Goal: Contribute content: Contribute content

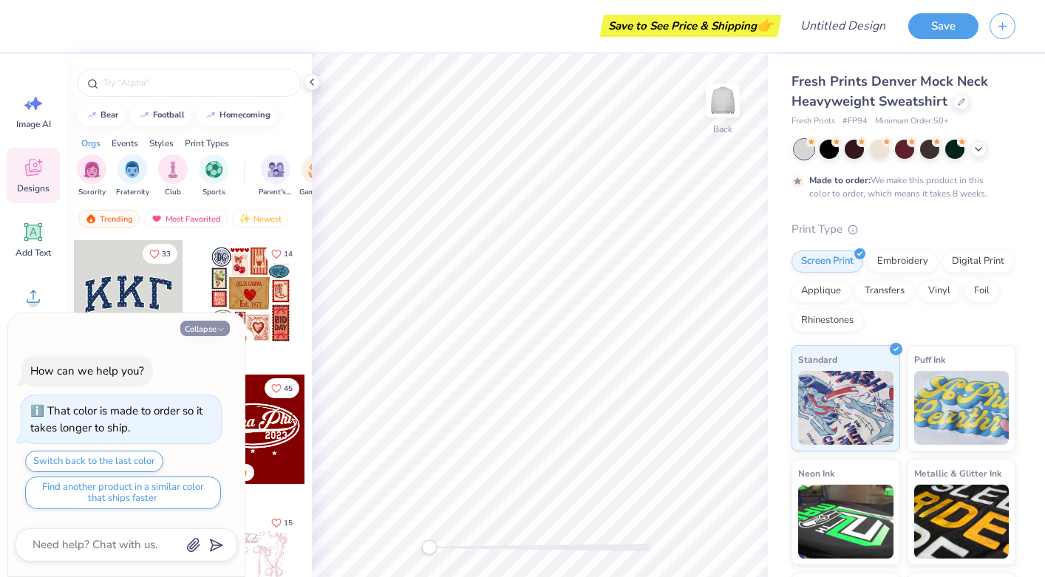
click at [226, 324] on button "Collapse" at bounding box center [204, 329] width 49 height 16
type textarea "x"
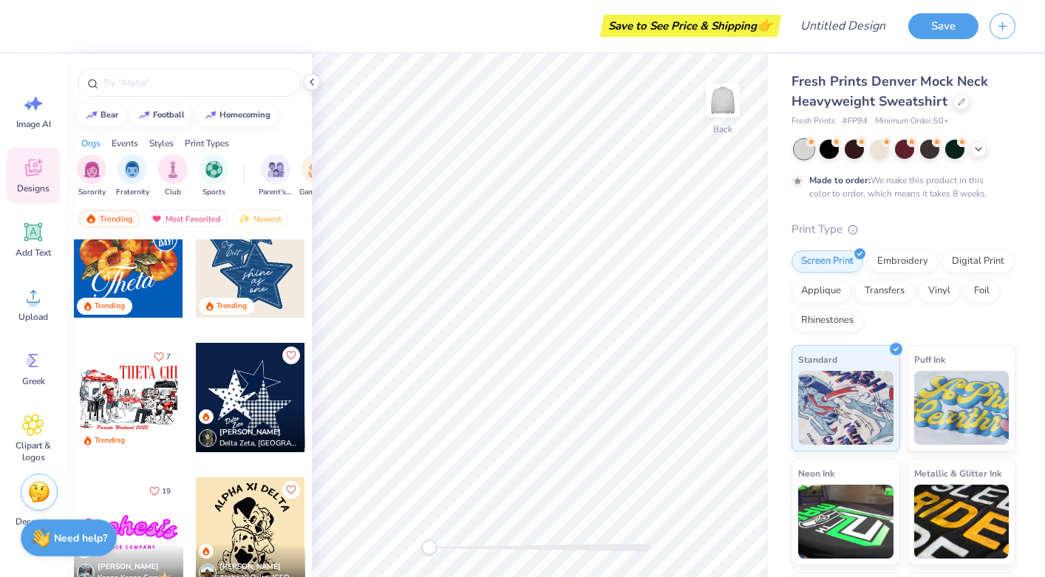
scroll to position [1104, 0]
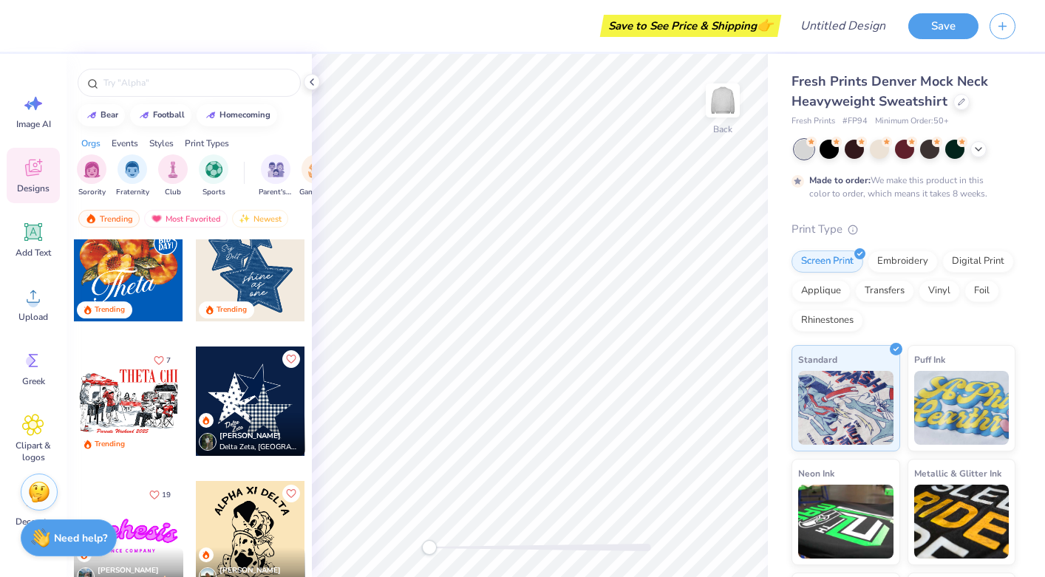
click at [278, 401] on div at bounding box center [250, 400] width 109 height 109
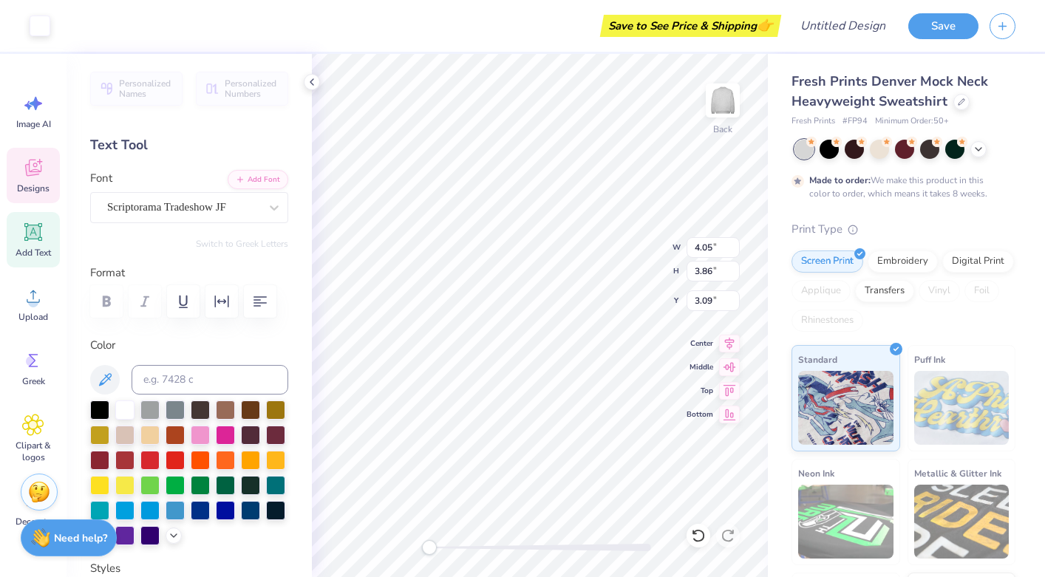
type input "4.05"
type input "3.86"
type input "3.09"
type input "4.27"
type input "4.09"
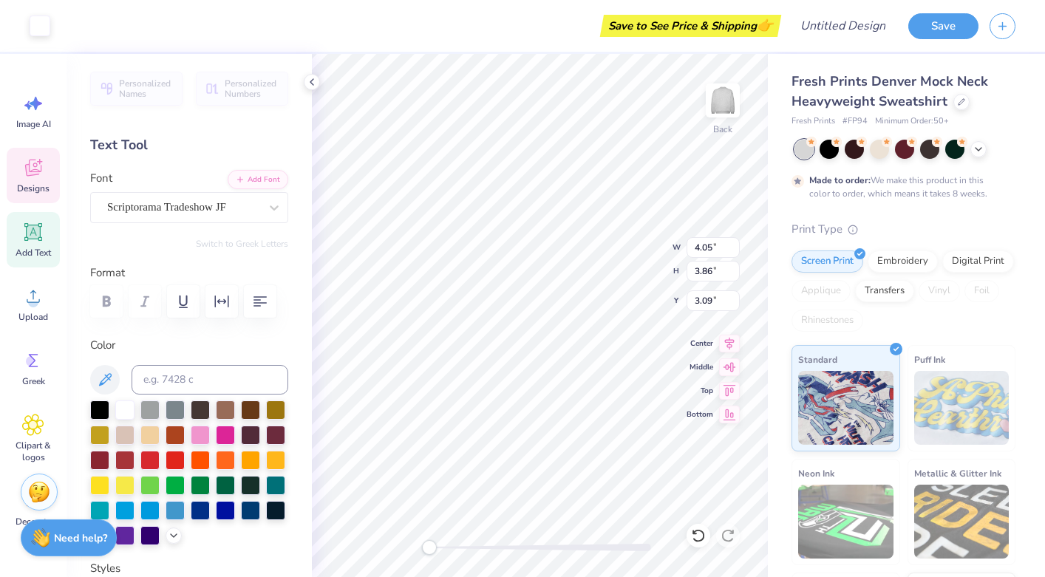
type input "3.91"
type input "8.57"
type input "7.57"
type input "2.43"
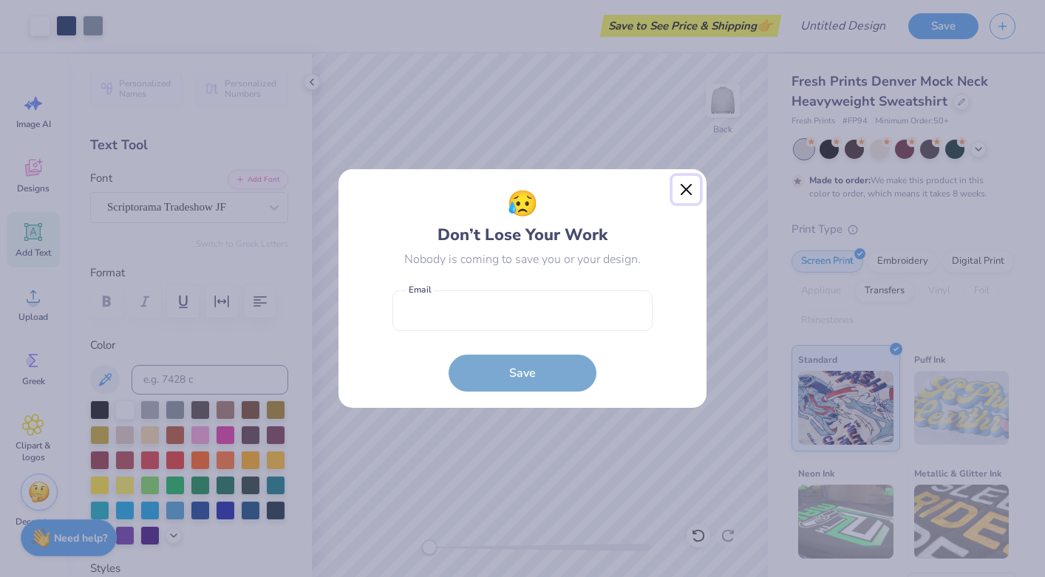
click at [686, 193] on button "Close" at bounding box center [686, 190] width 28 height 28
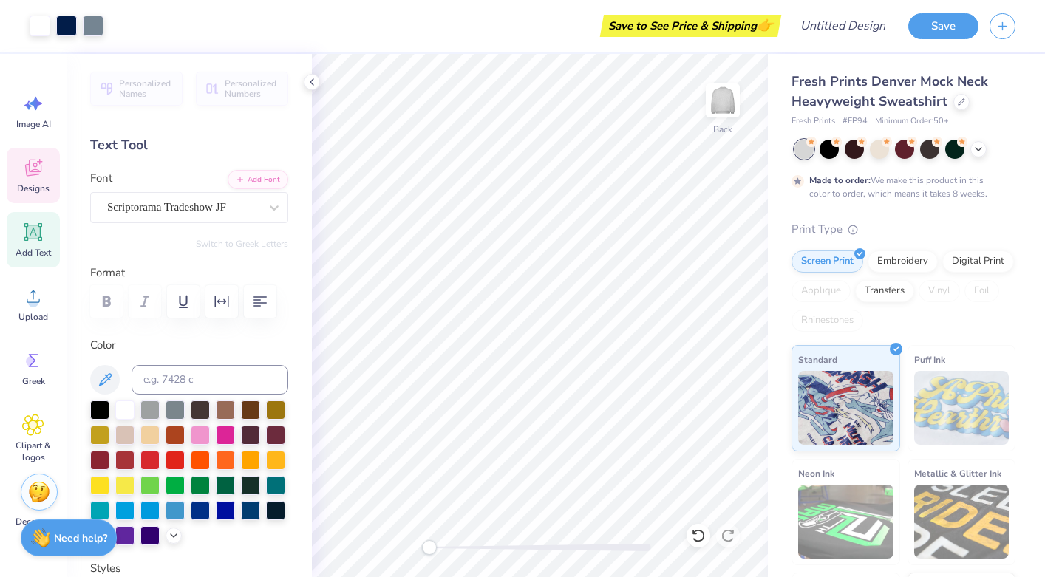
click at [38, 171] on icon at bounding box center [33, 168] width 16 height 17
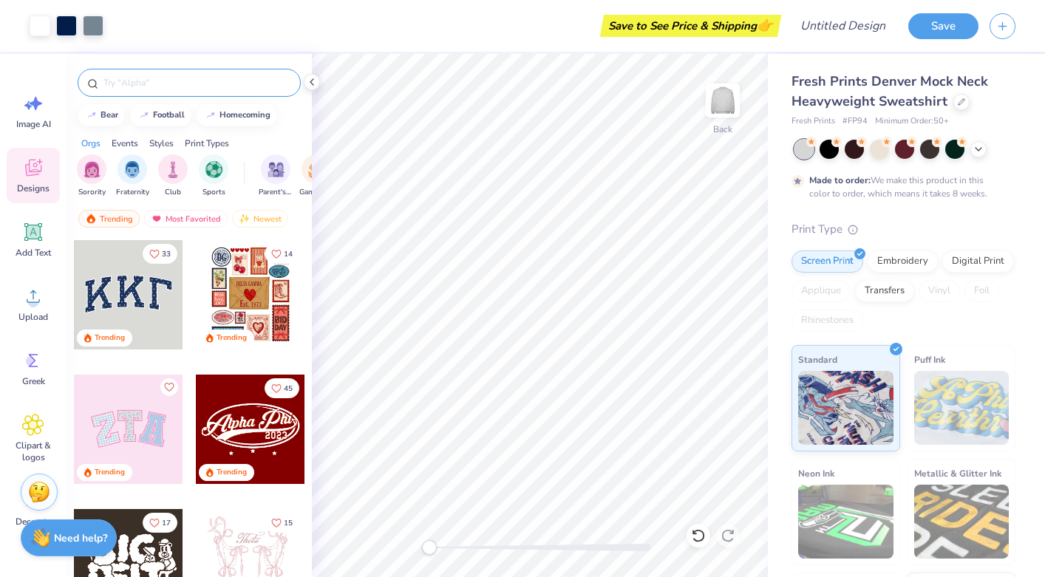
click at [181, 83] on input "text" at bounding box center [196, 82] width 189 height 15
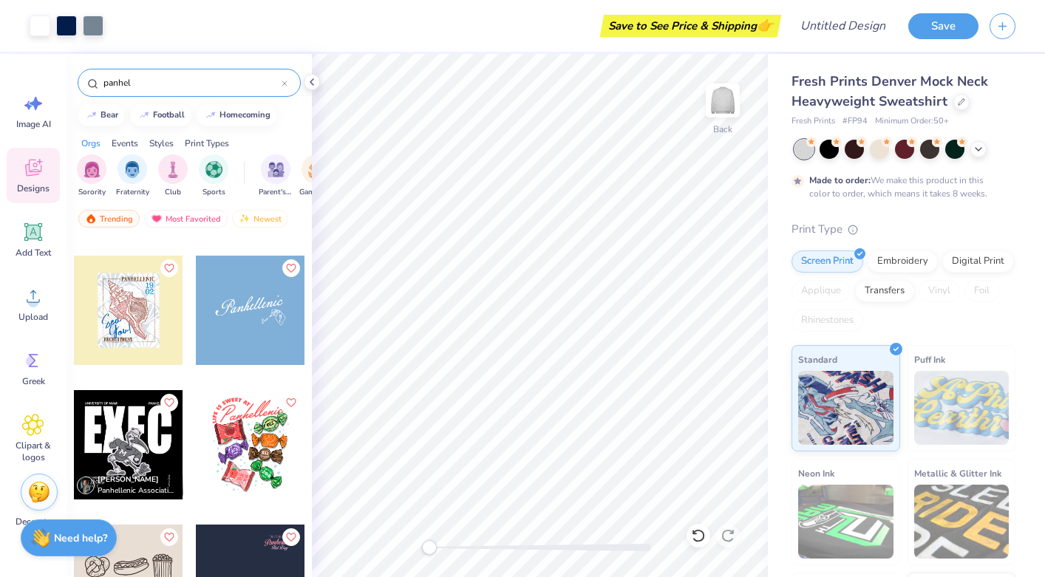
scroll to position [392, 0]
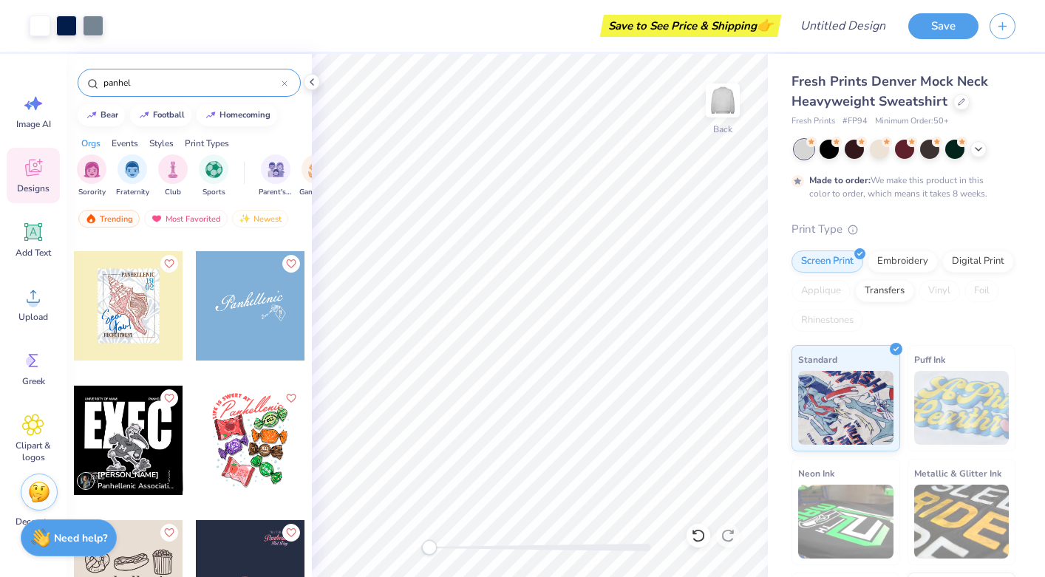
type input "panhel"
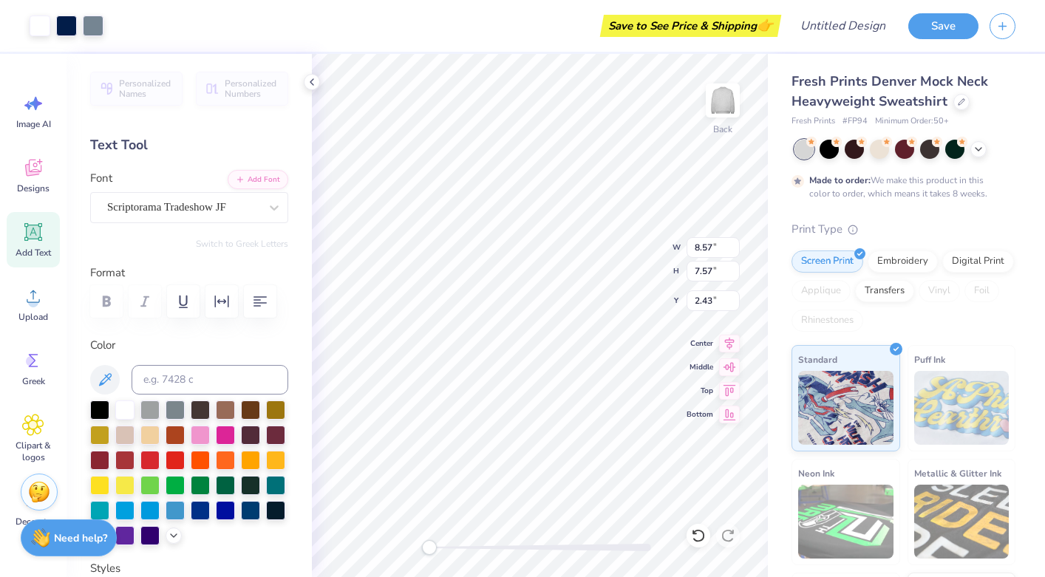
type input "7.32"
click at [27, 179] on div "Designs" at bounding box center [33, 175] width 53 height 55
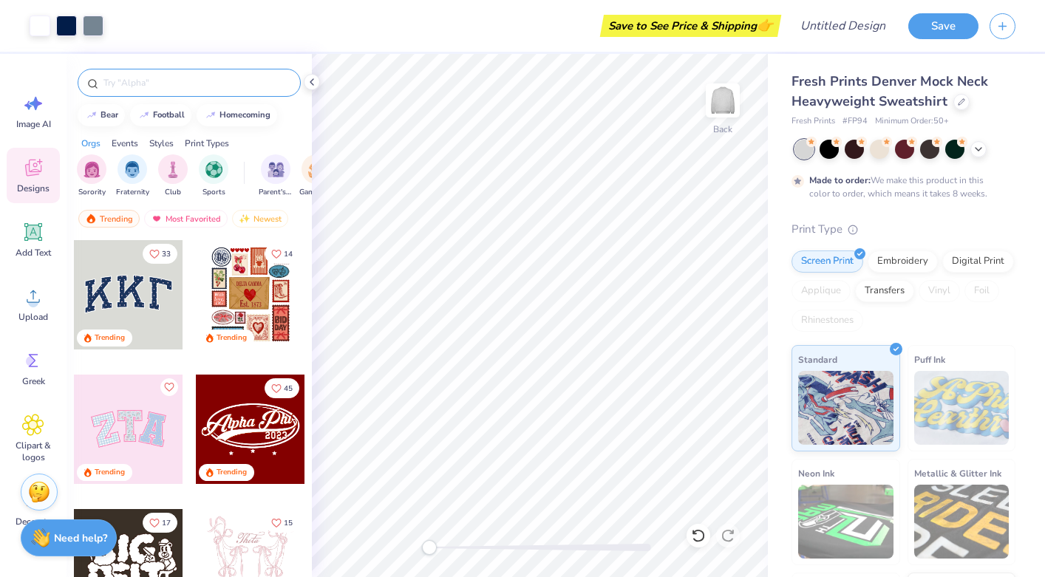
click at [148, 80] on input "text" at bounding box center [196, 82] width 189 height 15
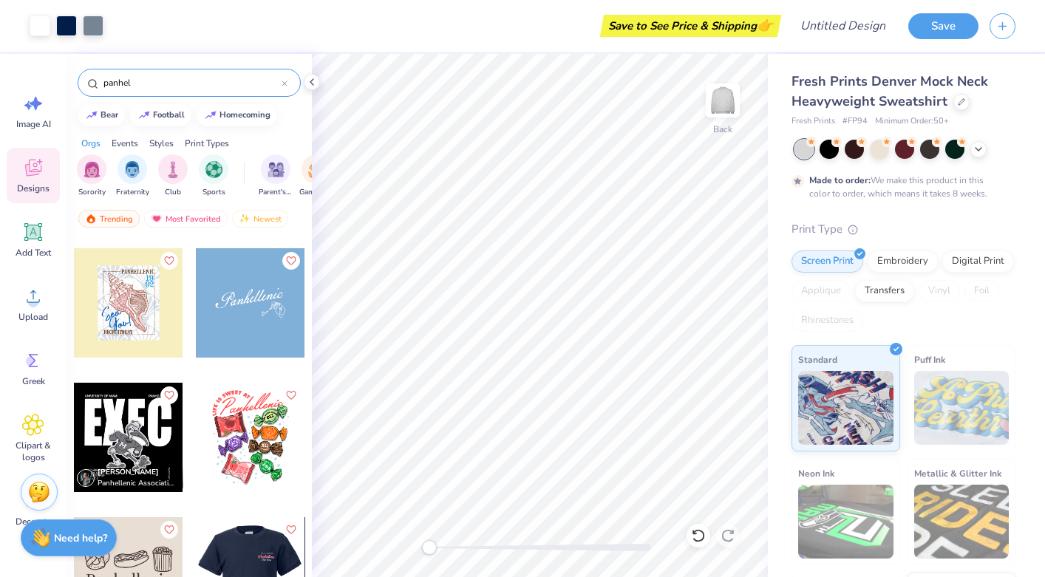
scroll to position [386, 0]
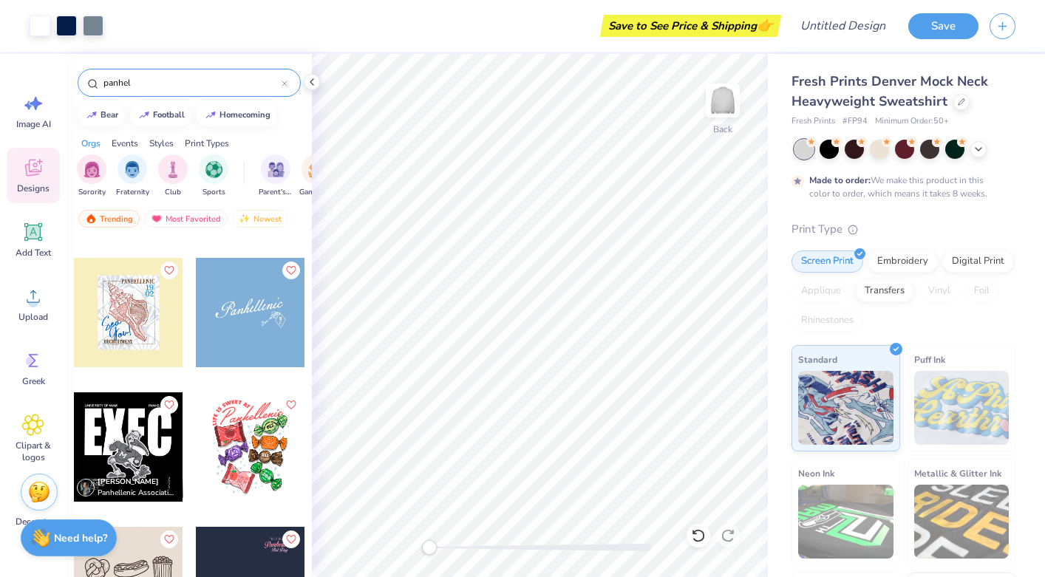
type input "panhel"
click at [245, 308] on div at bounding box center [250, 312] width 109 height 109
type input "5.52"
type input "5.27"
type input "8.18"
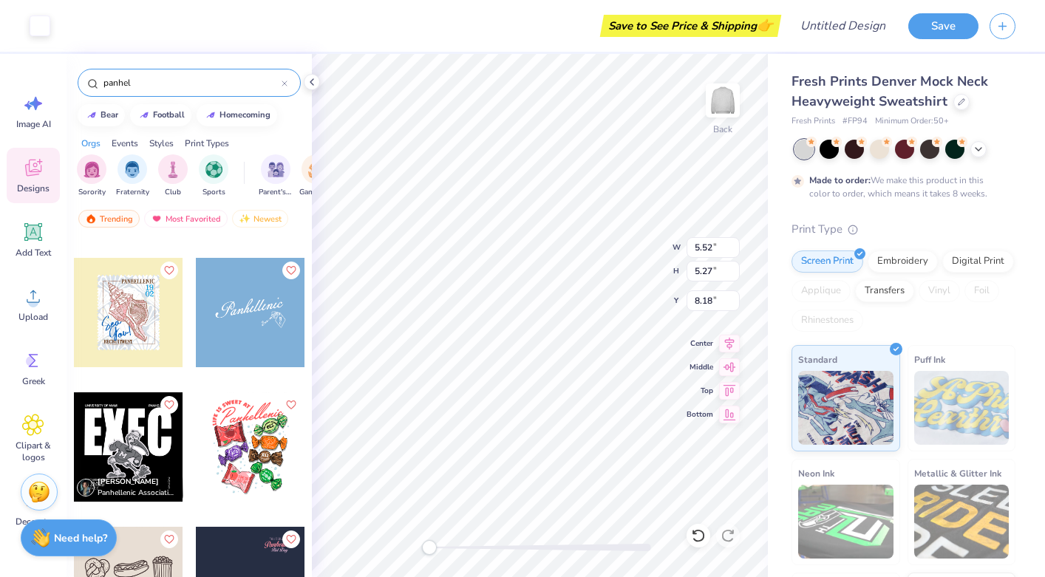
type input "4.48"
type input "4.63"
type input "7.32"
type input "5.52"
type input "5.27"
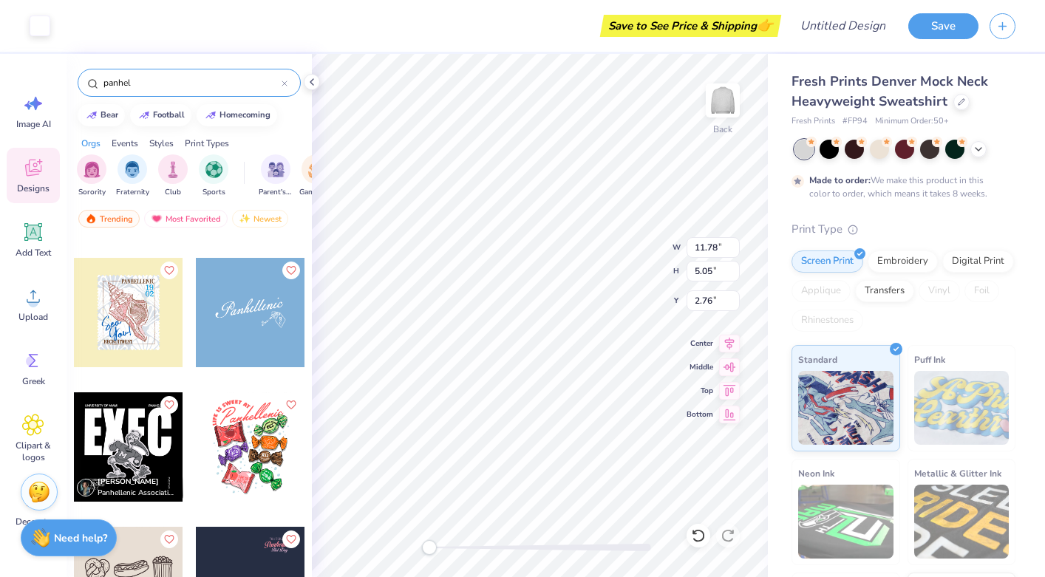
type input "8.45"
type input "5.83"
type input "5.57"
type input "9.31"
type input "11.39"
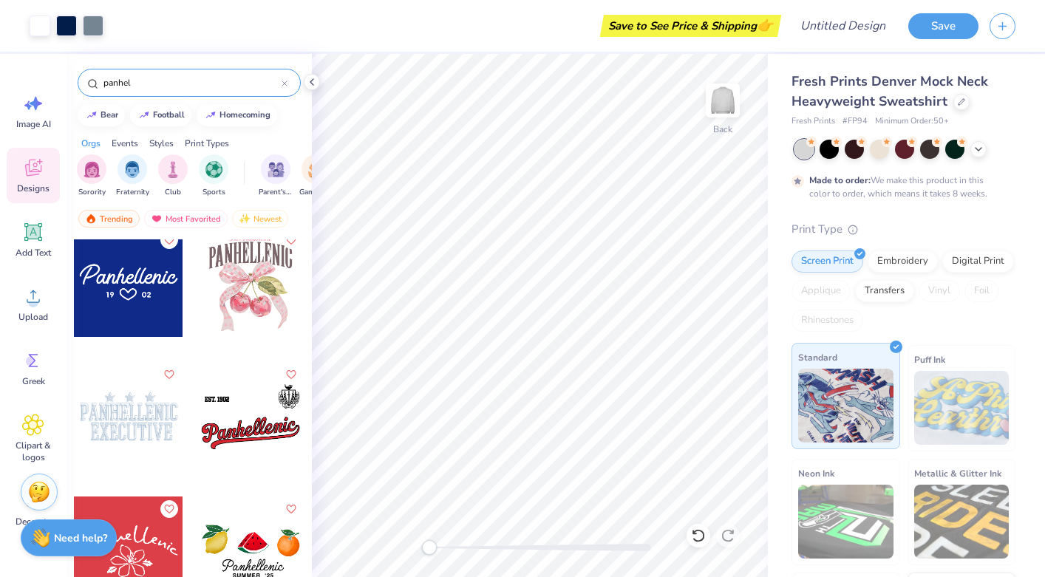
scroll to position [1224, 0]
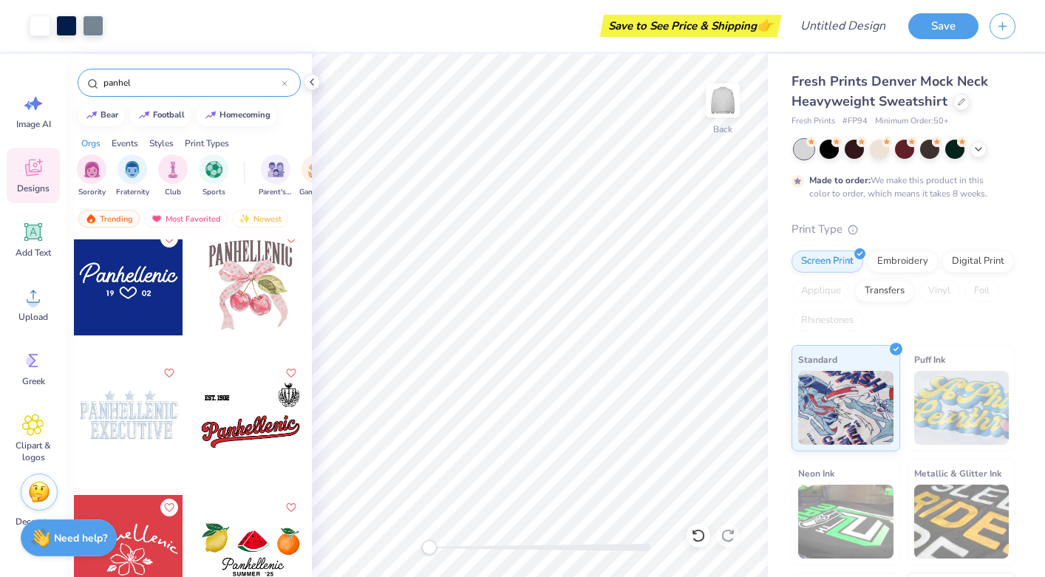
click at [134, 414] on div at bounding box center [128, 414] width 109 height 109
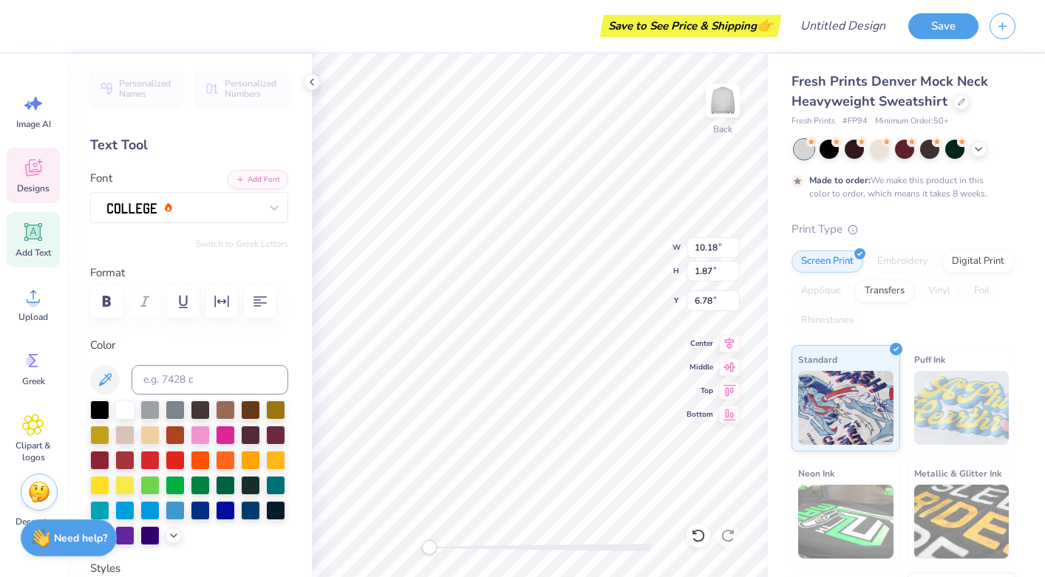
type input "10.18"
type input "1.87"
type input "6.91"
click at [42, 164] on icon at bounding box center [33, 168] width 22 height 22
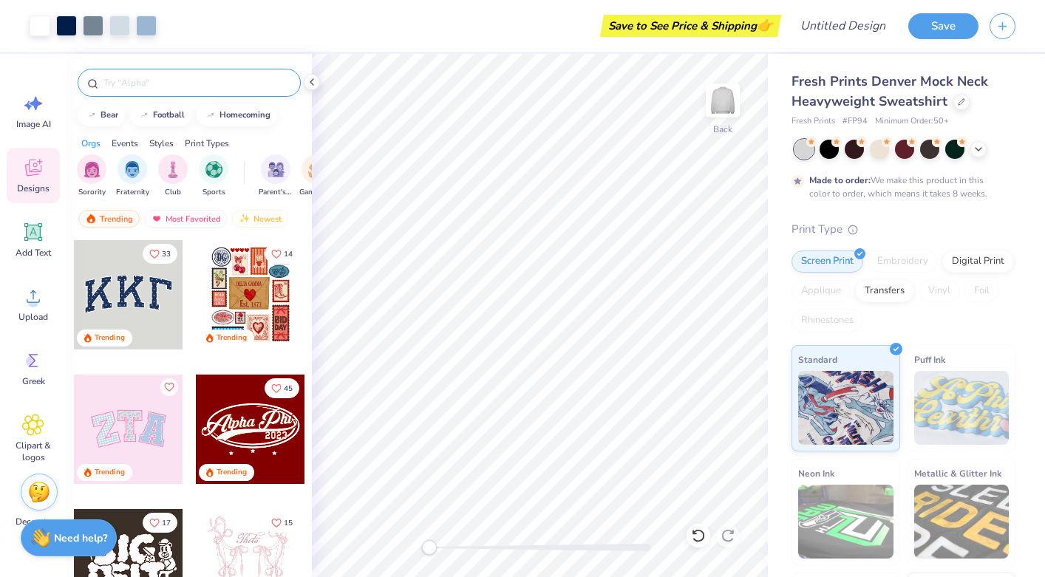
click at [180, 86] on input "text" at bounding box center [196, 82] width 189 height 15
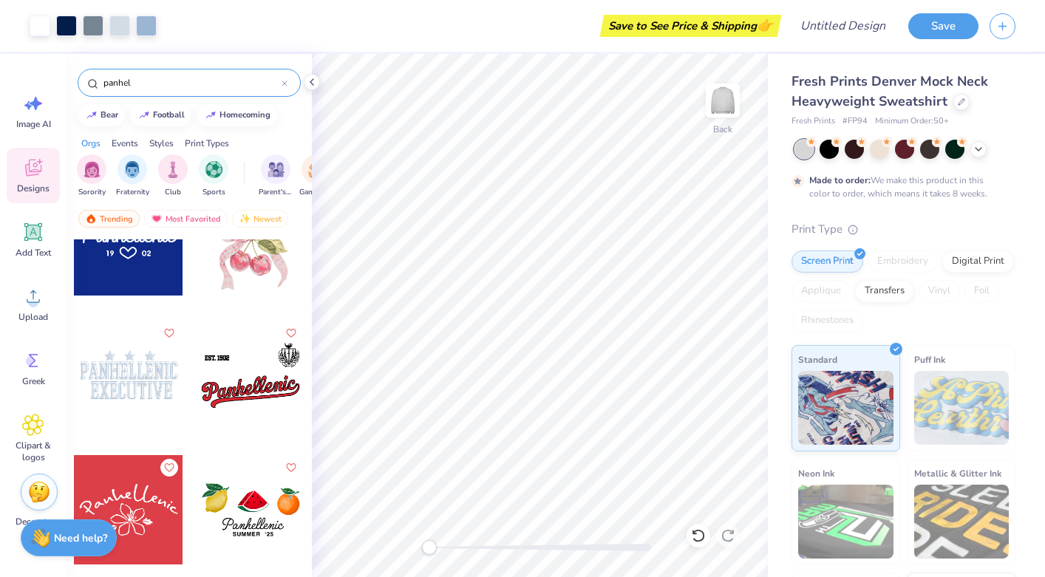
scroll to position [1265, 0]
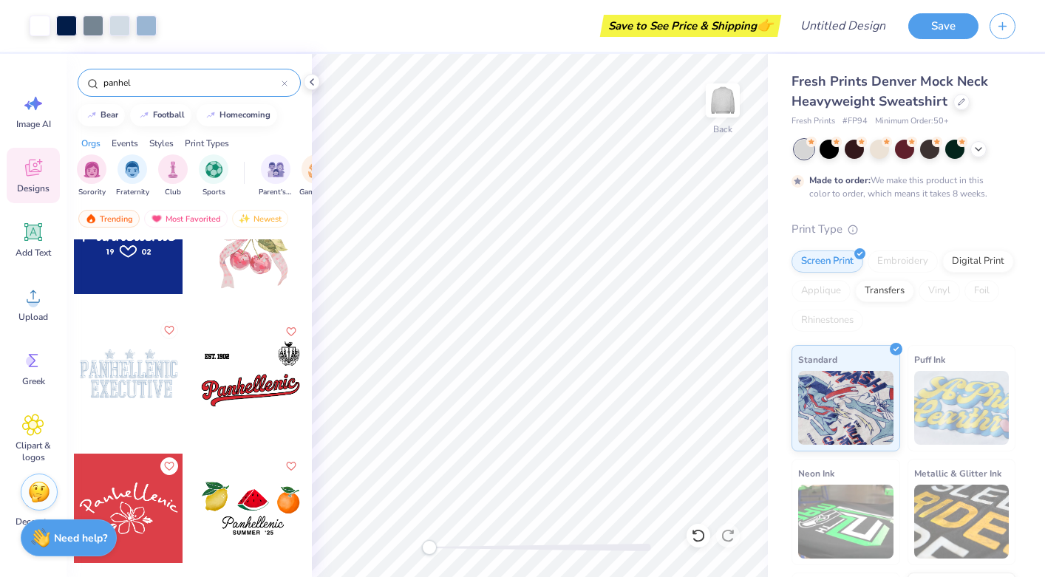
type input "panhel"
click at [167, 329] on icon "Like" at bounding box center [168, 330] width 10 height 10
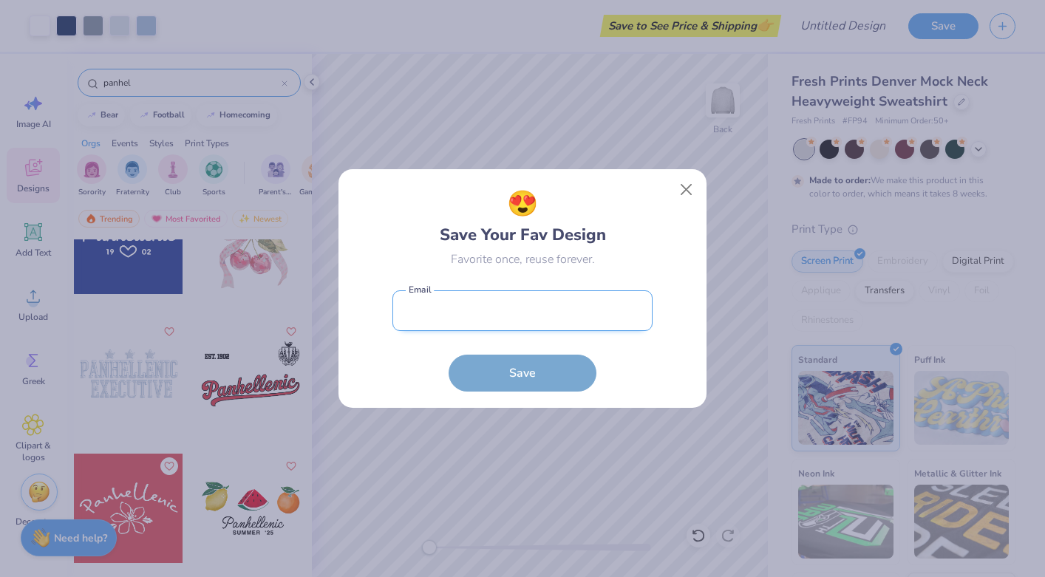
click at [424, 299] on input "email" at bounding box center [522, 310] width 260 height 41
type input "[EMAIL_ADDRESS][DOMAIN_NAME]"
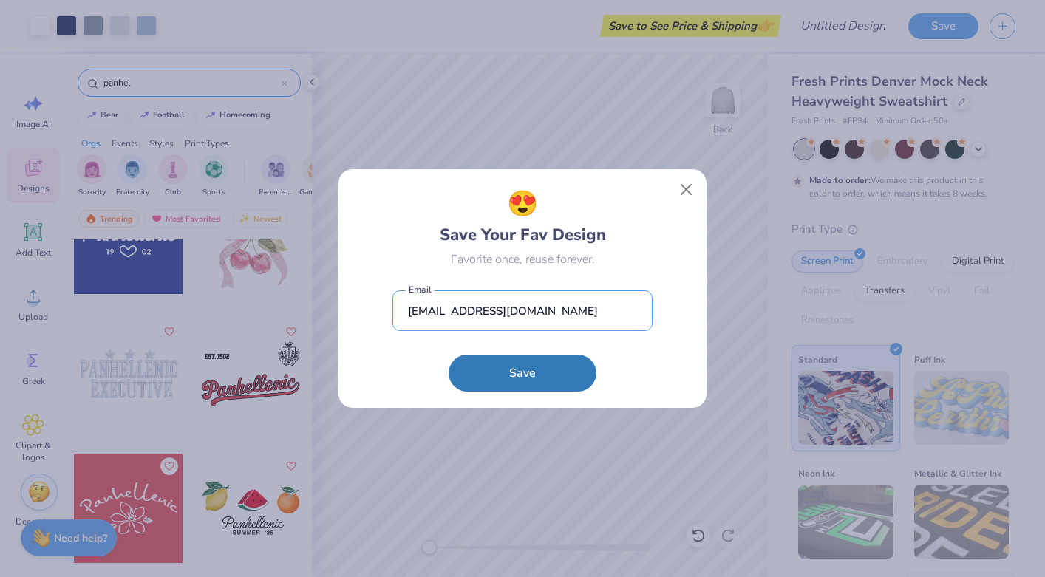
drag, startPoint x: 550, startPoint y: 313, endPoint x: 341, endPoint y: 317, distance: 209.1
click at [342, 317] on div "😍 Save Your Fav Design Favorite once, reuse forever. [EMAIL_ADDRESS][DOMAIN_NAM…" at bounding box center [522, 288] width 368 height 239
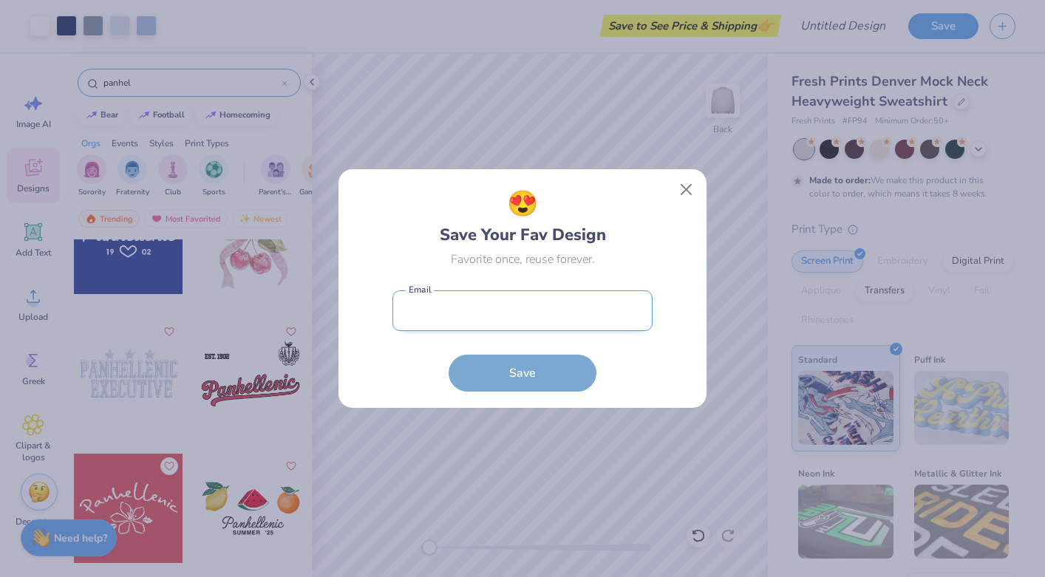
click at [449, 325] on input "email" at bounding box center [522, 310] width 260 height 41
type input "[EMAIL_ADDRESS][DOMAIN_NAME]"
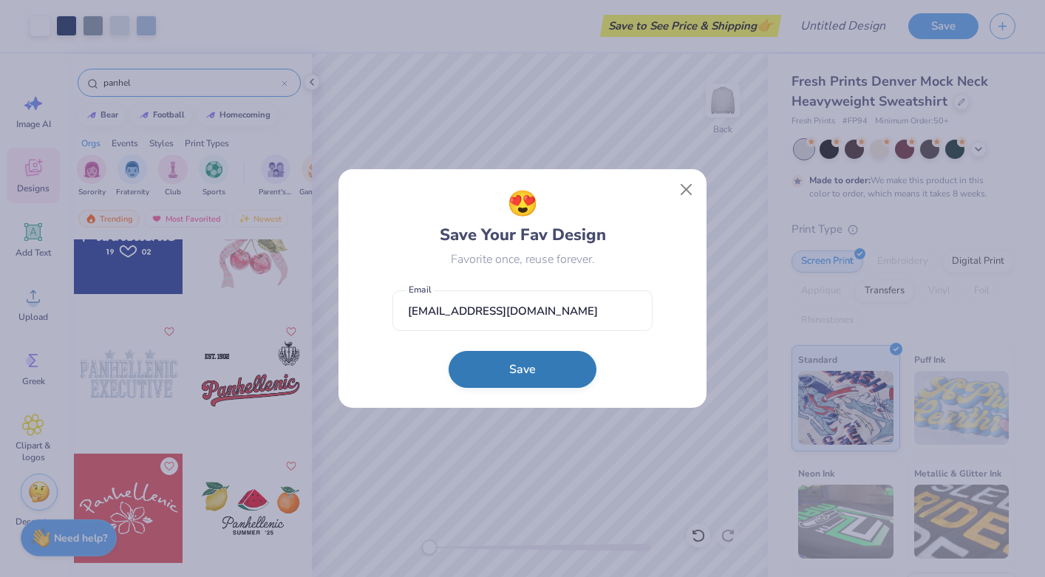
click at [499, 367] on button "Save" at bounding box center [522, 369] width 148 height 37
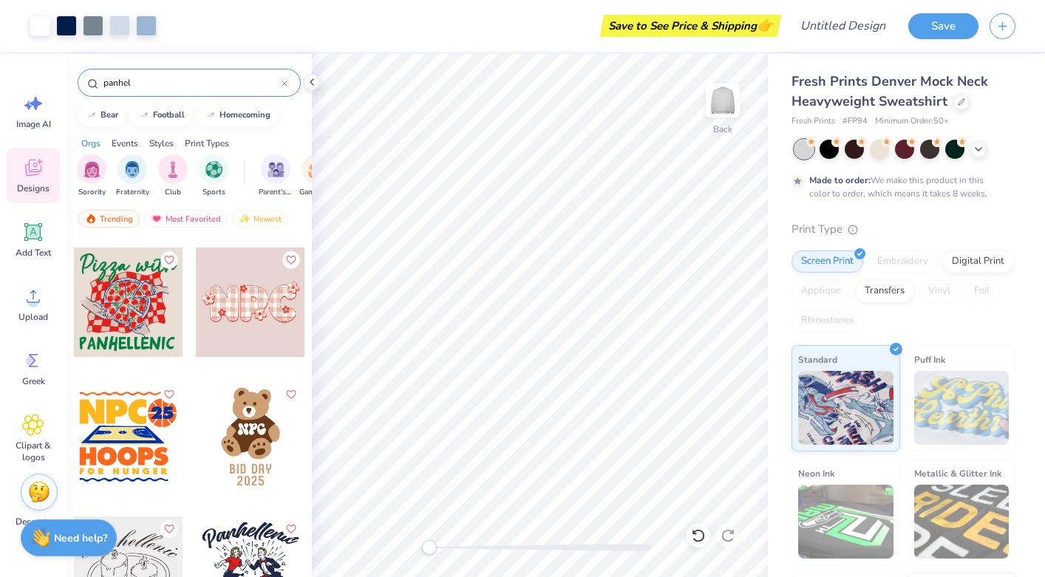
scroll to position [1892, 0]
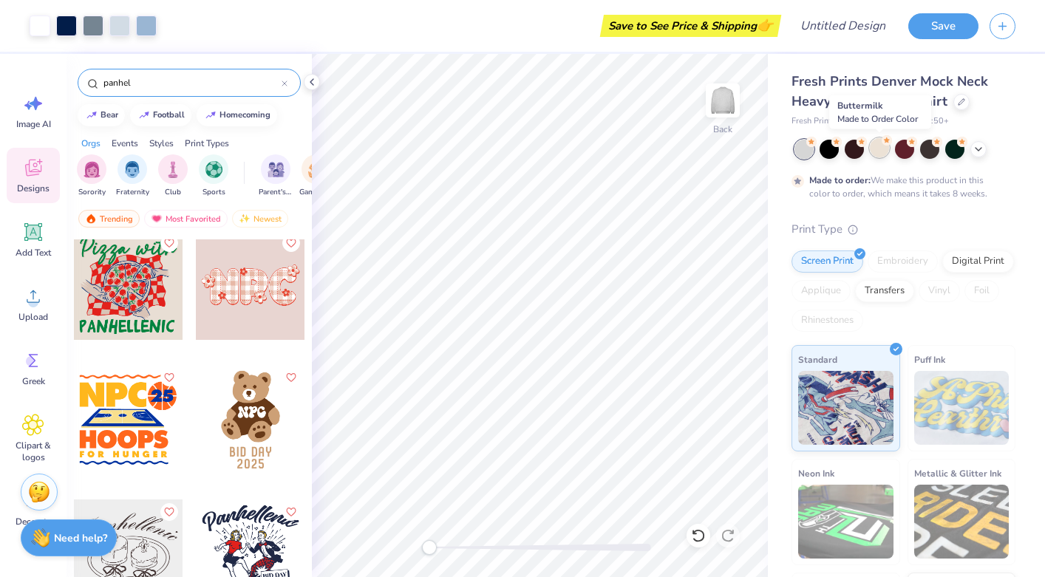
click at [881, 153] on div at bounding box center [878, 147] width 19 height 19
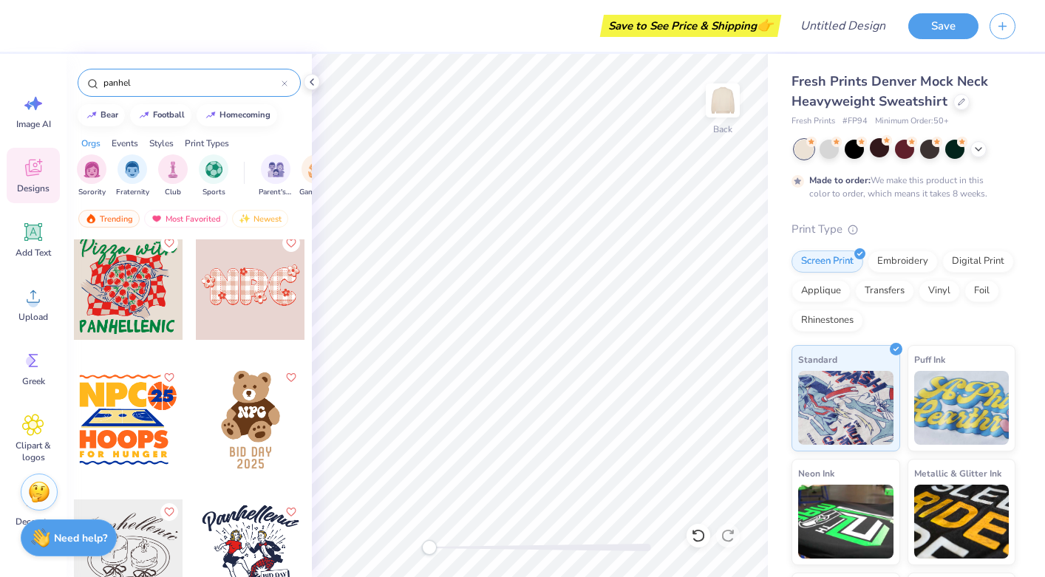
click at [234, 413] on div at bounding box center [250, 419] width 109 height 109
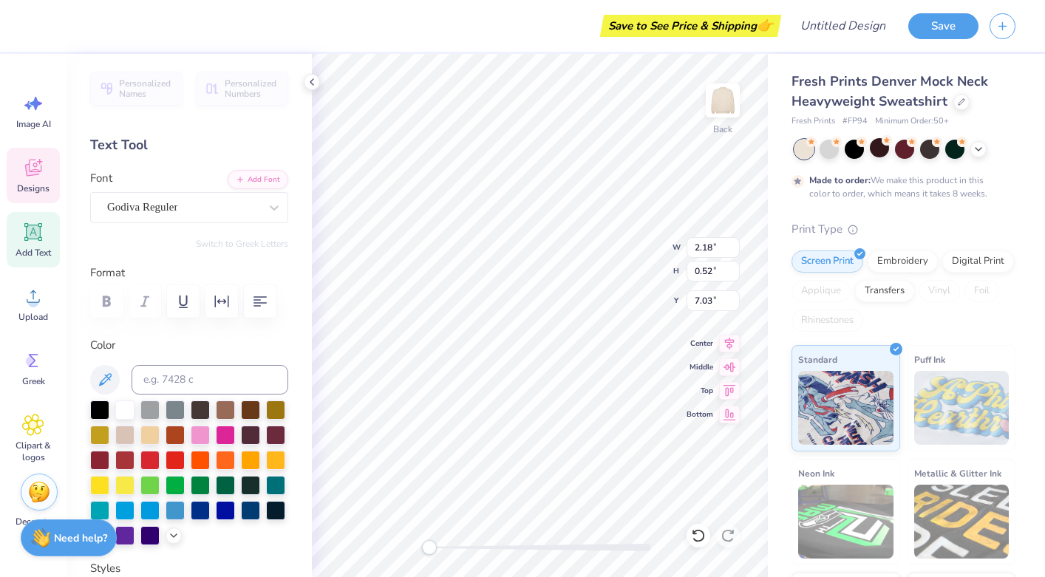
type textarea "B"
type textarea "ExecUtive COUncil"
type input "7.80"
type input "6.45"
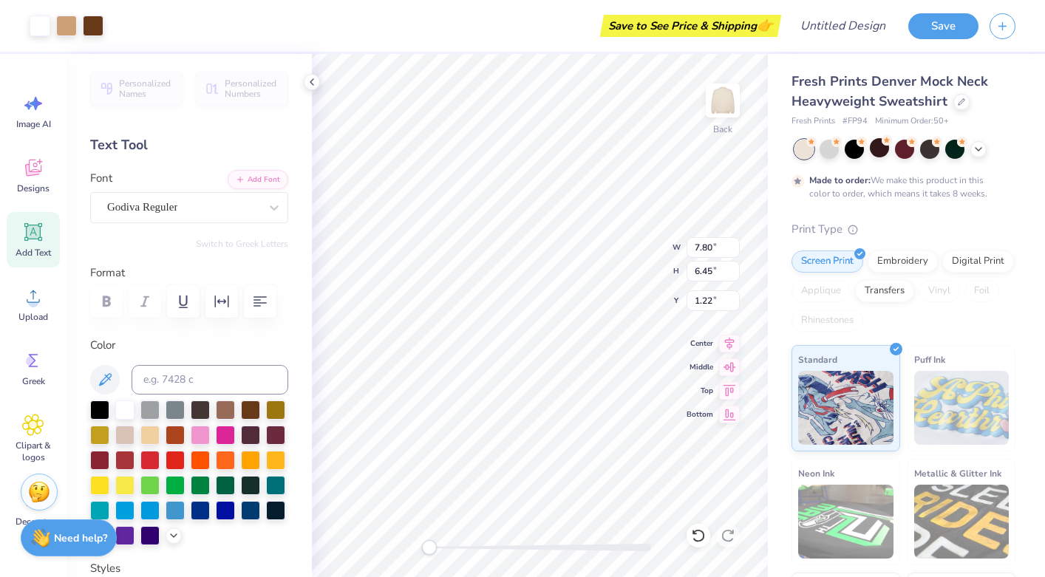
type input "3.00"
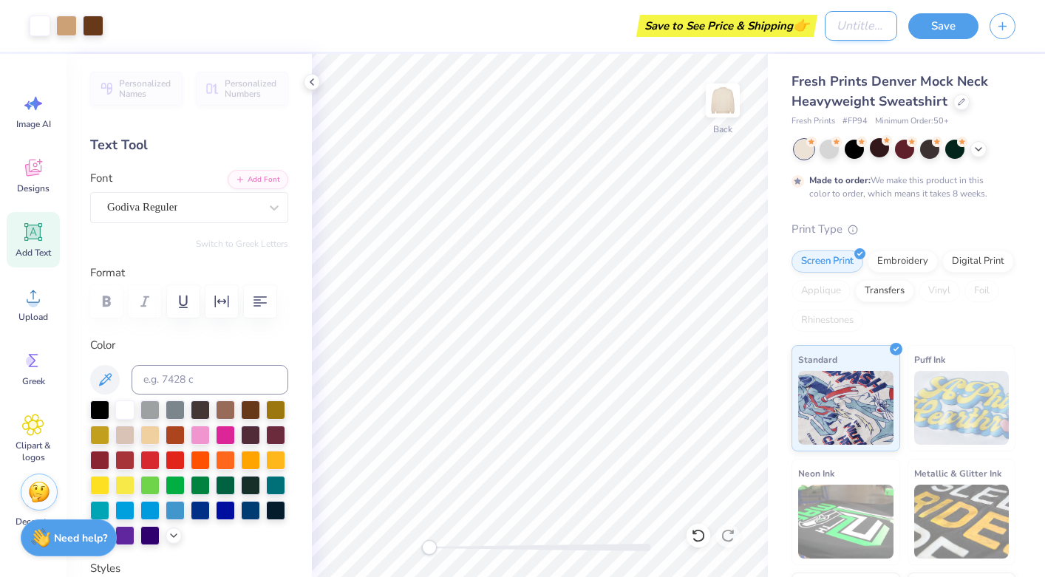
click at [837, 25] on input "Design Title" at bounding box center [860, 26] width 72 height 30
type input "Panhel Teddy"
click at [928, 24] on button "Save" at bounding box center [943, 24] width 70 height 26
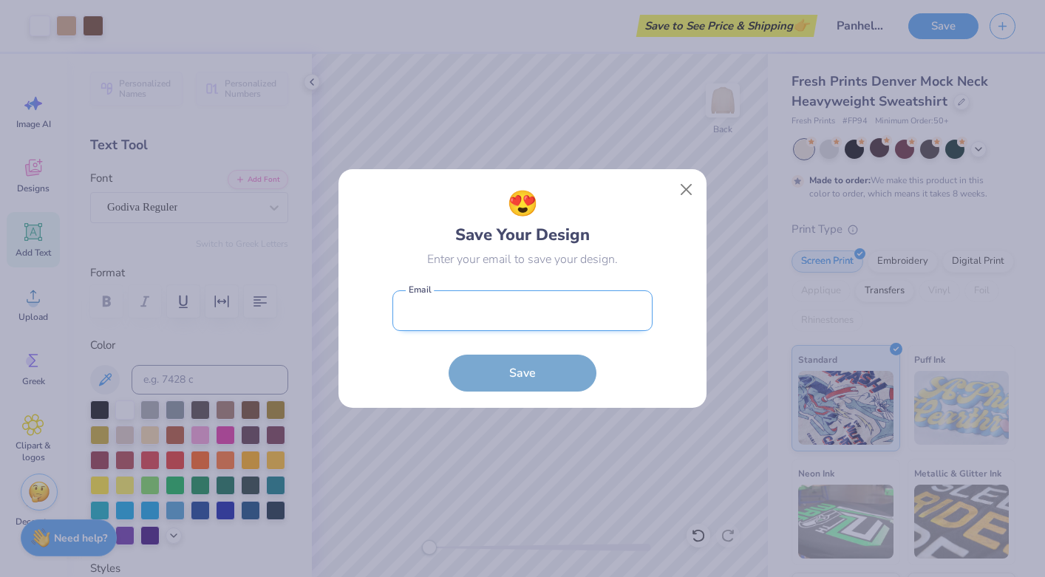
click at [577, 312] on input "email" at bounding box center [522, 310] width 260 height 41
type input "[EMAIL_ADDRESS][DOMAIN_NAME]"
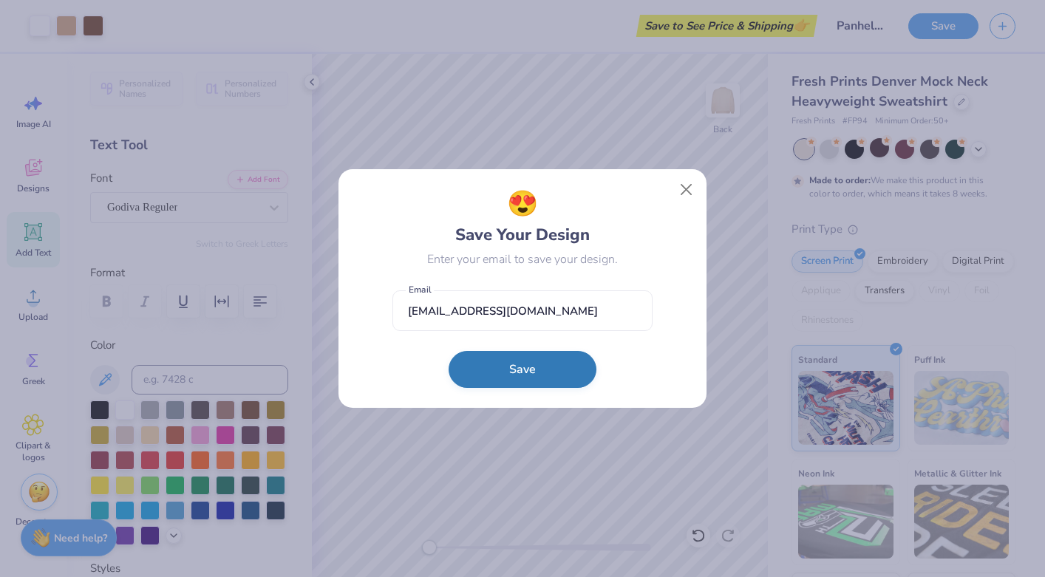
click at [554, 369] on button "Save" at bounding box center [522, 369] width 148 height 37
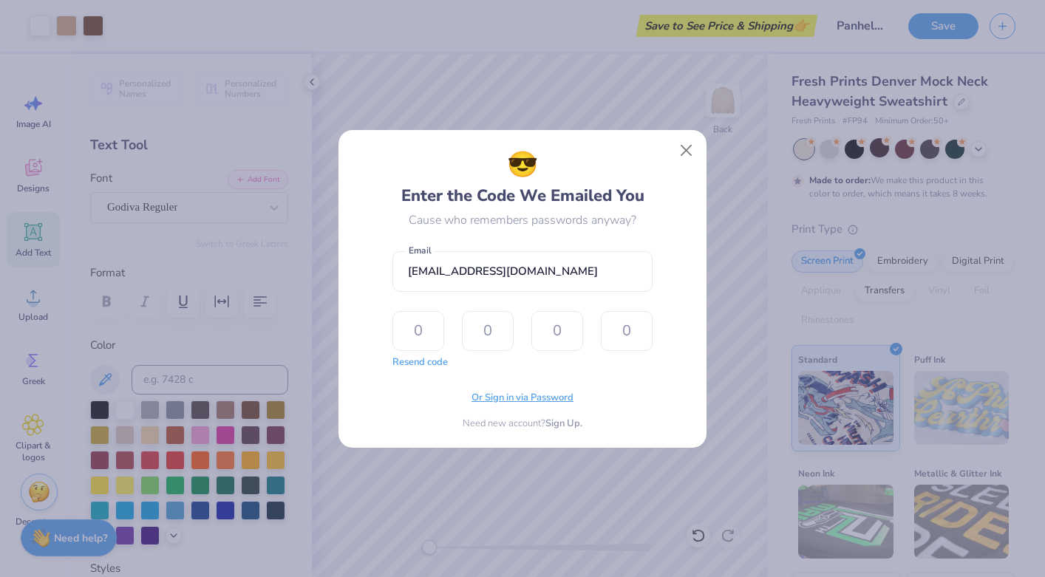
click at [538, 403] on span "Or Sign in via Password" at bounding box center [522, 398] width 102 height 15
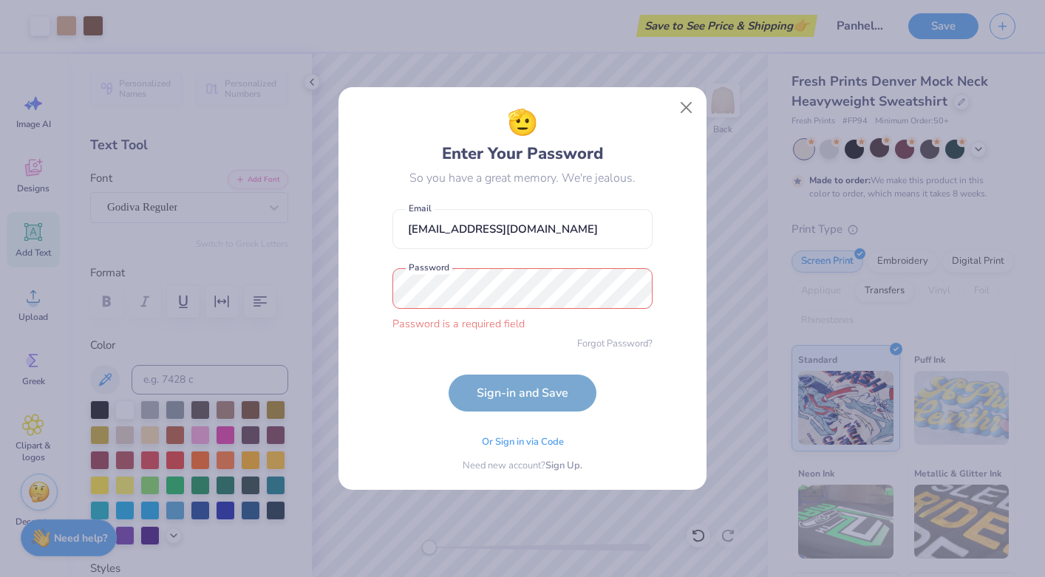
click at [502, 426] on div "Or Sign in via Code Need new account? Sign Up." at bounding box center [522, 449] width 260 height 47
click at [510, 442] on span "Or Sign in via Code" at bounding box center [523, 440] width 82 height 15
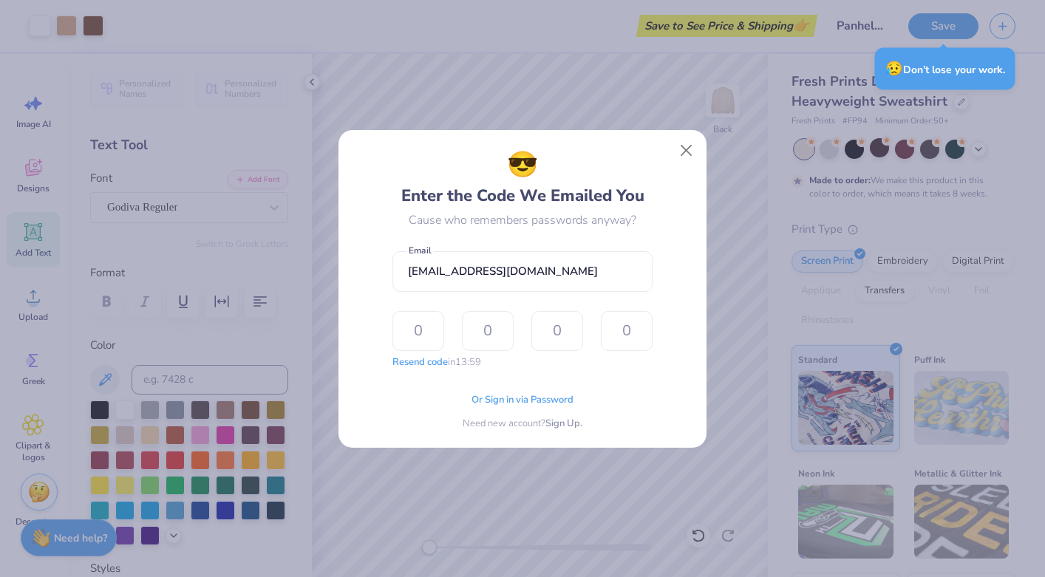
click at [907, 69] on div "😥 Don’t lose your work." at bounding box center [945, 69] width 140 height 42
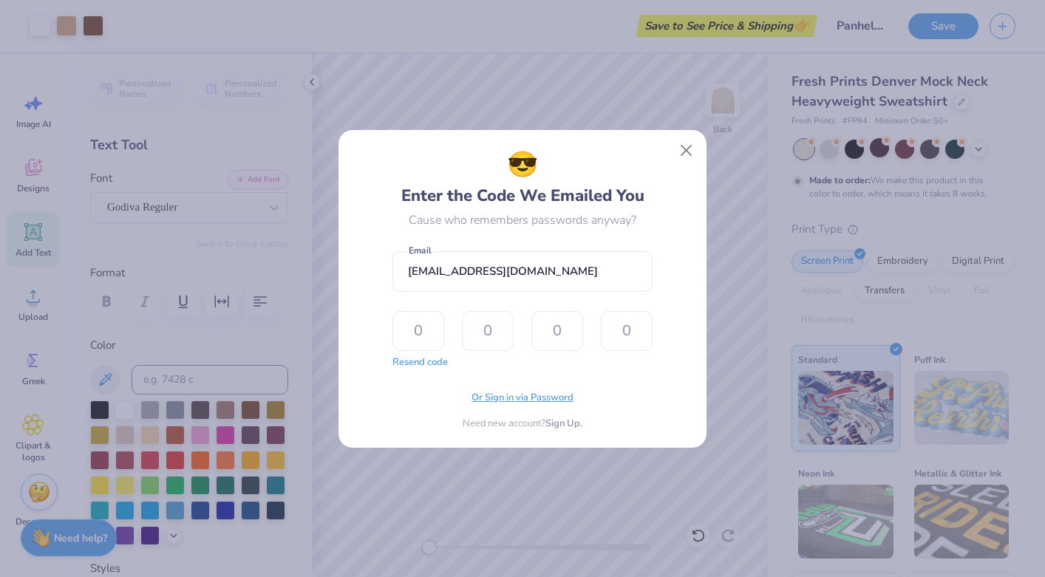
click at [505, 397] on span "Or Sign in via Password" at bounding box center [522, 398] width 102 height 15
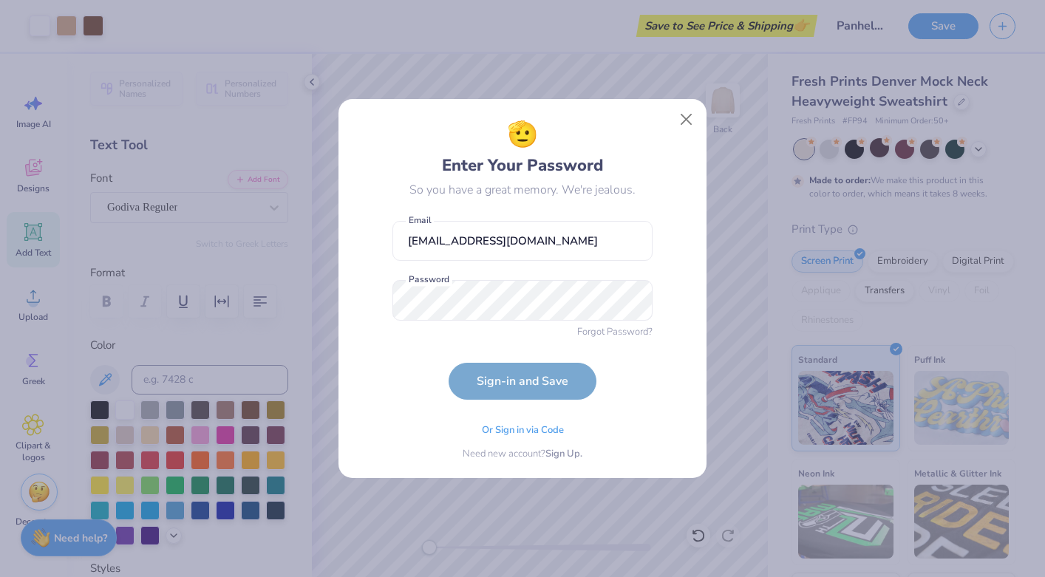
click at [586, 339] on div "Forgot Password?" at bounding box center [614, 332] width 75 height 15
click at [621, 332] on span "Forgot Password?" at bounding box center [614, 330] width 75 height 15
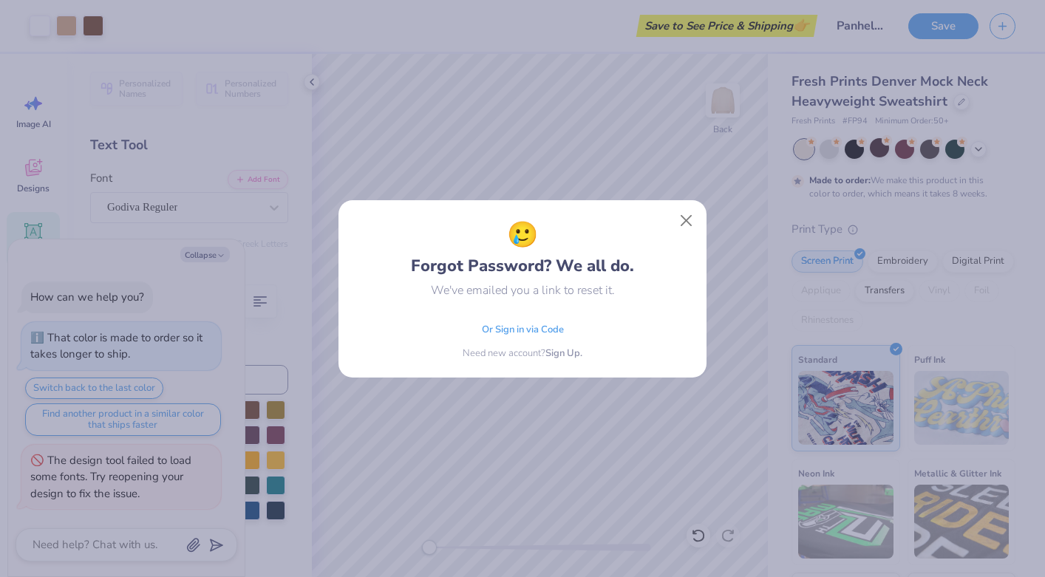
type textarea "x"
click at [556, 349] on span "Sign Up." at bounding box center [563, 351] width 37 height 15
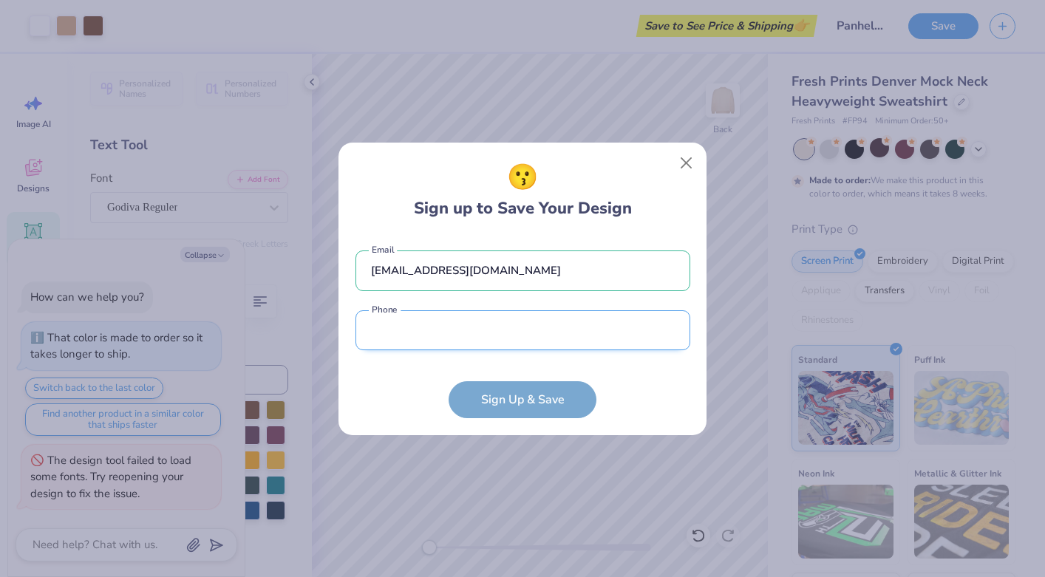
click at [501, 330] on input "tel" at bounding box center [522, 330] width 335 height 41
type input "[PHONE_NUMBER]"
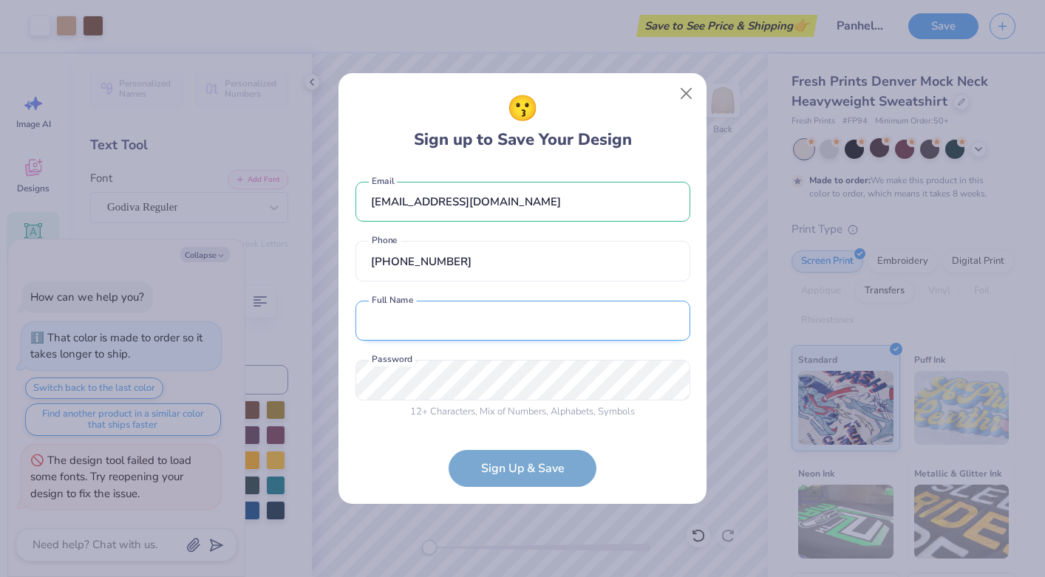
click at [472, 322] on input "text" at bounding box center [522, 321] width 335 height 41
type input "[PERSON_NAME]"
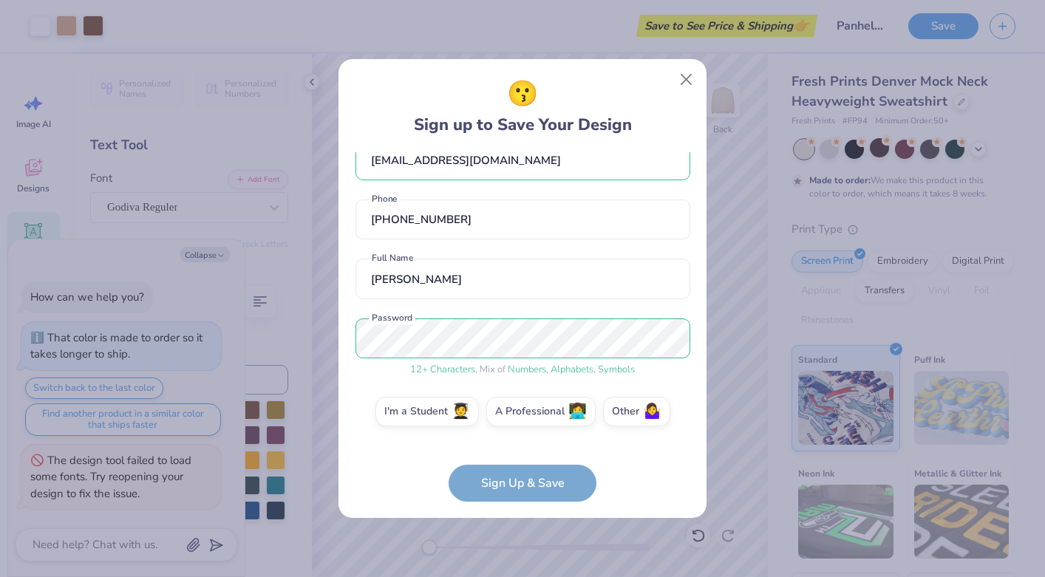
click at [519, 485] on form "[EMAIL_ADDRESS][DOMAIN_NAME] Email [PHONE_NUMBER] Phone [PERSON_NAME] Full Name…" at bounding box center [522, 326] width 335 height 349
click at [446, 407] on label "I'm a Student 🧑‍🎓" at bounding box center [426, 409] width 103 height 30
click at [518, 437] on input "I'm a Student 🧑‍🎓" at bounding box center [523, 442] width 10 height 10
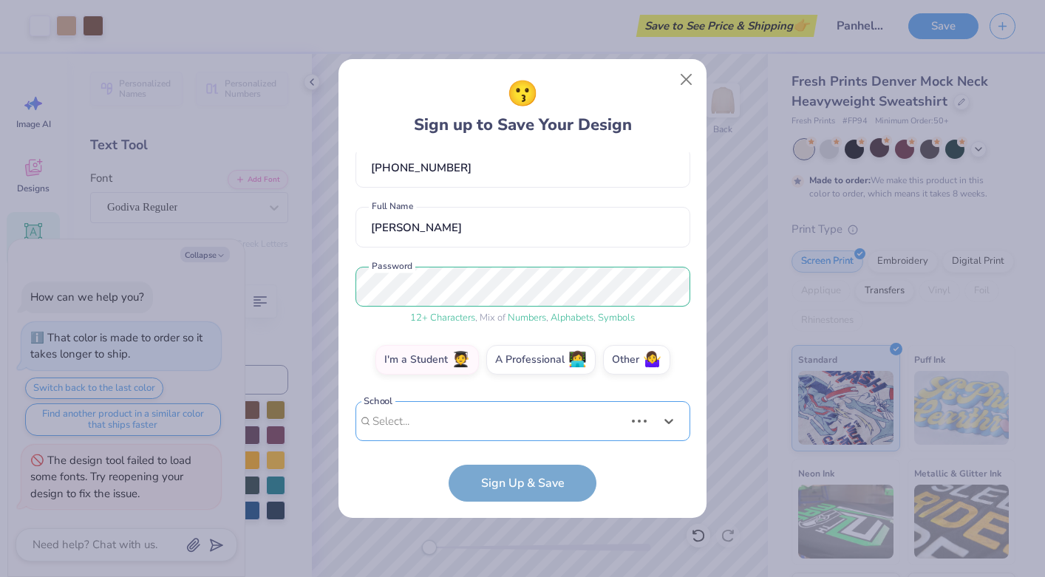
scroll to position [308, 0]
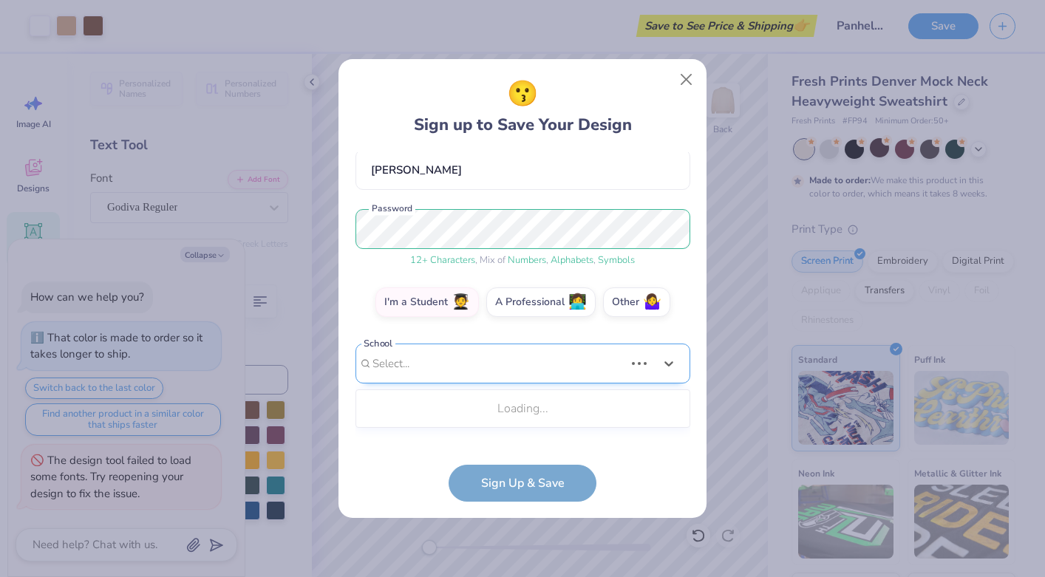
click at [474, 414] on div "Use Up and Down to choose options, press Enter to select the currently focused …" at bounding box center [522, 386] width 335 height 85
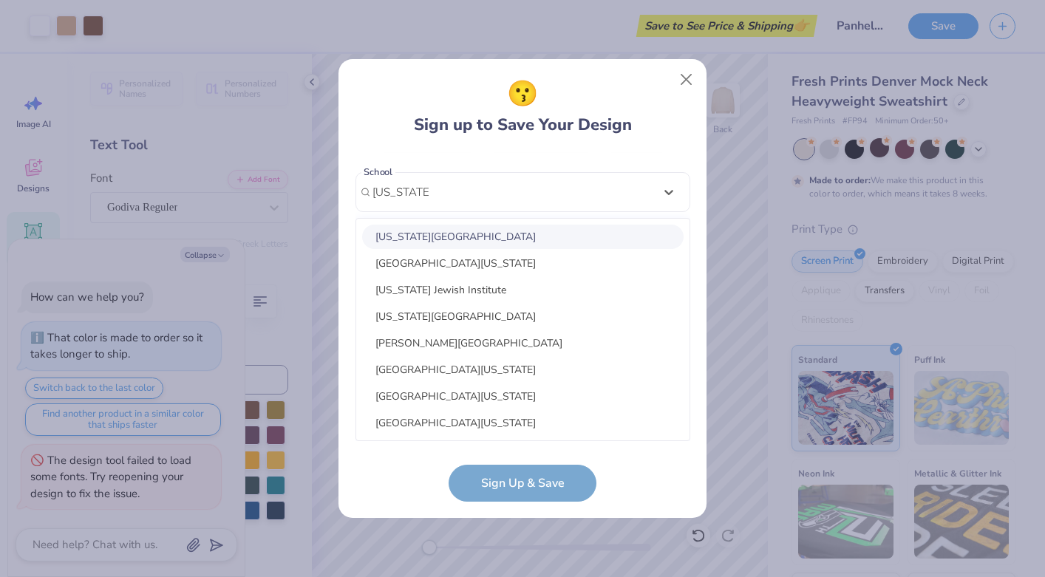
click at [476, 235] on div "[US_STATE][GEOGRAPHIC_DATA]" at bounding box center [522, 237] width 321 height 24
type input "[US_STATE] T"
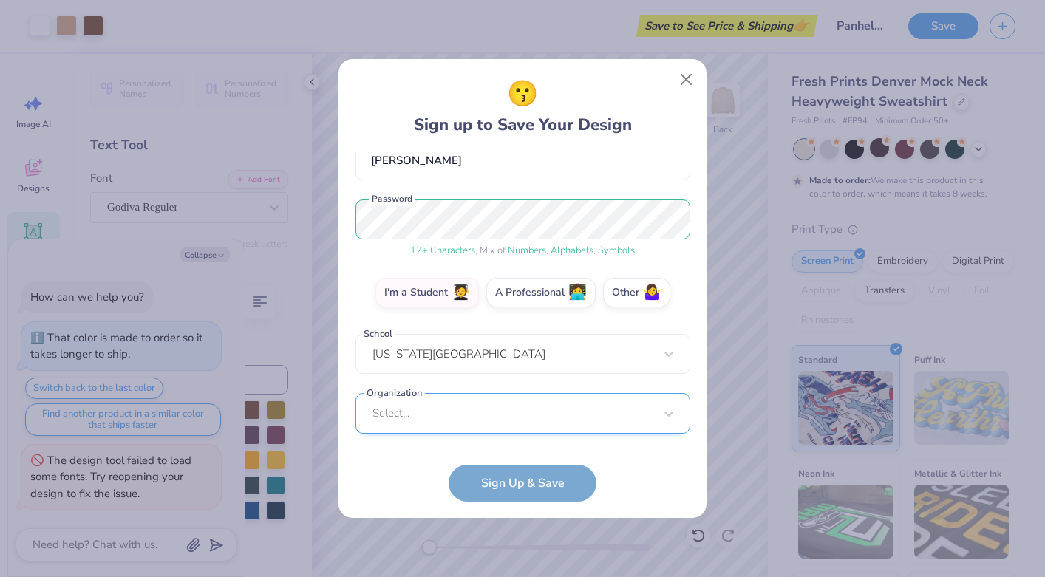
scroll to position [368, 0]
click at [485, 428] on div "Select..." at bounding box center [522, 413] width 335 height 41
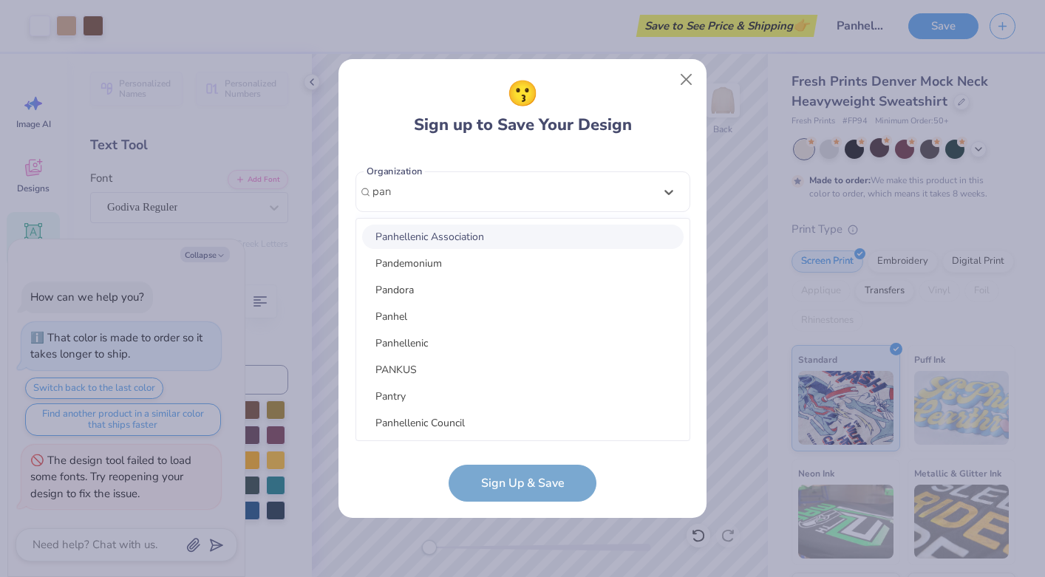
click at [476, 236] on div "Panhellenic Association" at bounding box center [522, 237] width 321 height 24
type input "pan"
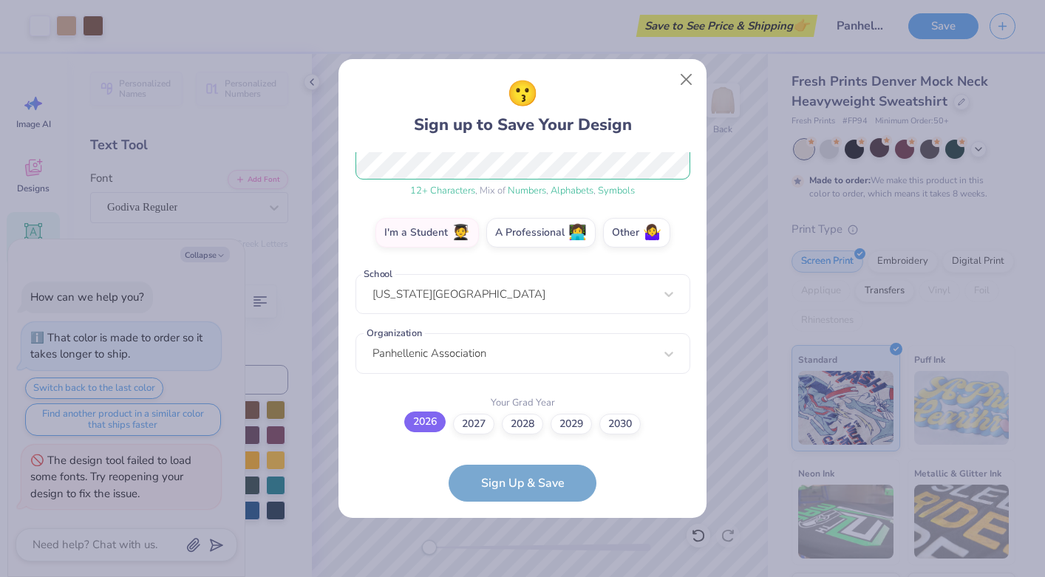
click at [431, 424] on label "2026" at bounding box center [424, 421] width 41 height 21
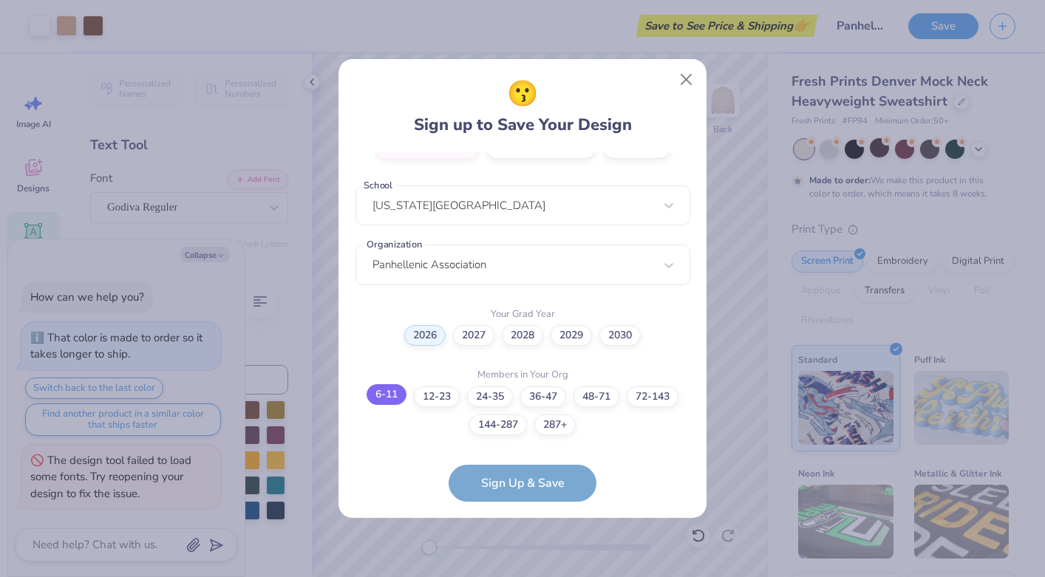
click at [392, 397] on label "6-11" at bounding box center [386, 394] width 40 height 21
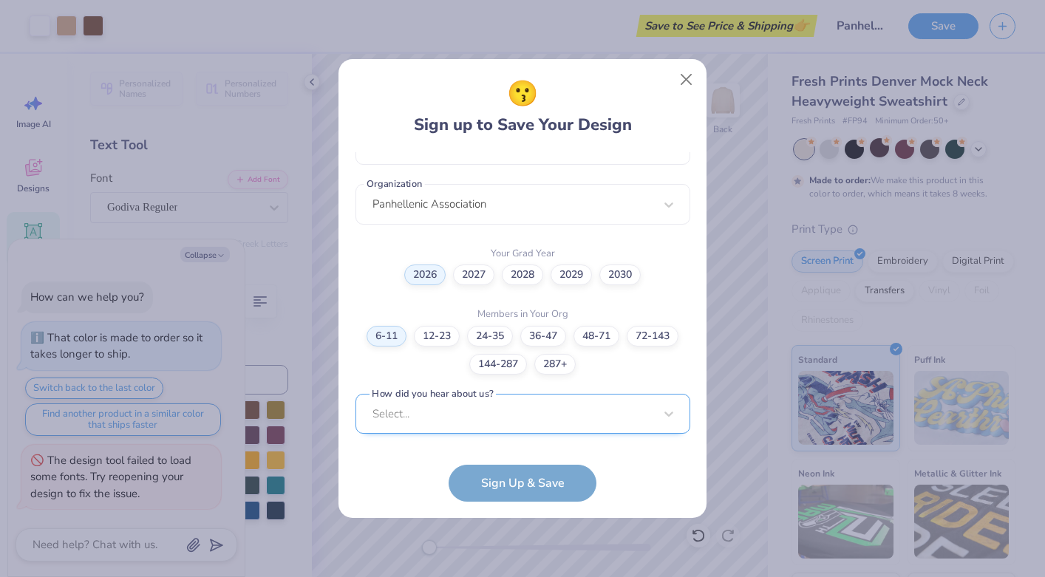
click at [520, 415] on div "Select..." at bounding box center [522, 414] width 335 height 41
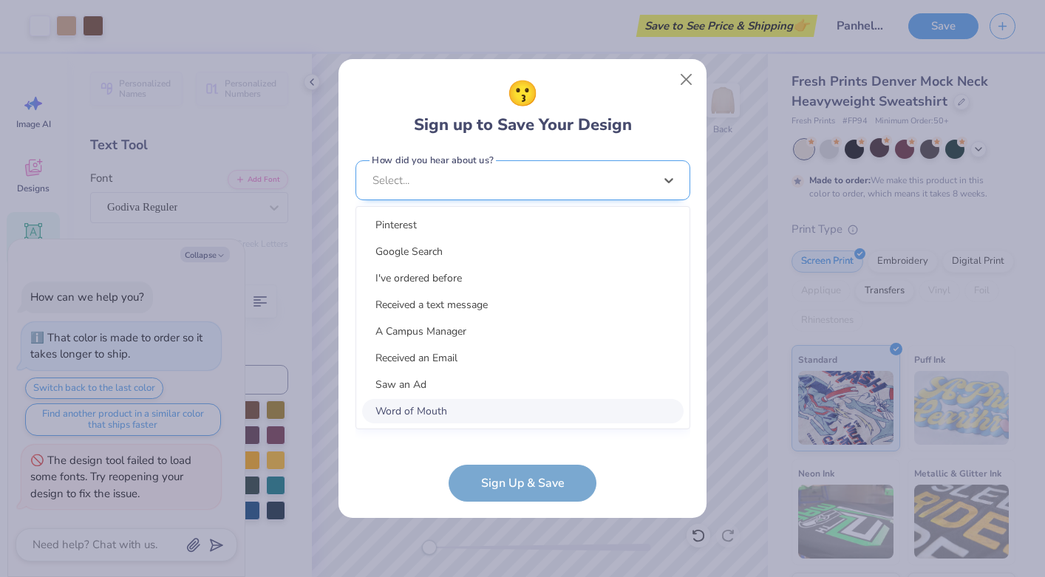
scroll to position [575, 0]
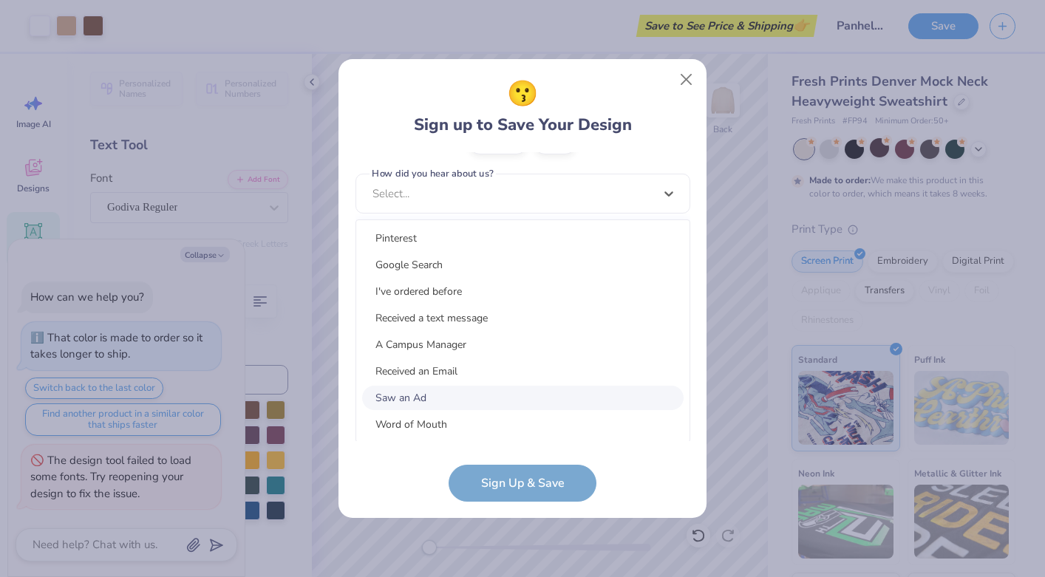
click at [445, 394] on div "Saw an Ad" at bounding box center [522, 398] width 321 height 24
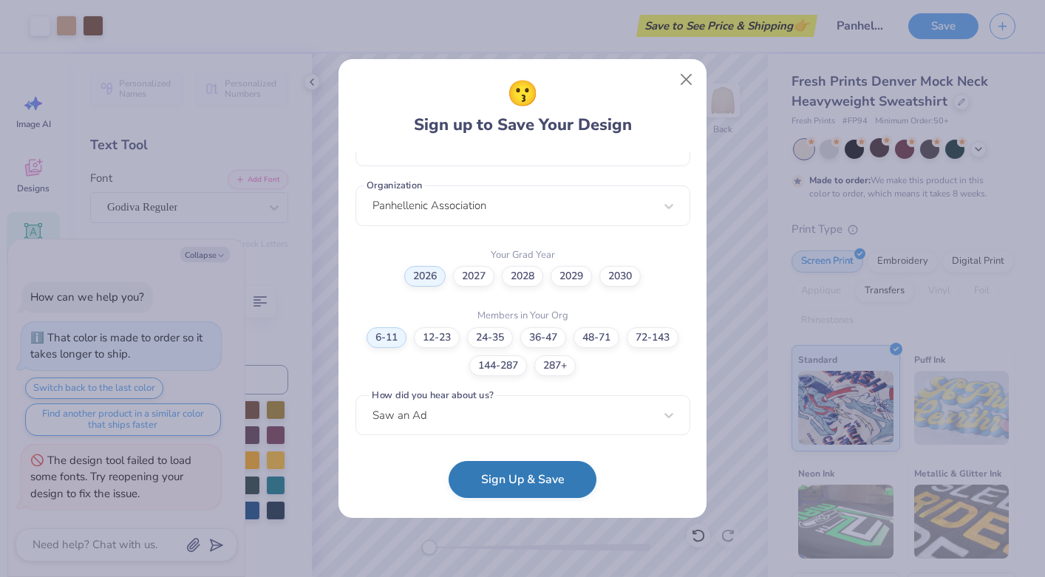
click at [488, 483] on button "Sign Up & Save" at bounding box center [522, 479] width 148 height 37
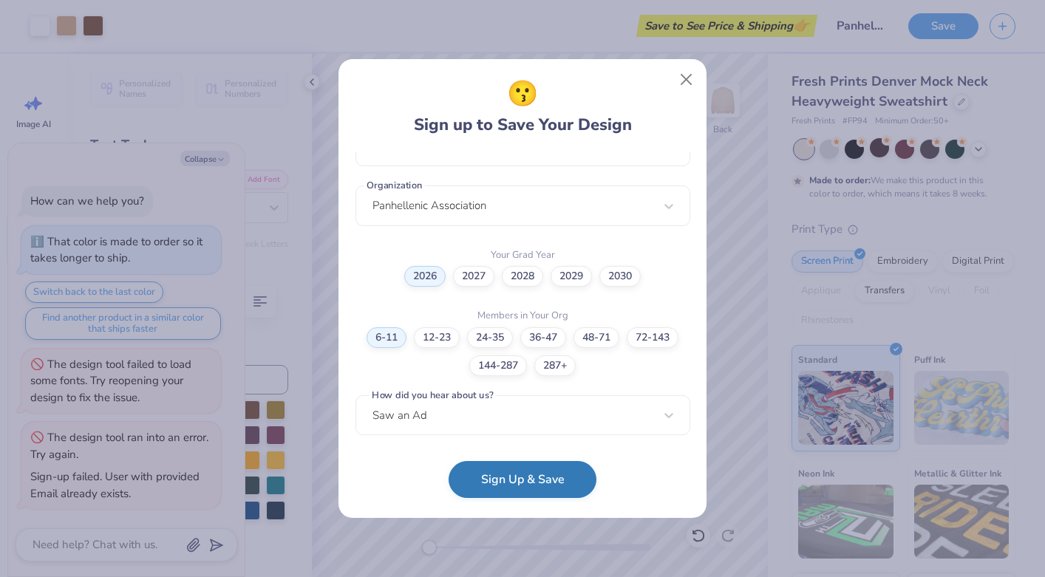
click at [491, 483] on button "Sign Up & Save" at bounding box center [522, 479] width 148 height 37
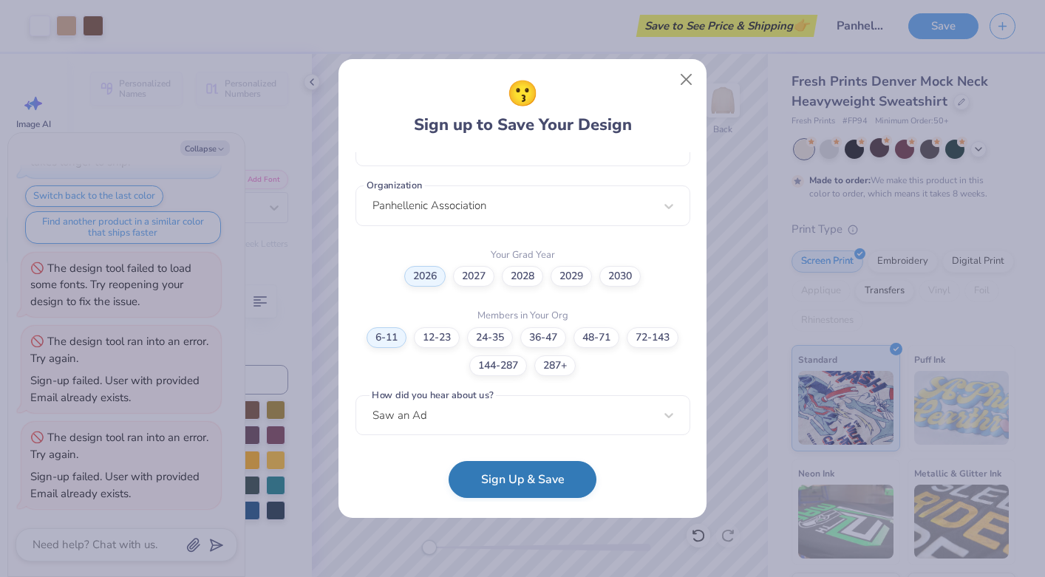
click at [542, 482] on button "Sign Up & Save" at bounding box center [522, 479] width 148 height 37
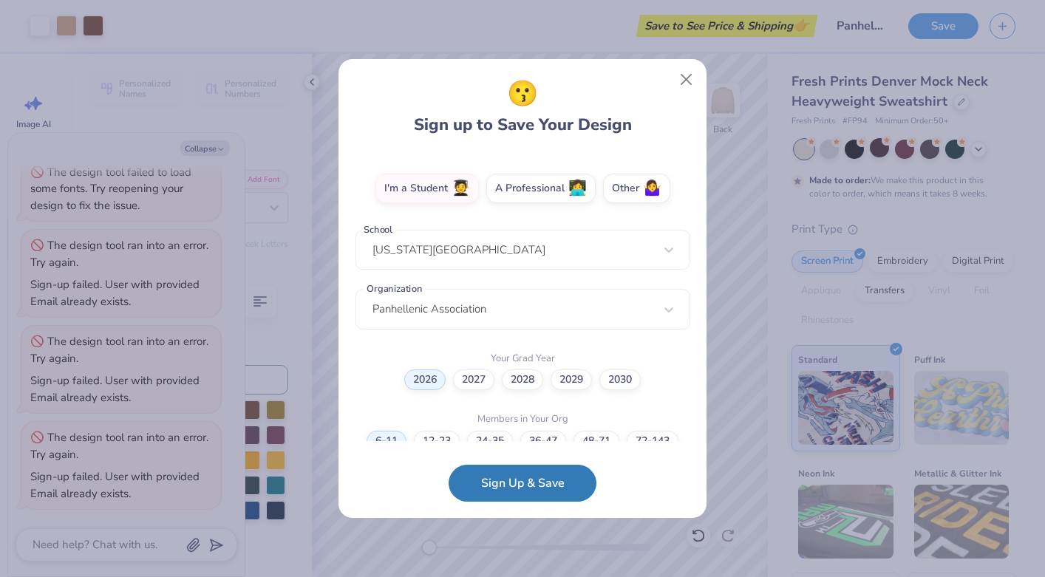
scroll to position [0, 0]
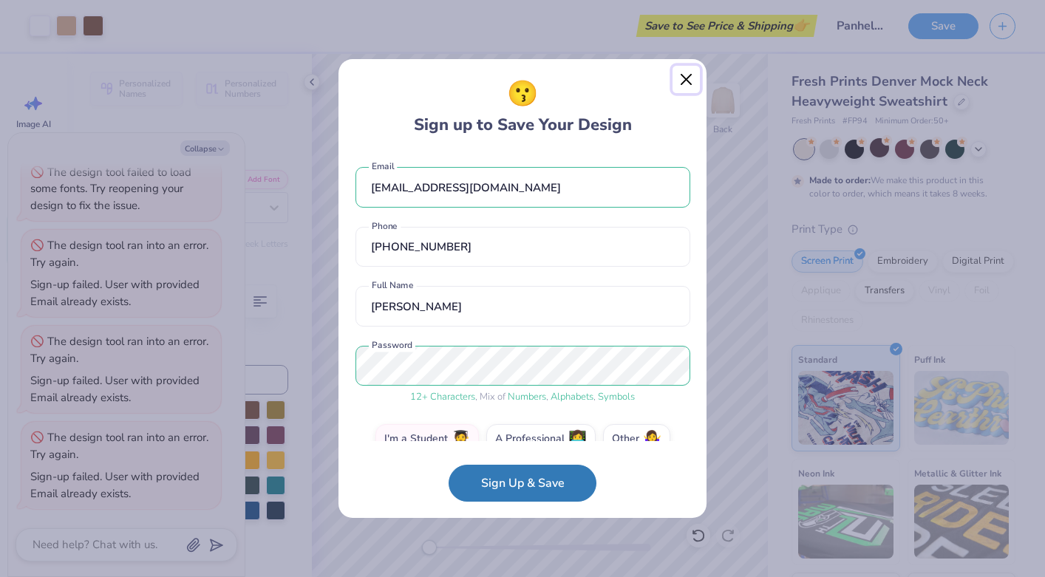
click at [690, 78] on button "Close" at bounding box center [686, 80] width 28 height 28
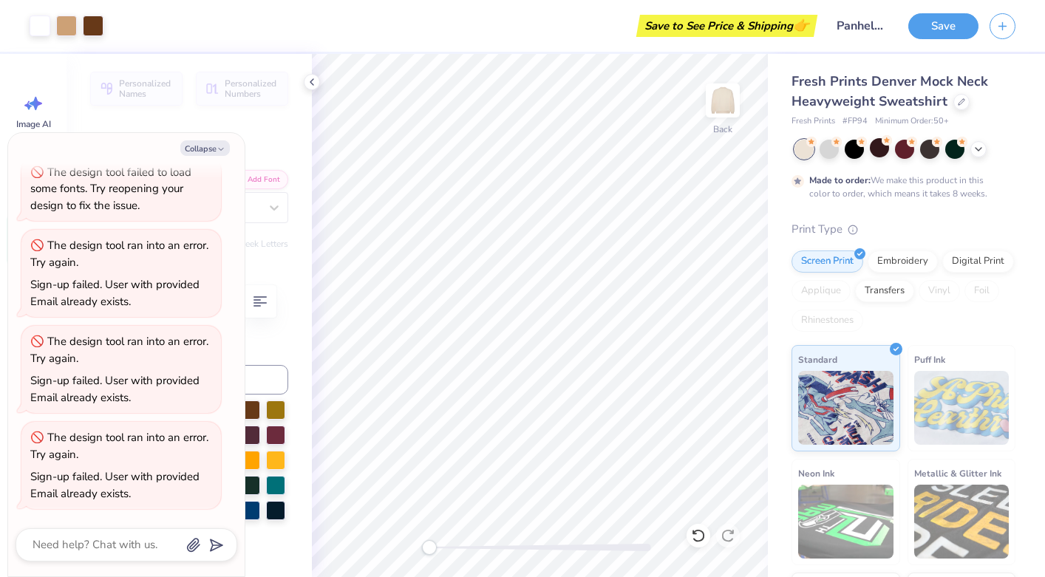
click at [583, 31] on div "Save to See Price & Shipping 👉" at bounding box center [464, 26] width 699 height 52
click at [212, 151] on button "Collapse" at bounding box center [204, 148] width 49 height 16
type textarea "x"
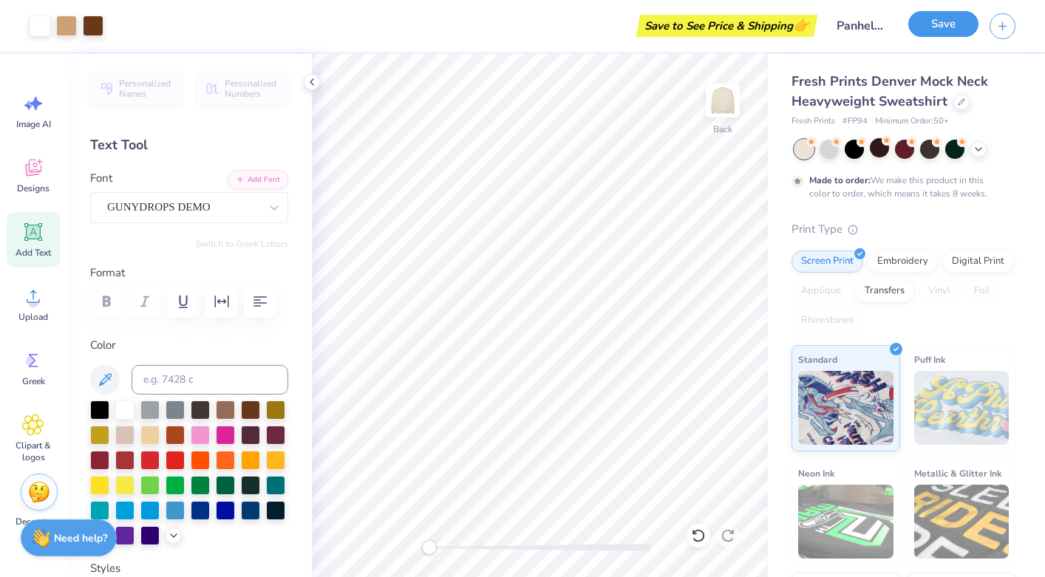
click at [930, 25] on button "Save" at bounding box center [943, 24] width 70 height 26
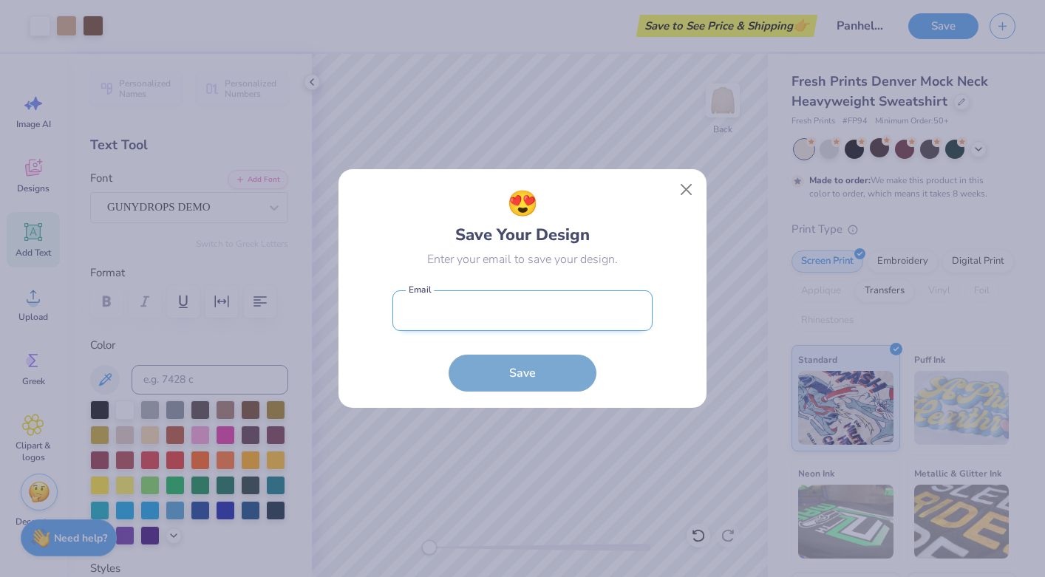
click at [594, 307] on input "email" at bounding box center [522, 310] width 260 height 41
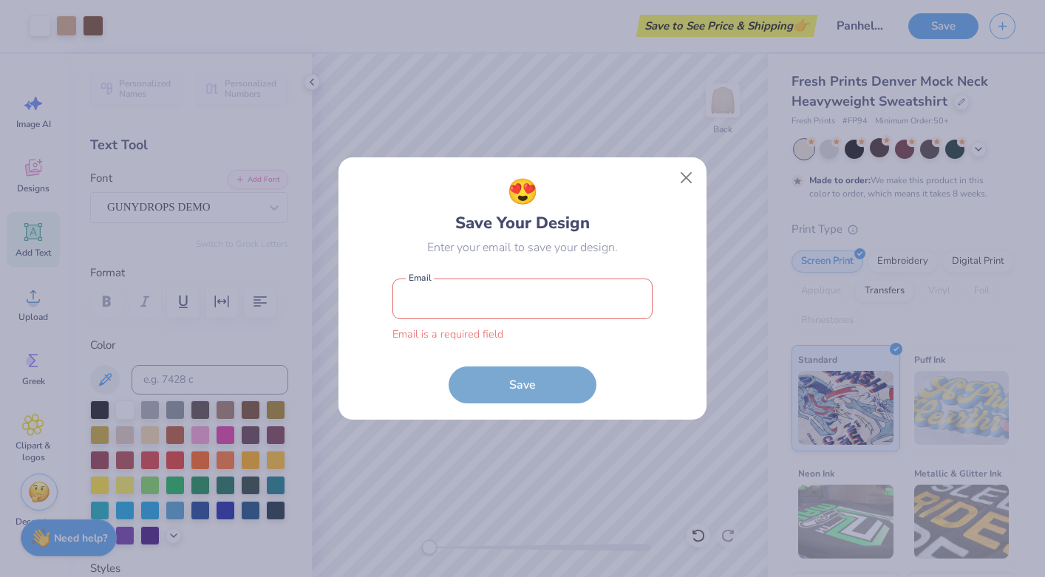
click at [643, 367] on form "Email is a required field Email Save" at bounding box center [522, 336] width 260 height 131
click at [539, 311] on input "email" at bounding box center [522, 298] width 260 height 41
type input "[EMAIL_ADDRESS][DOMAIN_NAME]"
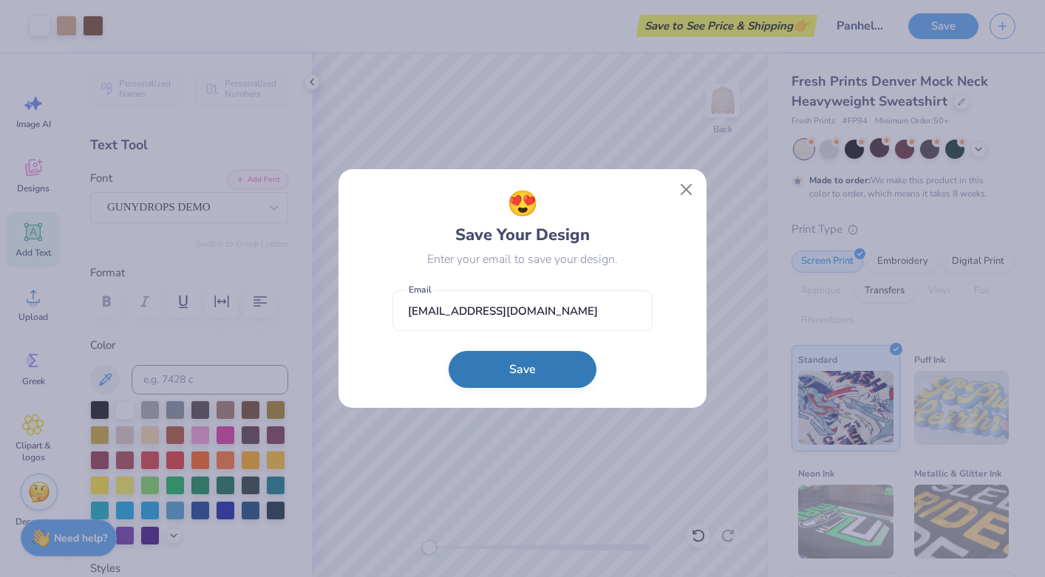
click at [541, 375] on button "Save" at bounding box center [522, 369] width 148 height 37
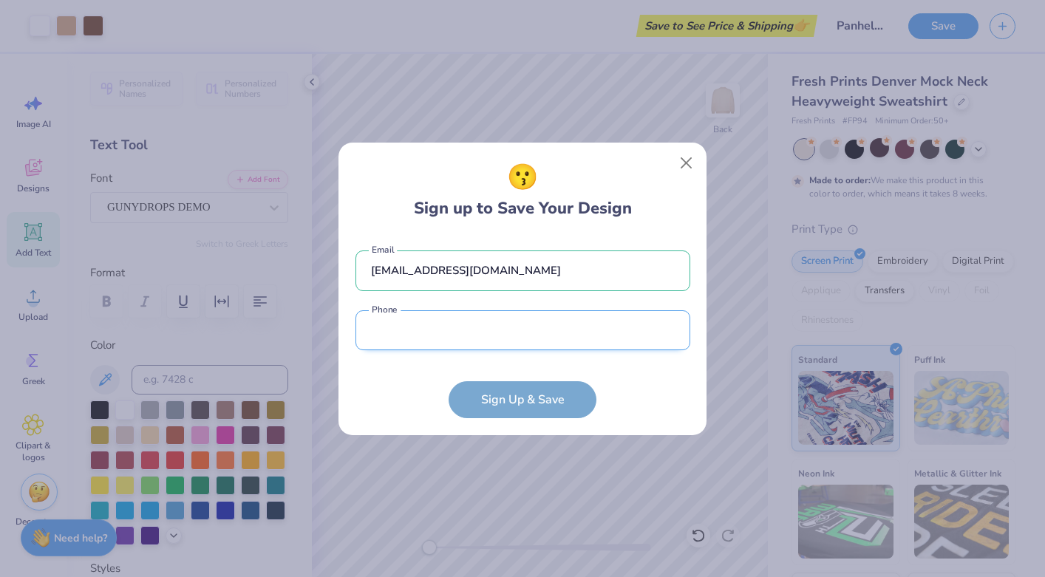
click at [507, 341] on input "tel" at bounding box center [522, 330] width 335 height 41
type input "[PHONE_NUMBER]"
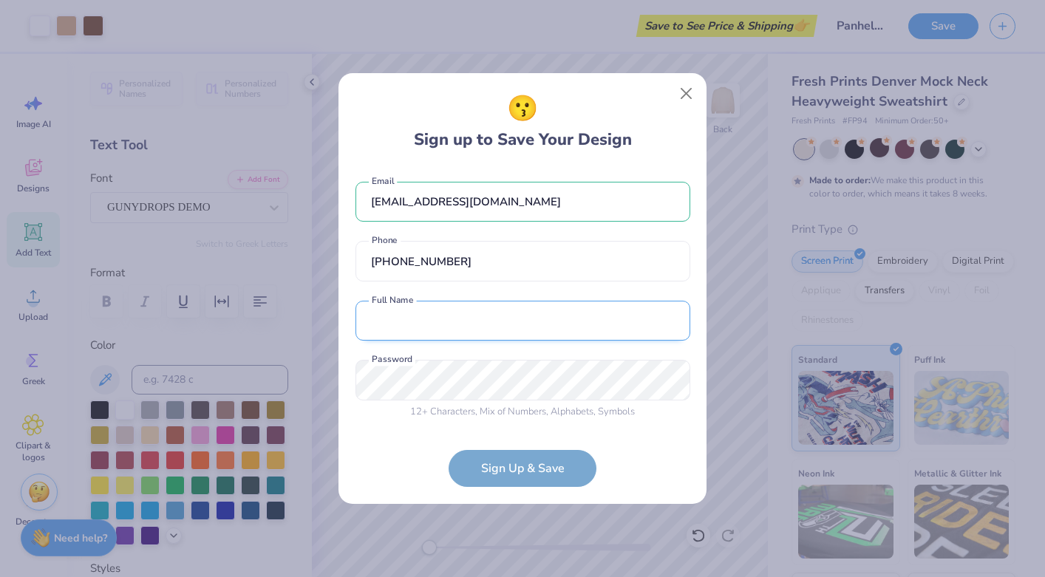
click at [466, 310] on input "text" at bounding box center [522, 321] width 335 height 41
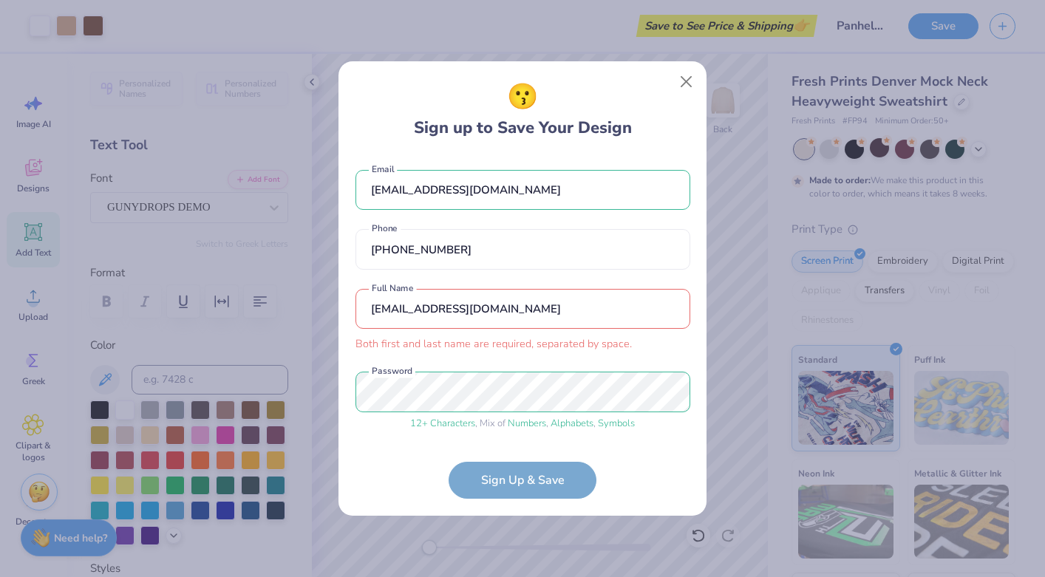
drag, startPoint x: 515, startPoint y: 313, endPoint x: 454, endPoint y: 315, distance: 61.4
click at [454, 315] on input "[EMAIL_ADDRESS][DOMAIN_NAME]" at bounding box center [522, 309] width 335 height 41
type input "[PERSON_NAME]"
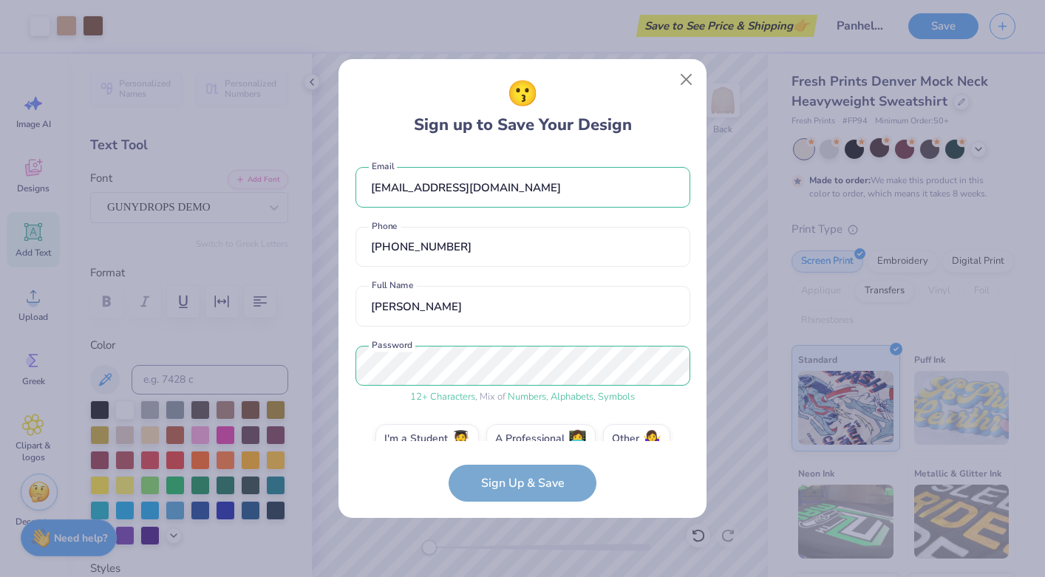
click at [502, 336] on div "[EMAIL_ADDRESS][DOMAIN_NAME] Email [PHONE_NUMBER] Phone [PERSON_NAME] Full Name…" at bounding box center [522, 296] width 335 height 289
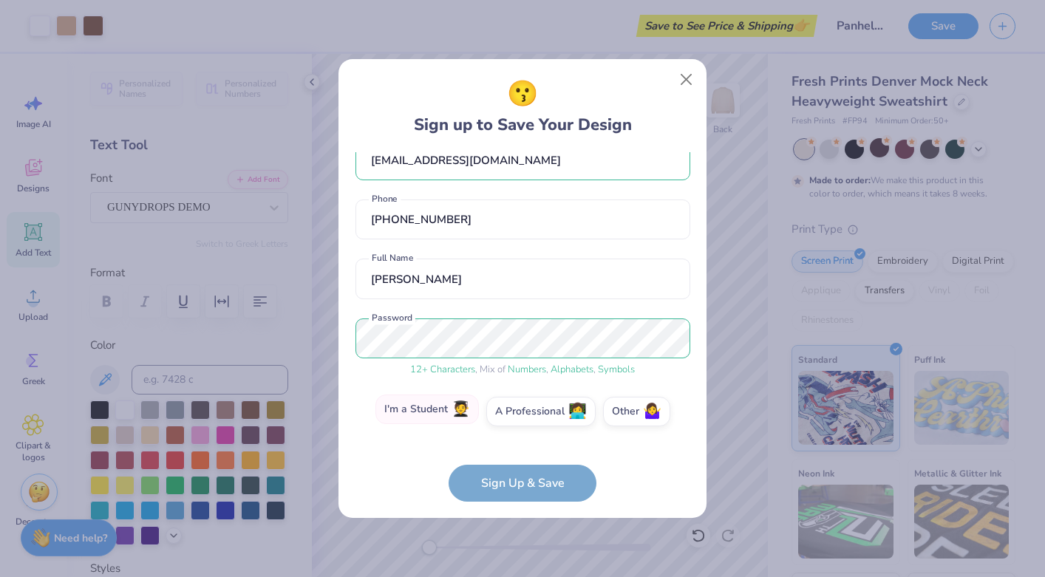
click at [452, 408] on label "I'm a Student 🧑‍🎓" at bounding box center [426, 409] width 103 height 30
click at [518, 437] on input "I'm a Student 🧑‍🎓" at bounding box center [523, 442] width 10 height 10
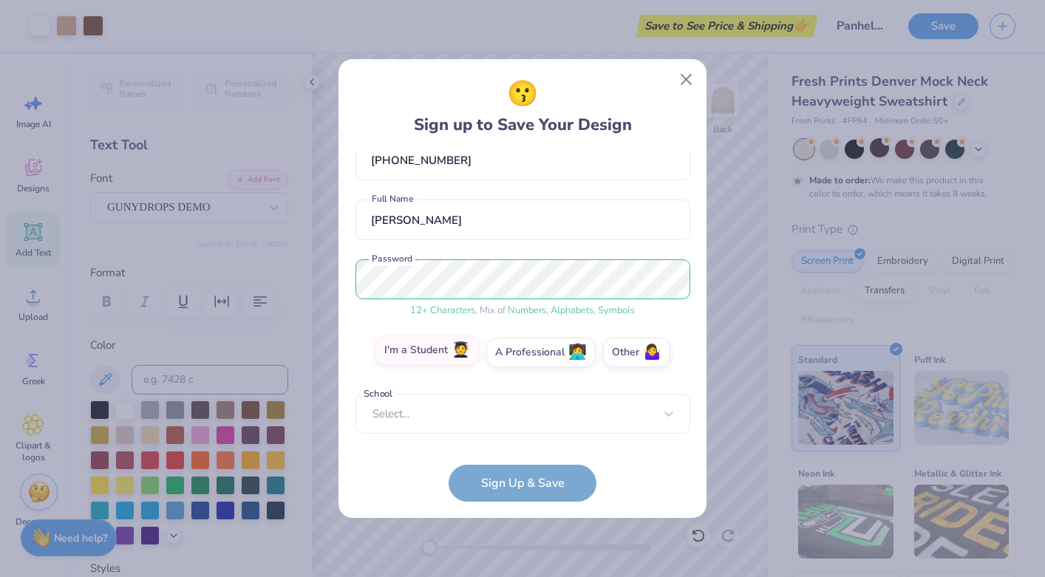
click at [452, 408] on div "Select..." at bounding box center [522, 414] width 335 height 41
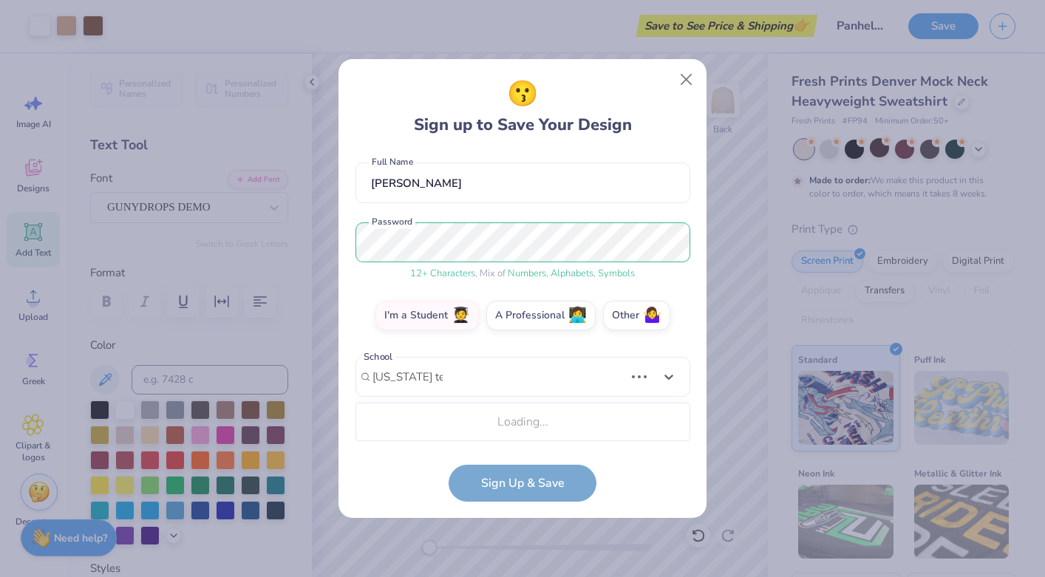
scroll to position [308, 0]
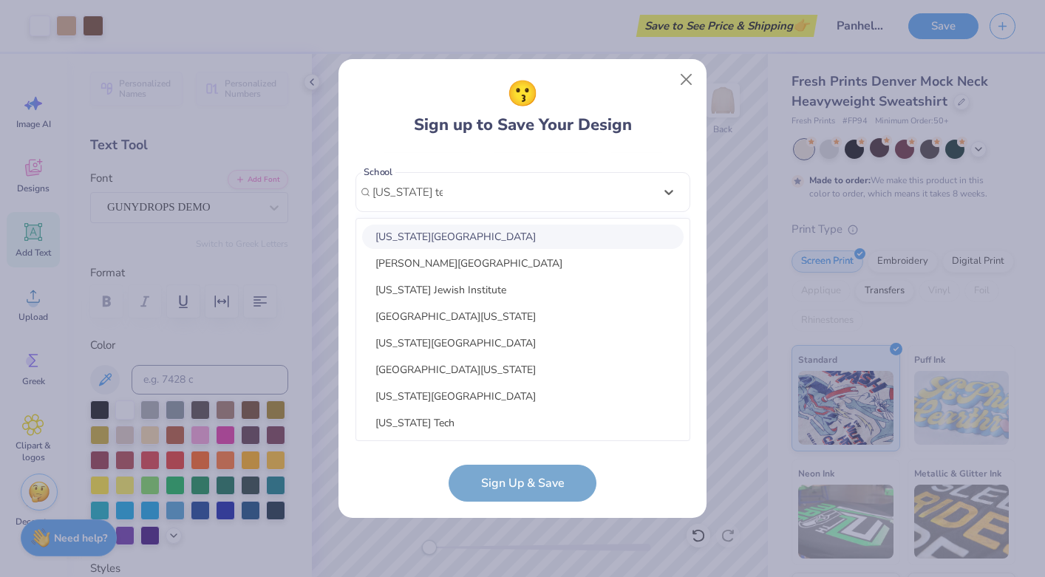
click at [439, 242] on div "[US_STATE][GEOGRAPHIC_DATA]" at bounding box center [522, 237] width 321 height 24
type input "[US_STATE] tech"
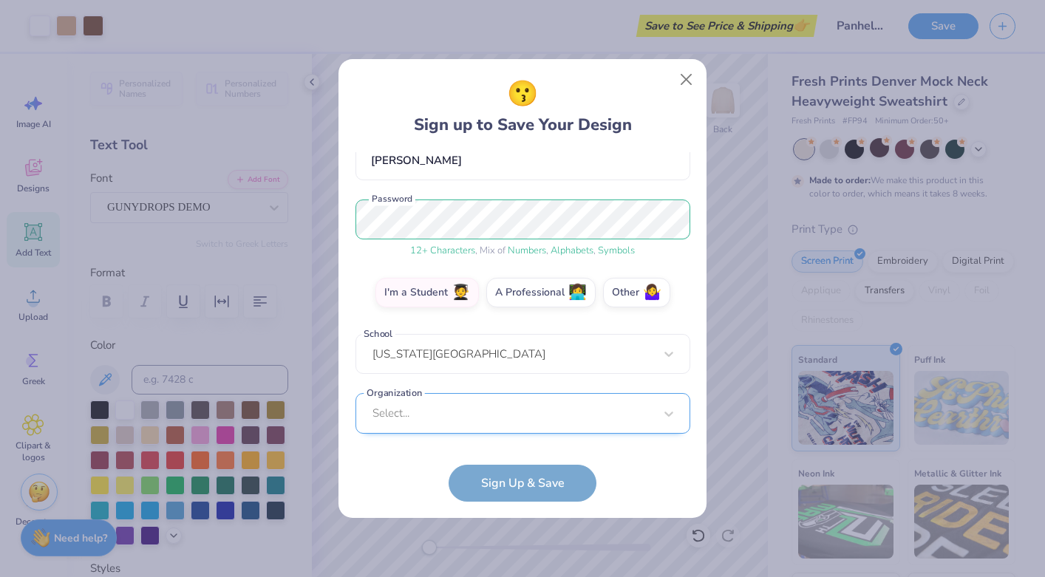
click at [485, 411] on div "Select..." at bounding box center [522, 413] width 335 height 41
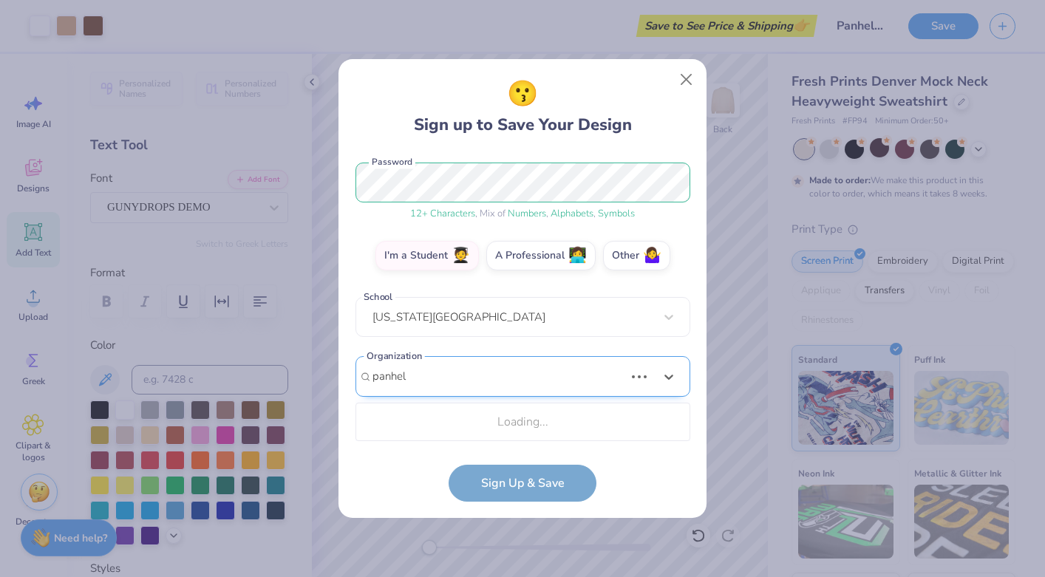
scroll to position [368, 0]
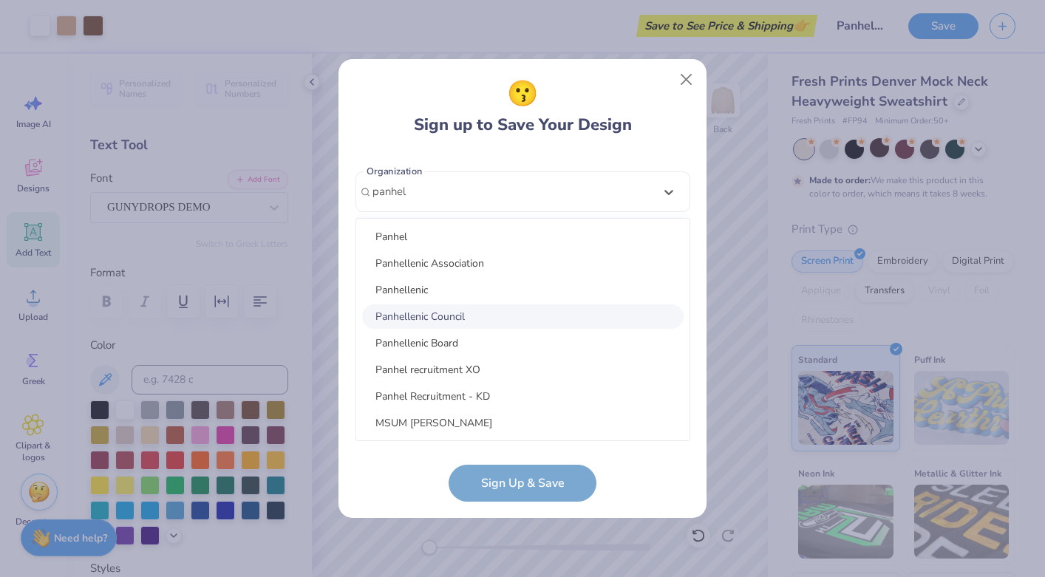
click at [477, 311] on div "Panhellenic Council" at bounding box center [522, 316] width 321 height 24
type input "panhel"
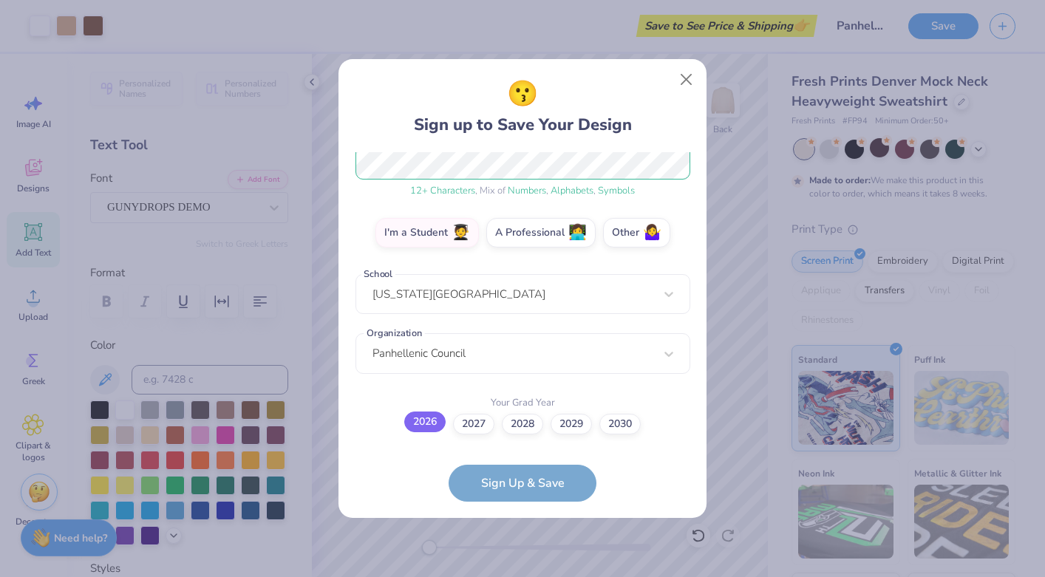
click at [421, 426] on label "2026" at bounding box center [424, 421] width 41 height 21
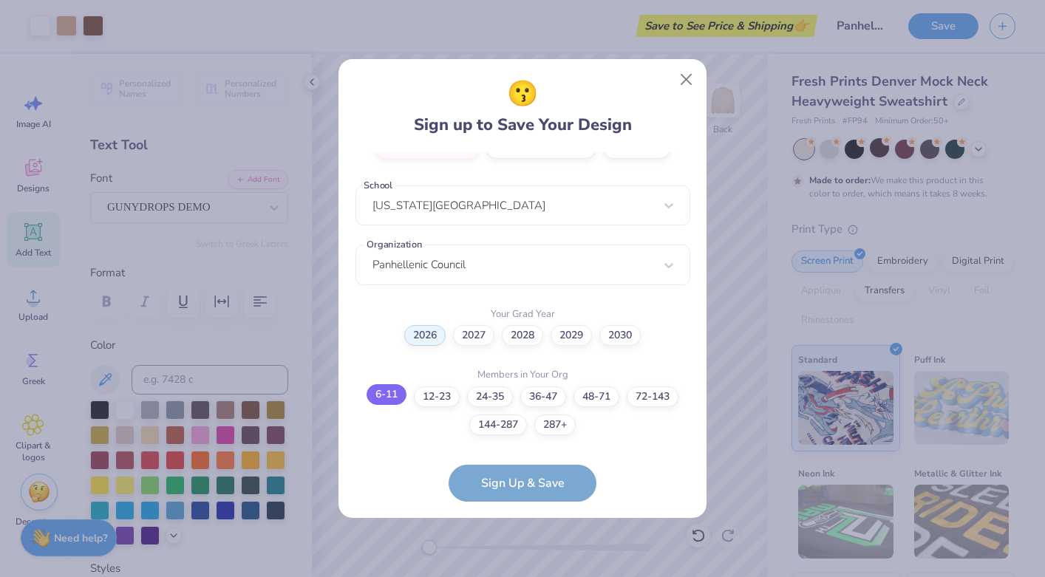
click at [389, 397] on label "6-11" at bounding box center [386, 394] width 40 height 21
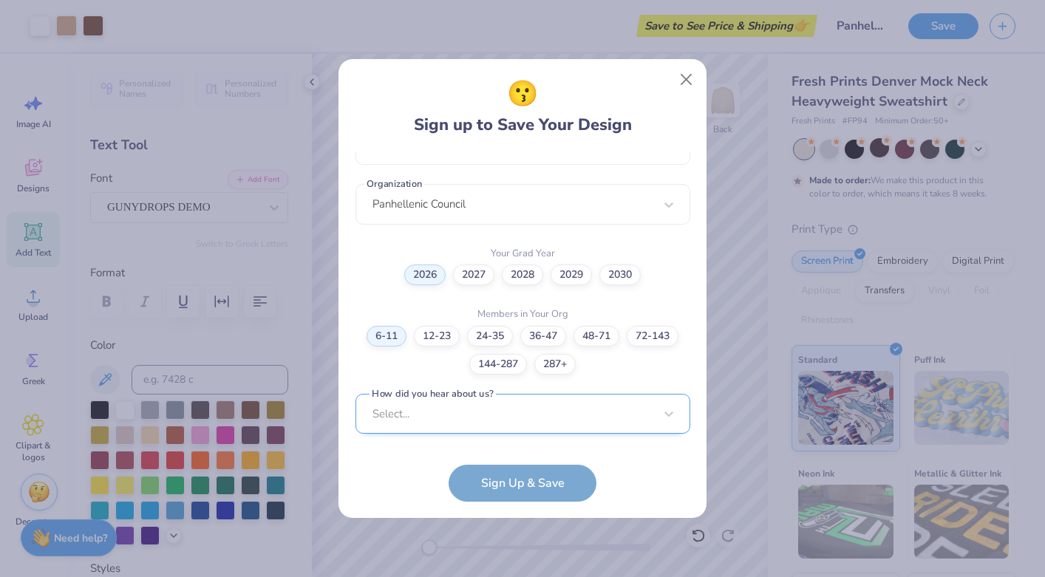
click at [491, 407] on div "Select..." at bounding box center [522, 414] width 335 height 41
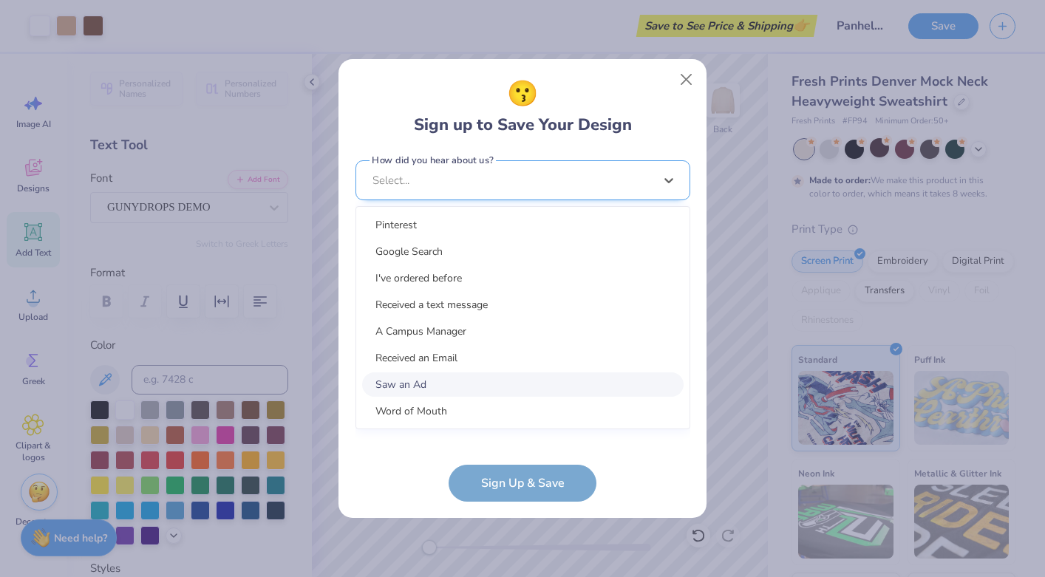
scroll to position [575, 0]
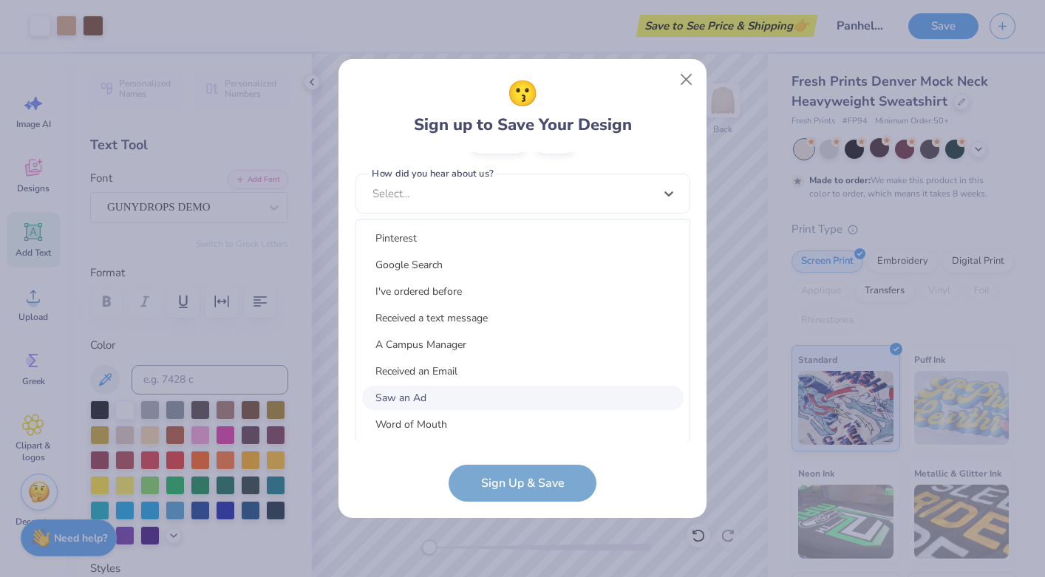
click at [471, 397] on div "Saw an Ad" at bounding box center [522, 398] width 321 height 24
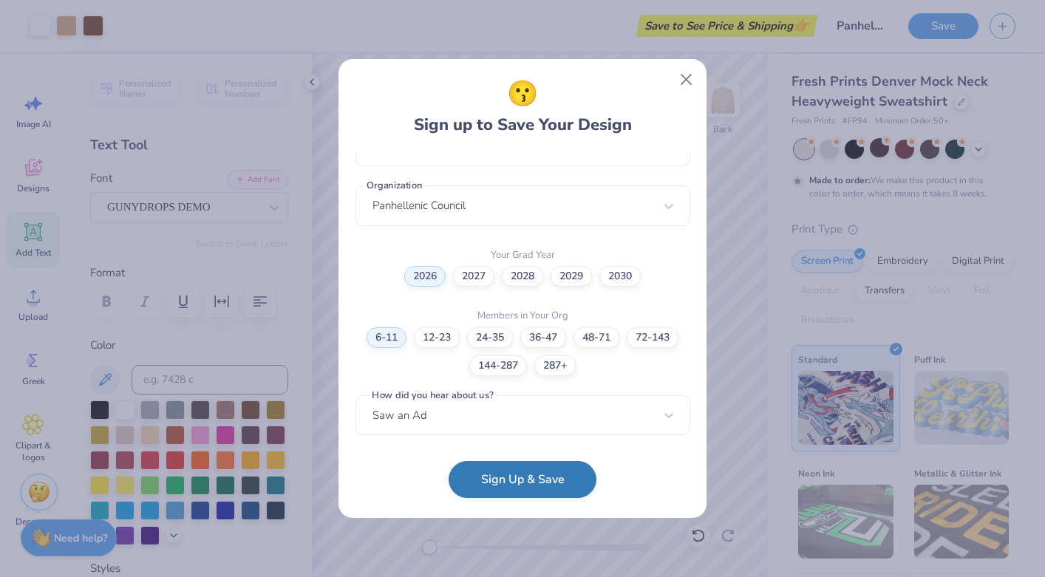
click at [532, 486] on button "Sign Up & Save" at bounding box center [522, 479] width 148 height 37
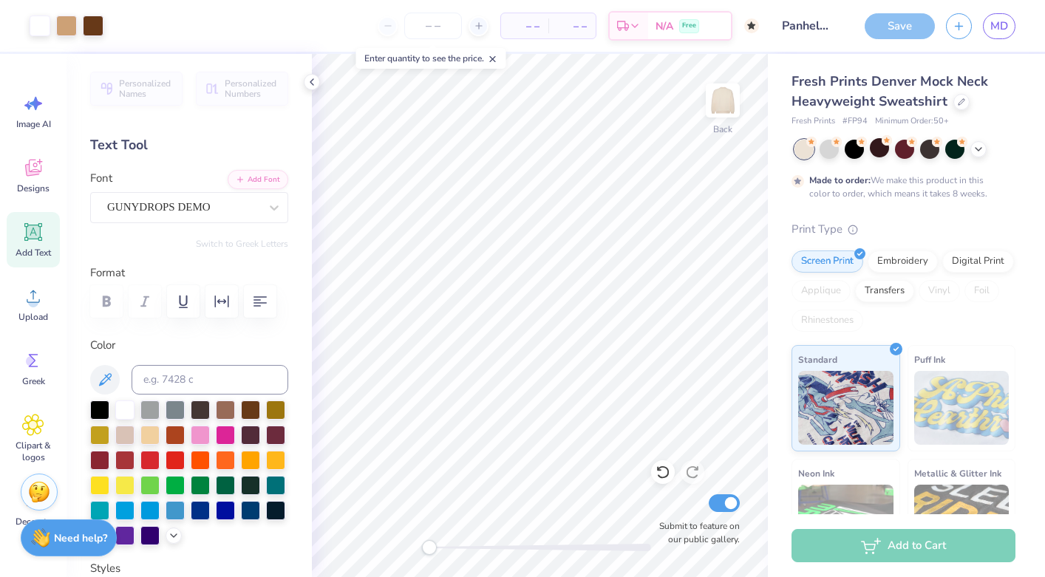
click at [926, 24] on div "Save" at bounding box center [899, 26] width 70 height 26
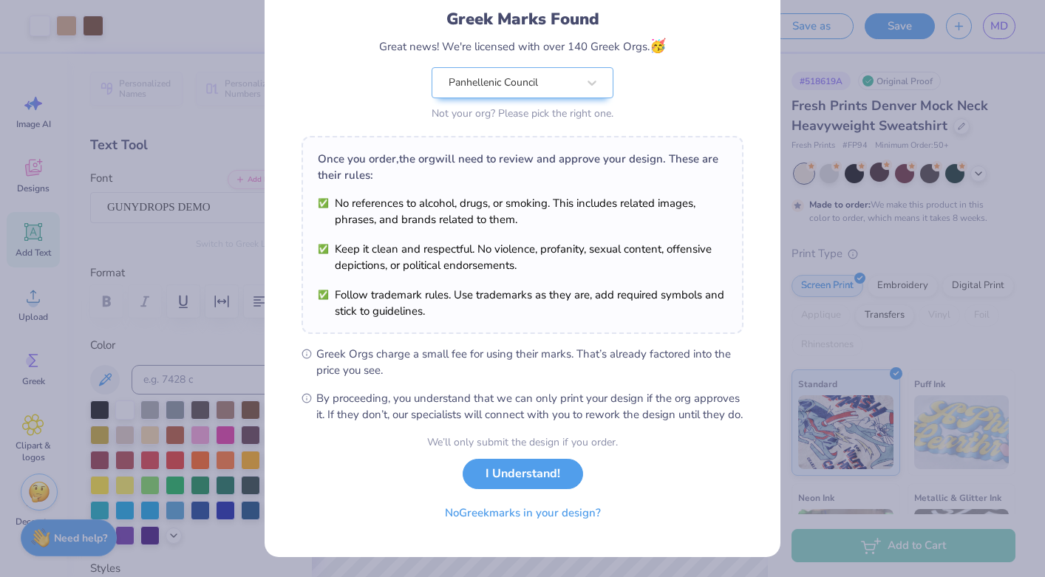
scroll to position [105, 0]
click at [519, 476] on button "I Understand!" at bounding box center [522, 469] width 120 height 30
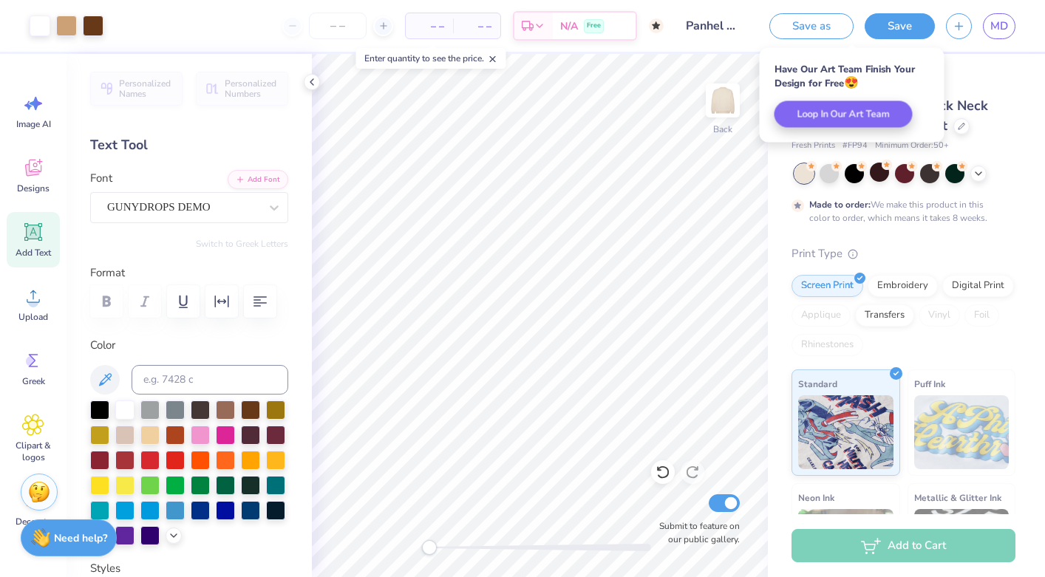
scroll to position [0, 0]
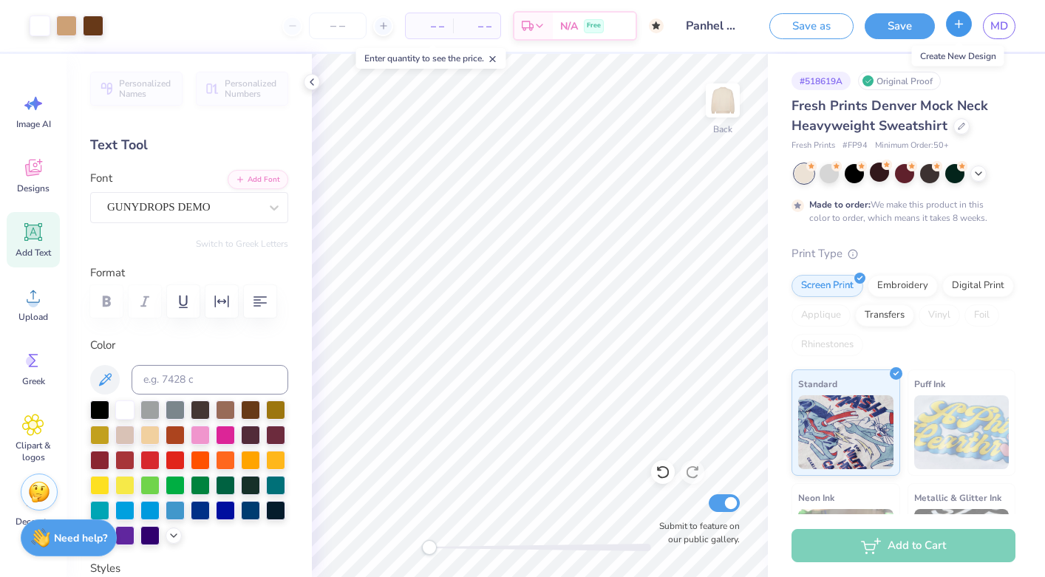
click at [960, 24] on line "button" at bounding box center [958, 24] width 7 height 0
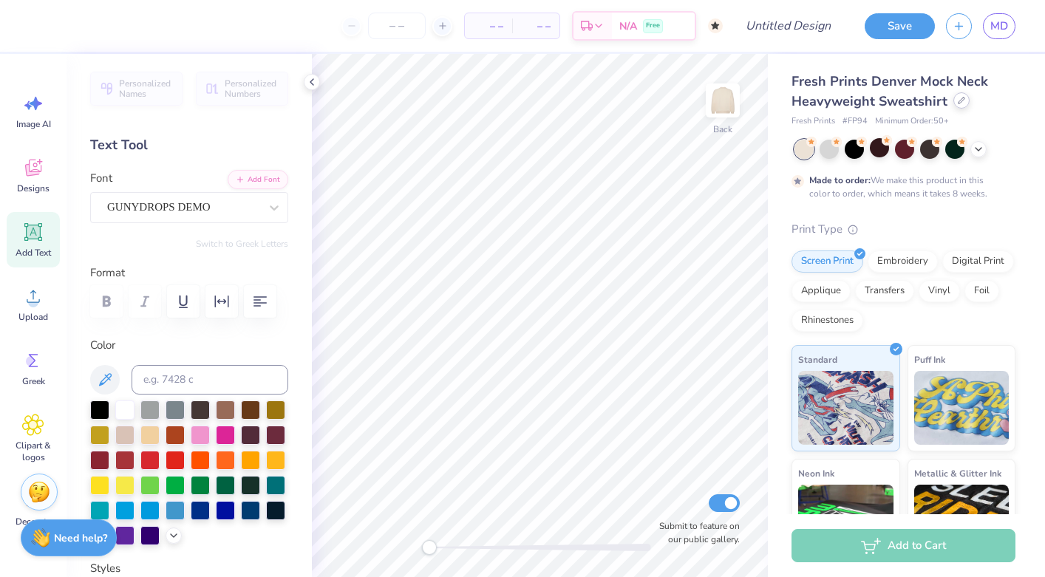
click at [959, 100] on icon at bounding box center [961, 101] width 6 height 6
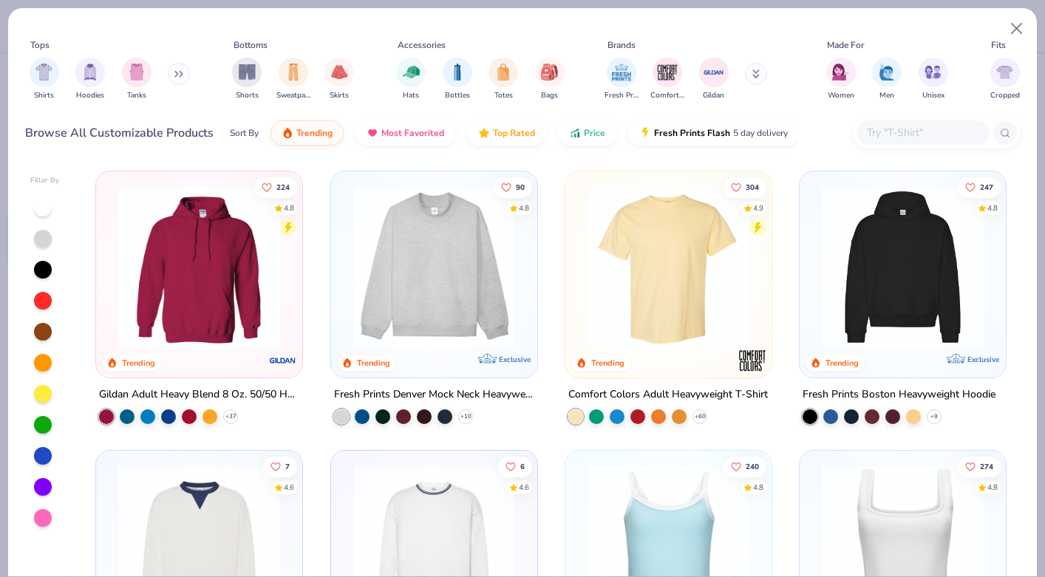
click at [649, 306] on img at bounding box center [668, 267] width 177 height 162
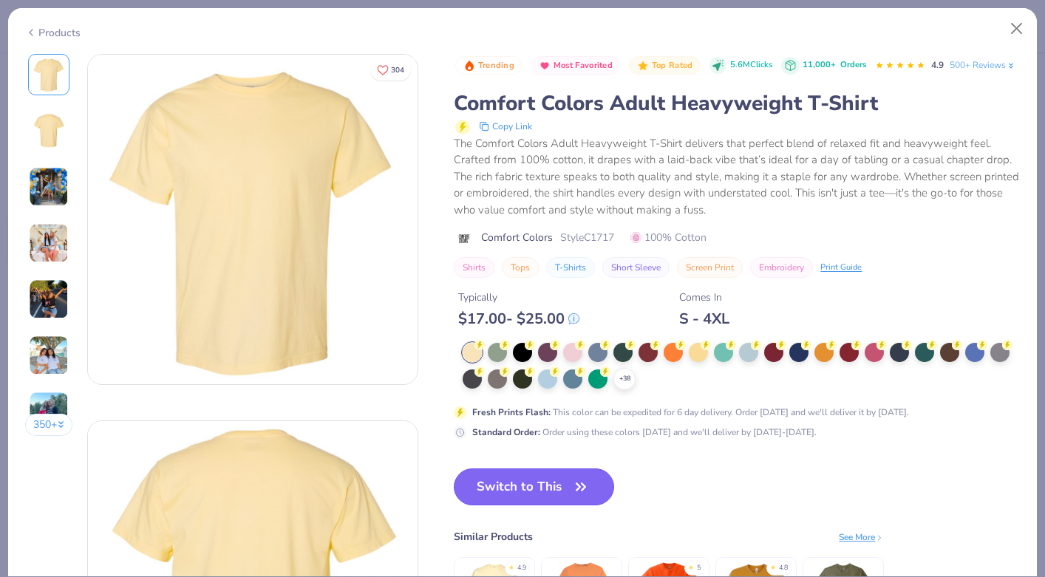
click at [531, 492] on button "Switch to This" at bounding box center [534, 486] width 160 height 37
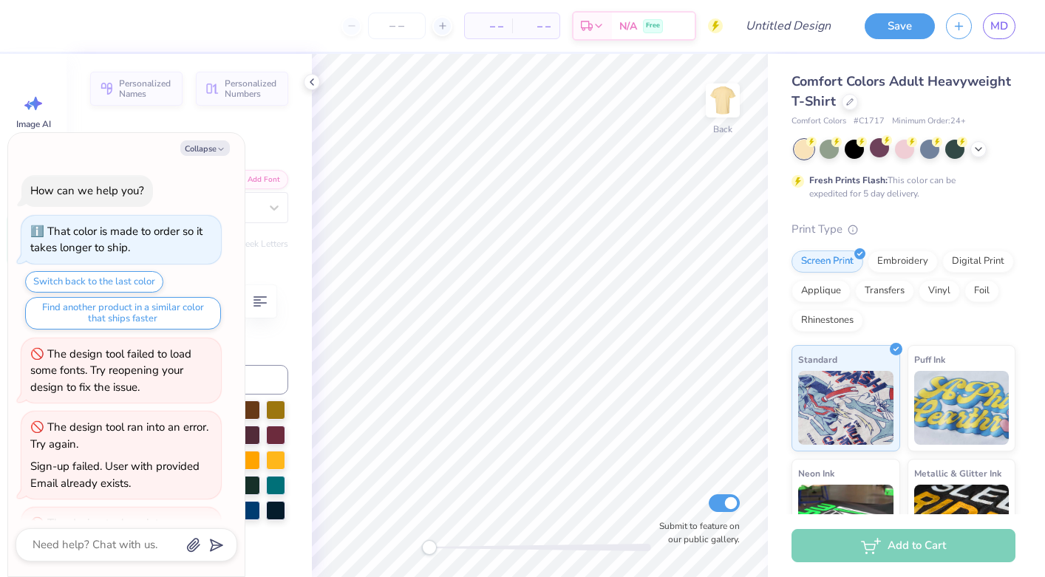
scroll to position [255, 0]
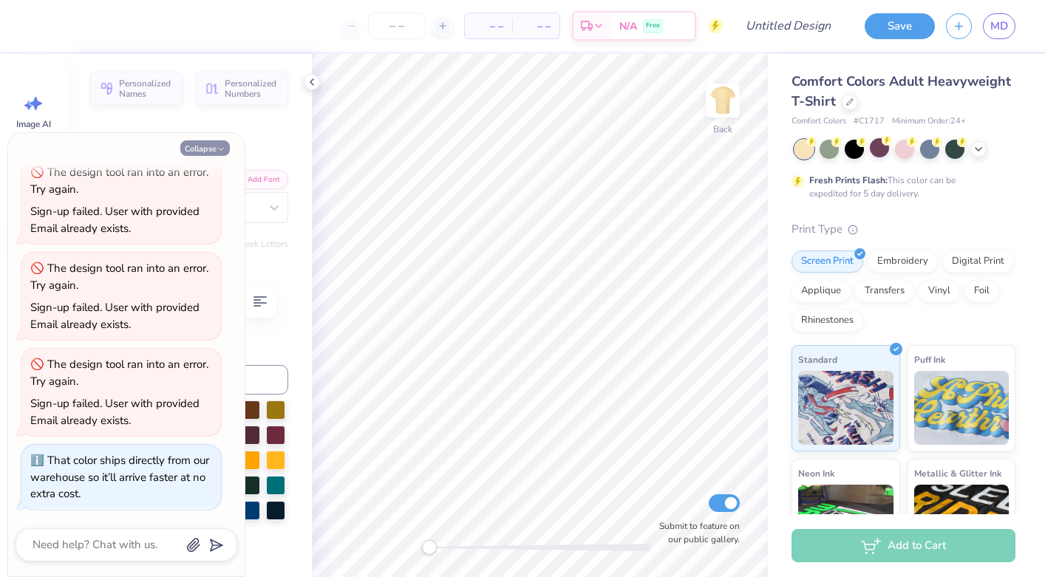
click at [204, 148] on button "Collapse" at bounding box center [204, 148] width 49 height 16
type textarea "x"
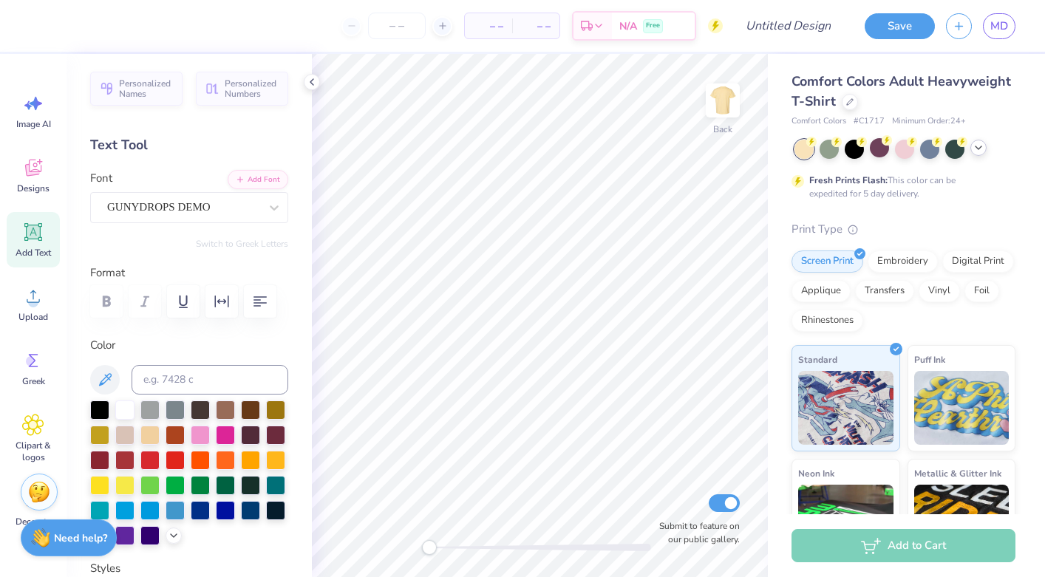
click at [978, 146] on icon at bounding box center [978, 148] width 12 height 12
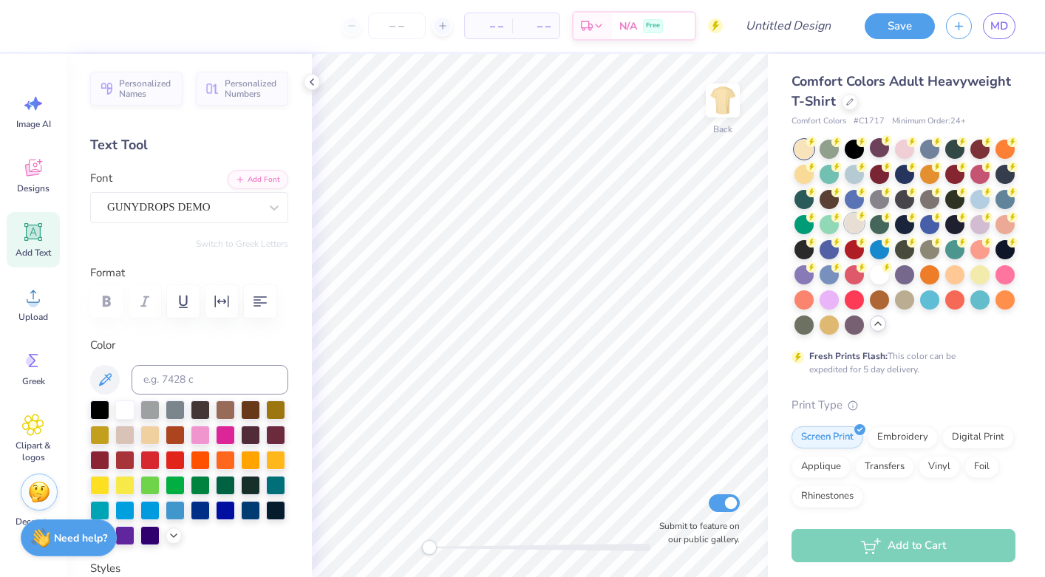
click at [855, 228] on div at bounding box center [853, 222] width 19 height 19
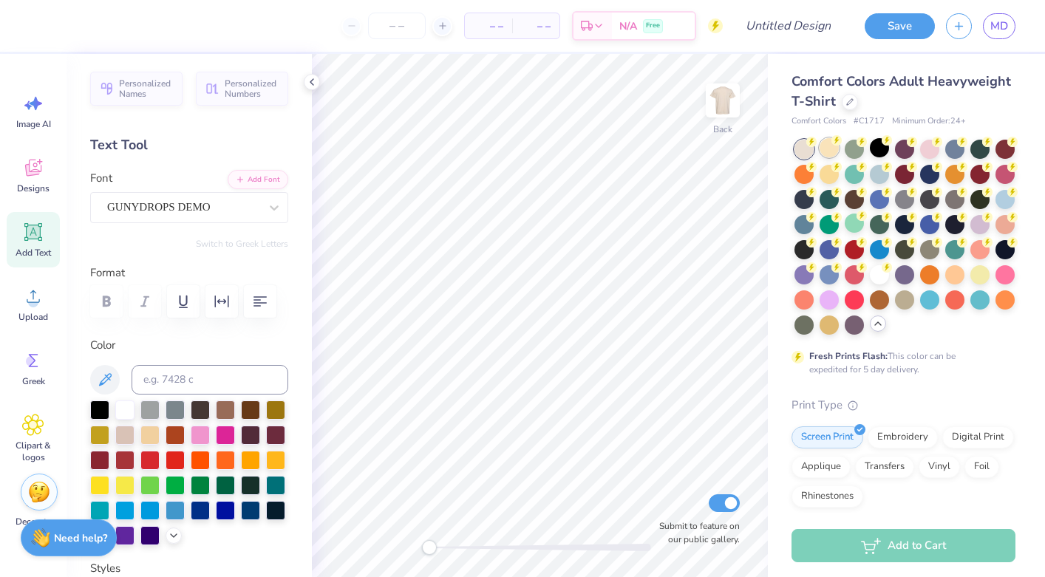
click at [828, 146] on div at bounding box center [828, 147] width 19 height 19
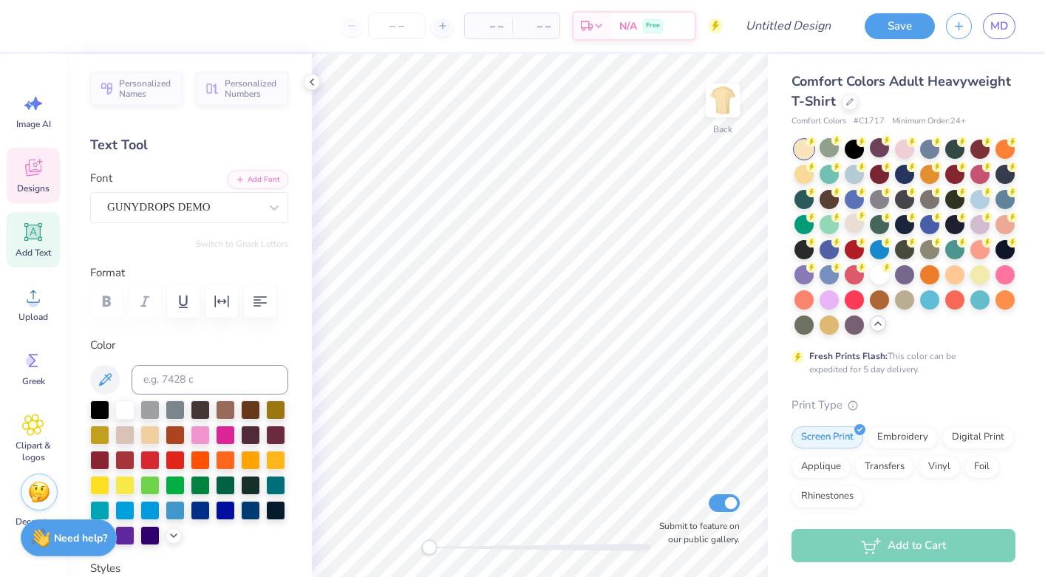
click at [33, 163] on icon at bounding box center [33, 168] width 16 height 17
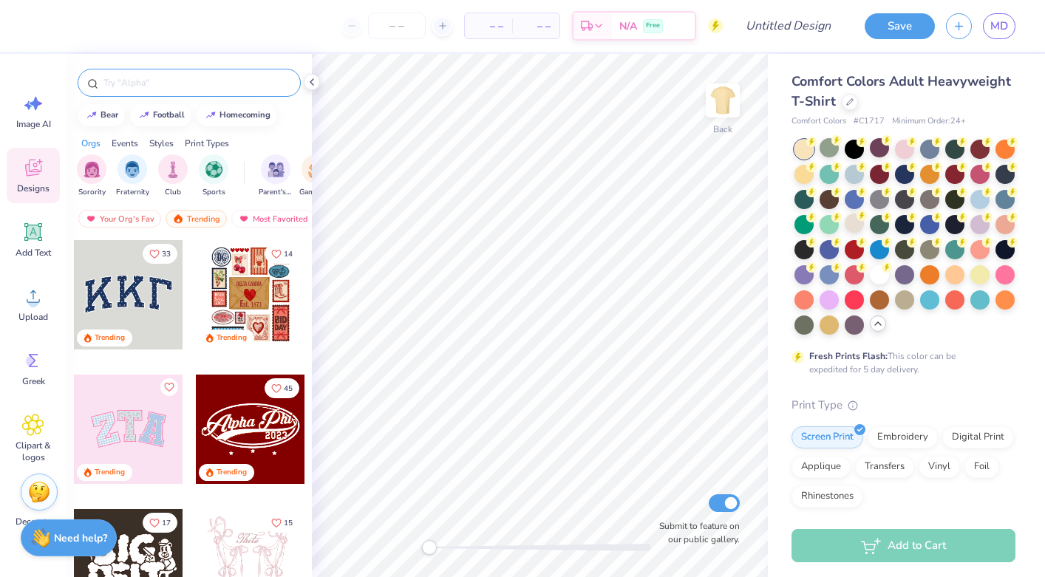
click at [112, 89] on input "text" at bounding box center [196, 82] width 189 height 15
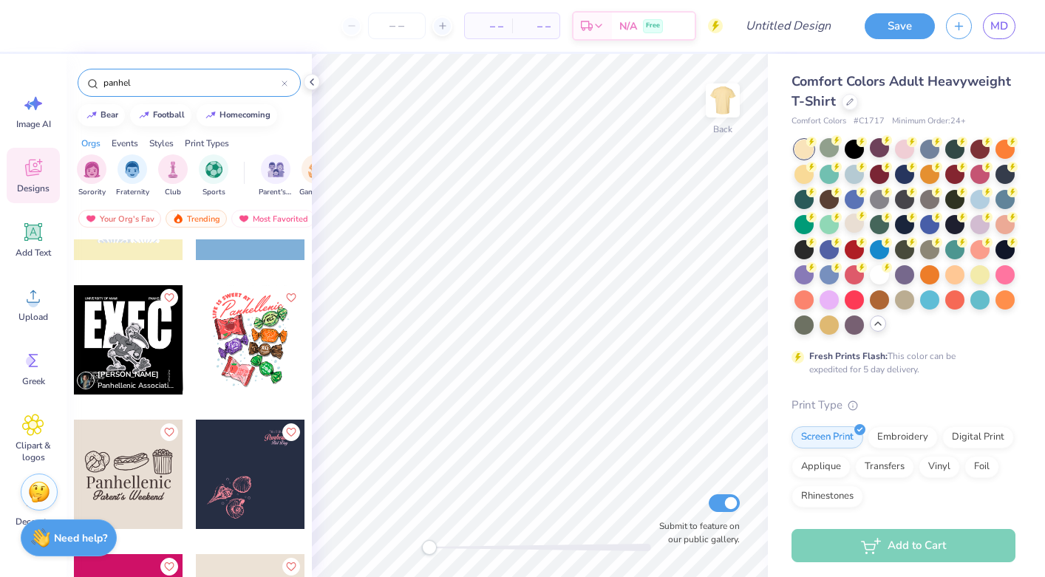
scroll to position [493, 0]
type input "panhel"
click at [725, 106] on img at bounding box center [722, 100] width 59 height 59
click at [210, 324] on div at bounding box center [250, 338] width 109 height 109
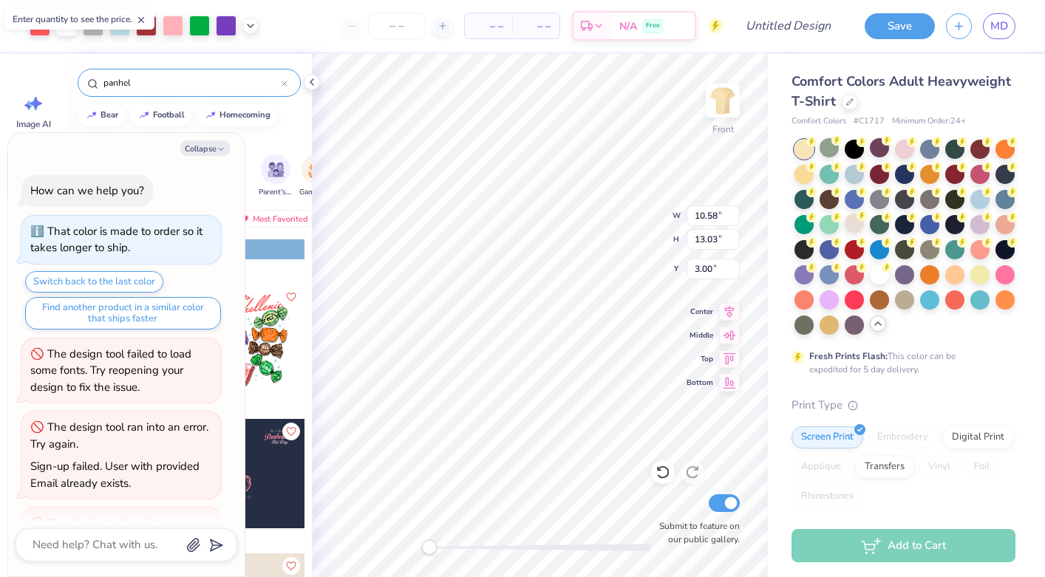
scroll to position [402, 0]
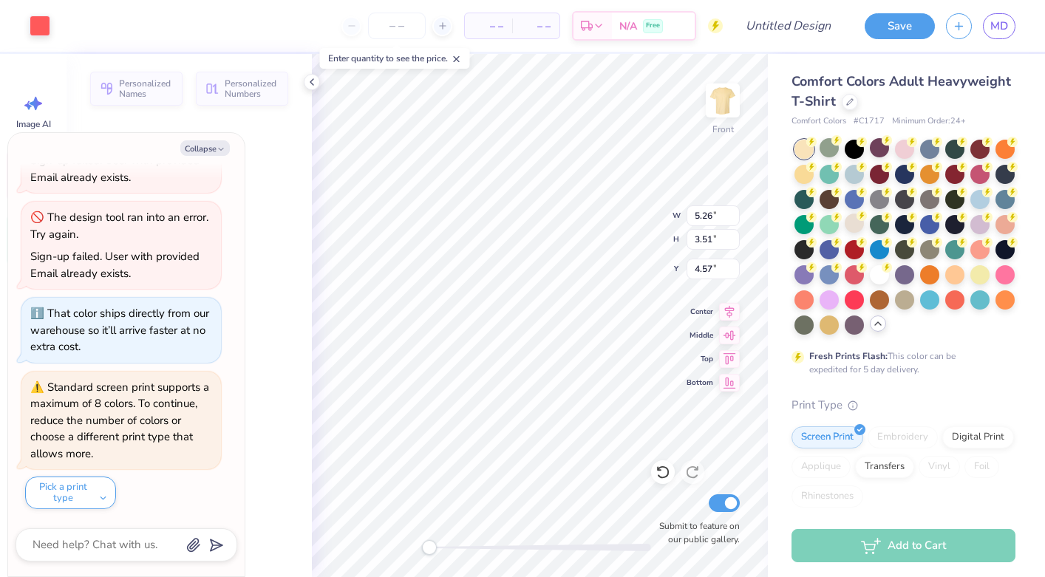
type textarea "x"
type input "5.26"
type input "3.51"
type input "4.57"
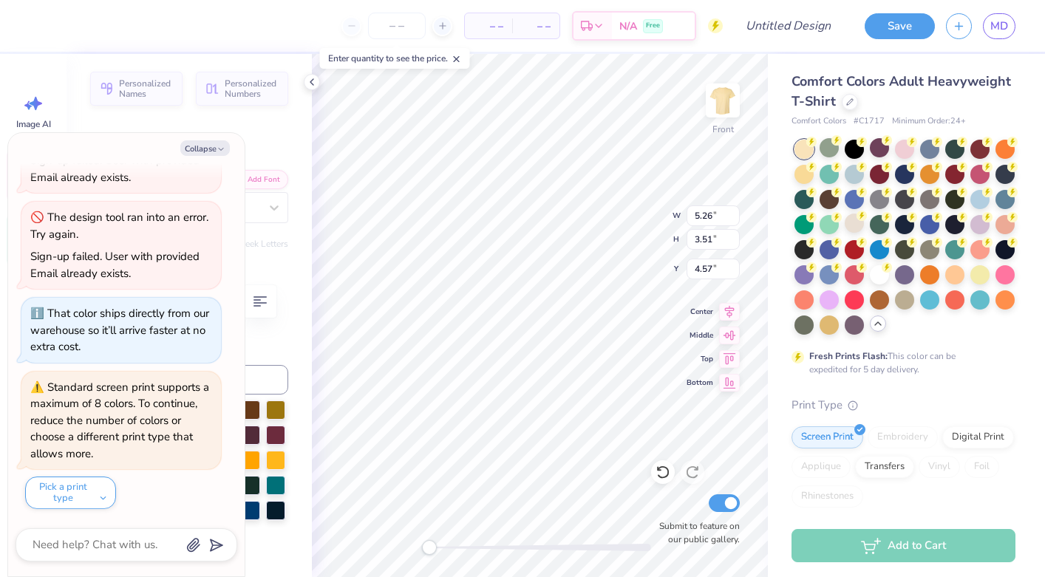
type textarea "x"
type textarea "LIFE IS SWEET A"
type textarea "x"
type textarea "LIFE IS SWEET"
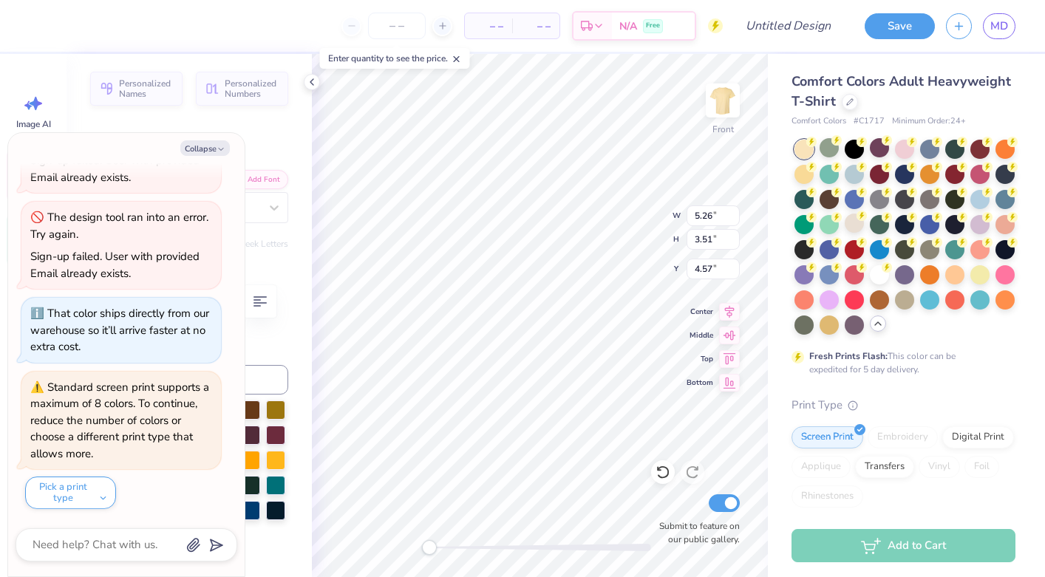
scroll to position [0, 4]
type textarea "x"
type textarea "LIFE IS SWEET I"
type textarea "x"
type textarea "LIFE IS SWEET IN"
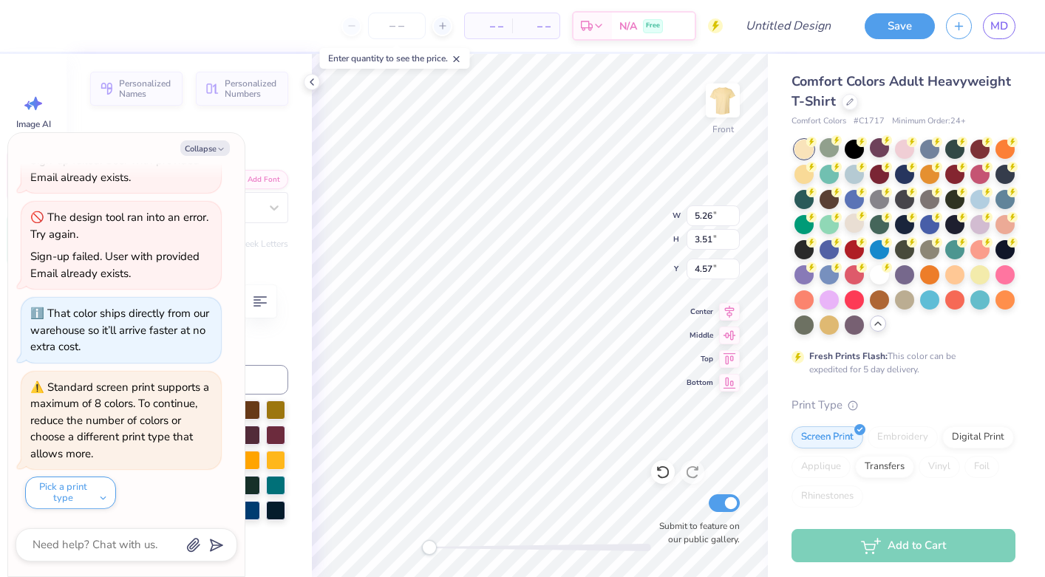
type textarea "x"
type textarea "LIFE IS SWEET IN"
type textarea "x"
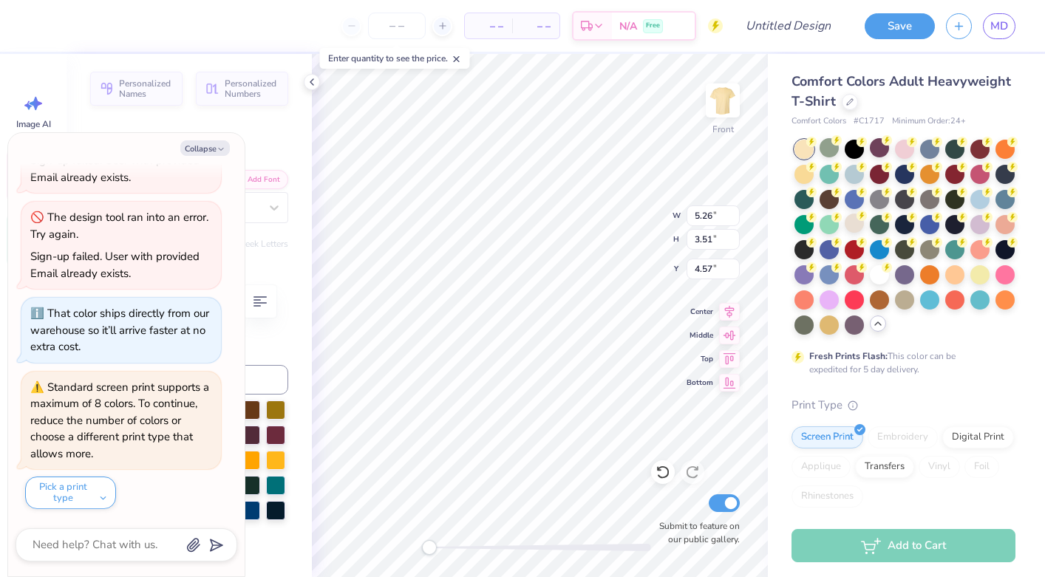
type textarea "LIFE IS SWEET IN"
type textarea "x"
type input "1.26"
type input "1.07"
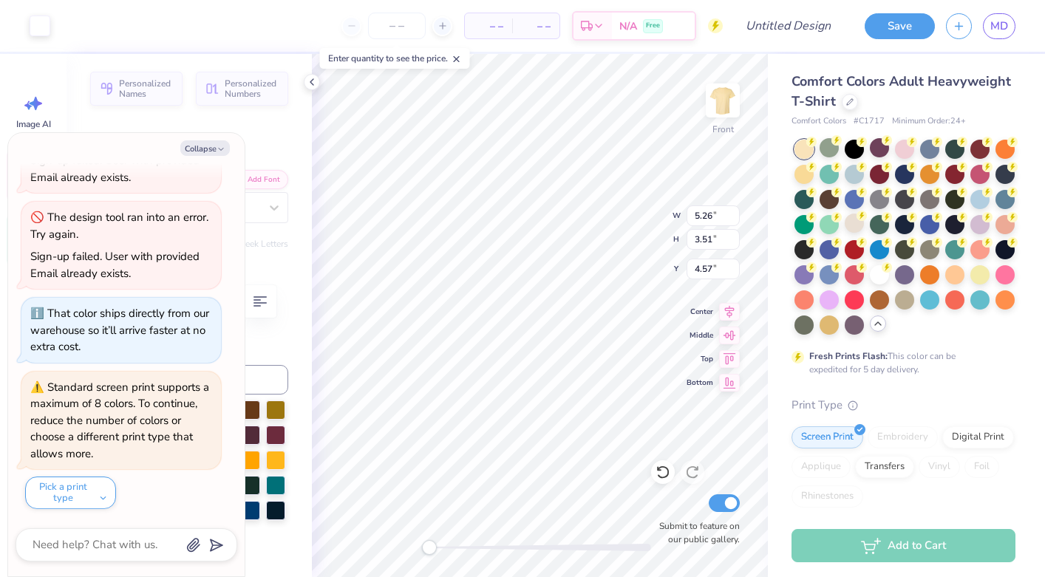
type input "14.56"
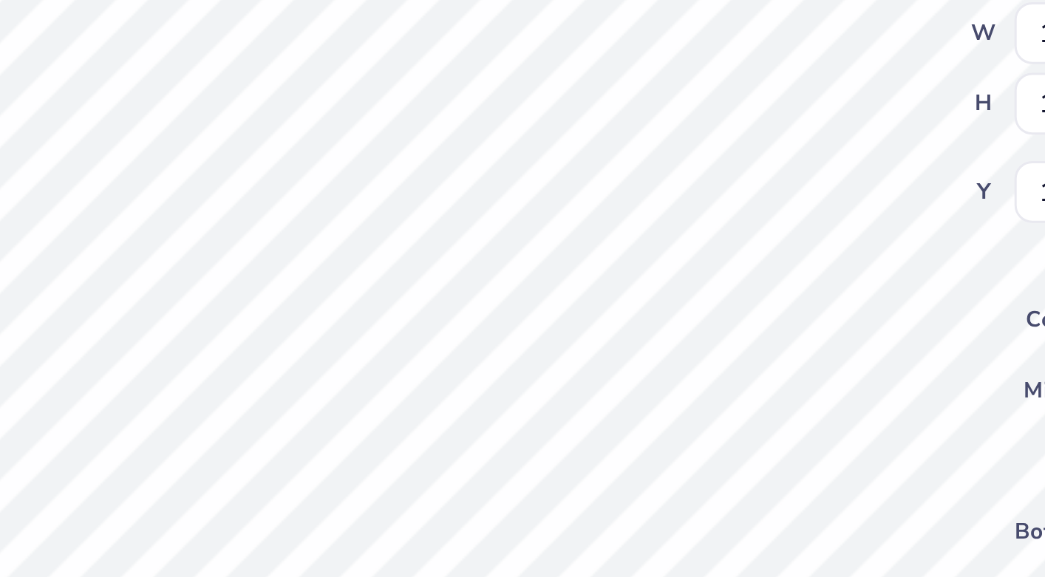
type textarea "x"
type input "1.69"
type input "0.92"
type input "9.09"
type textarea "x"
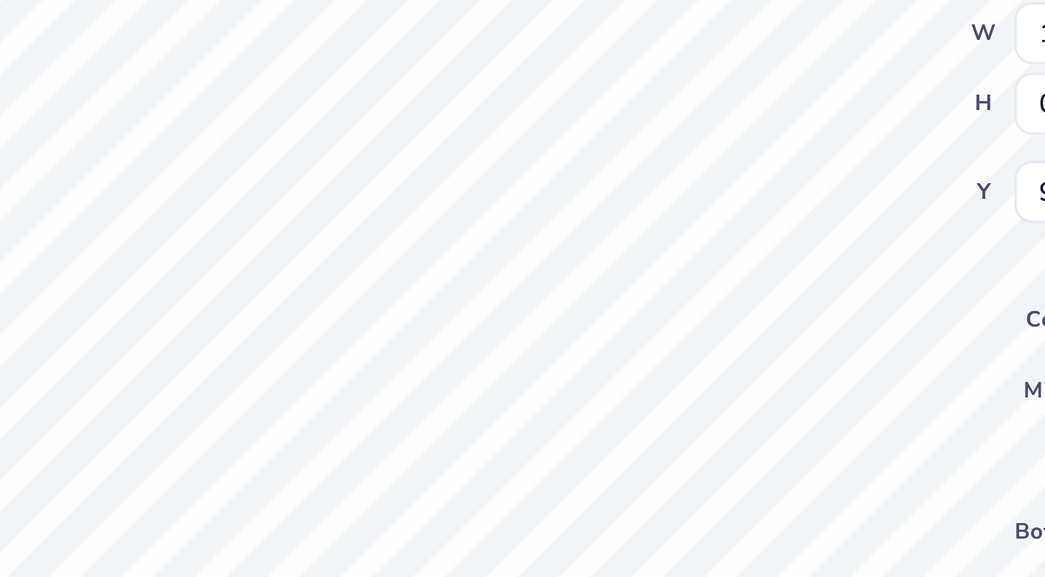
type textarea "ALPHA XI"
type textarea "x"
type textarea "ALPHA XI"
type textarea "x"
type textarea "ALPHA X"
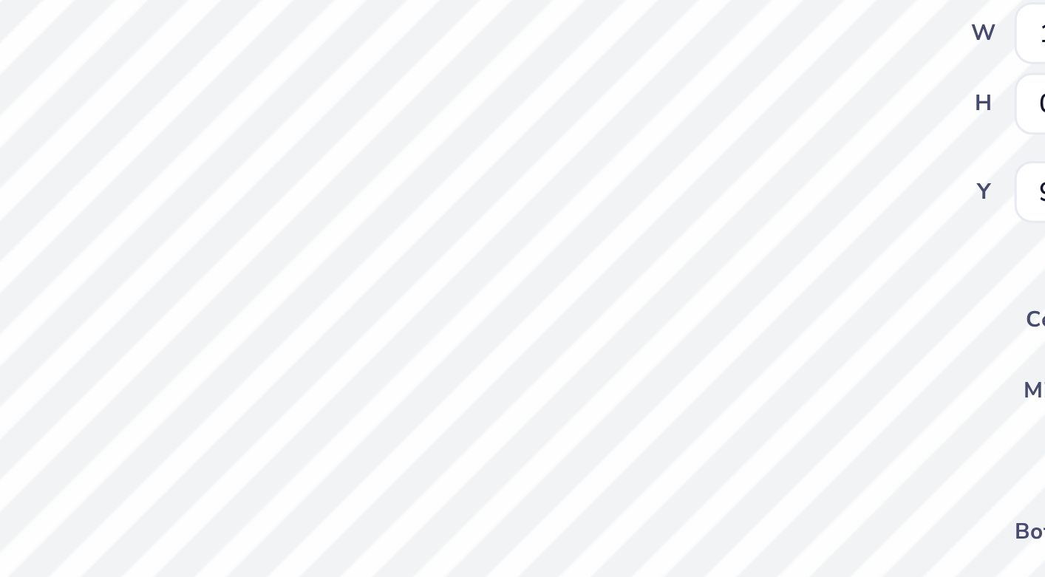
type textarea "x"
type textarea "ALPHA"
type textarea "x"
type textarea "ALPHA D"
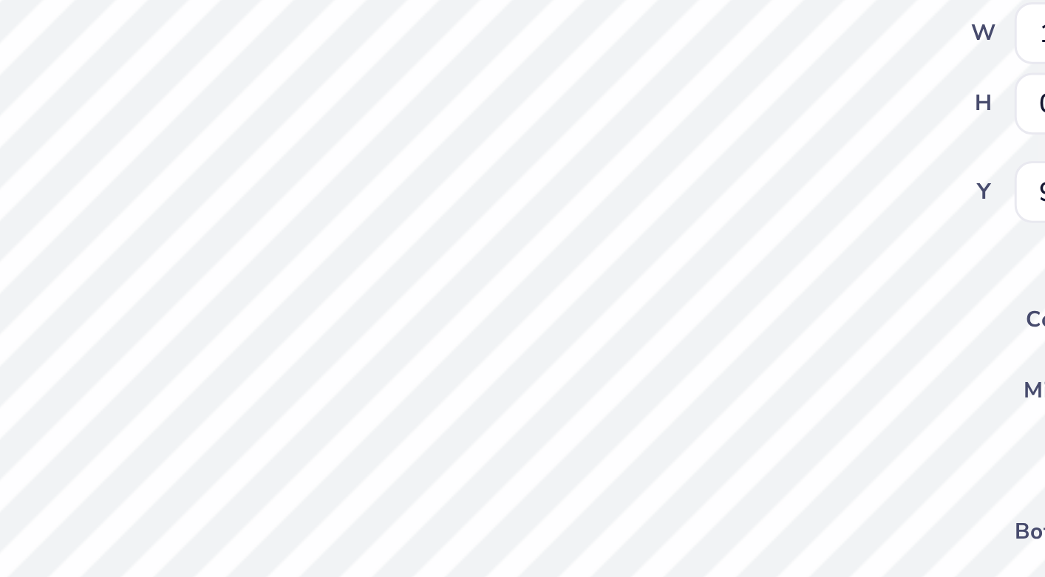
type textarea "x"
type textarea "ALPHA De"
type textarea "x"
type textarea "ALPHA Delt"
type textarea "x"
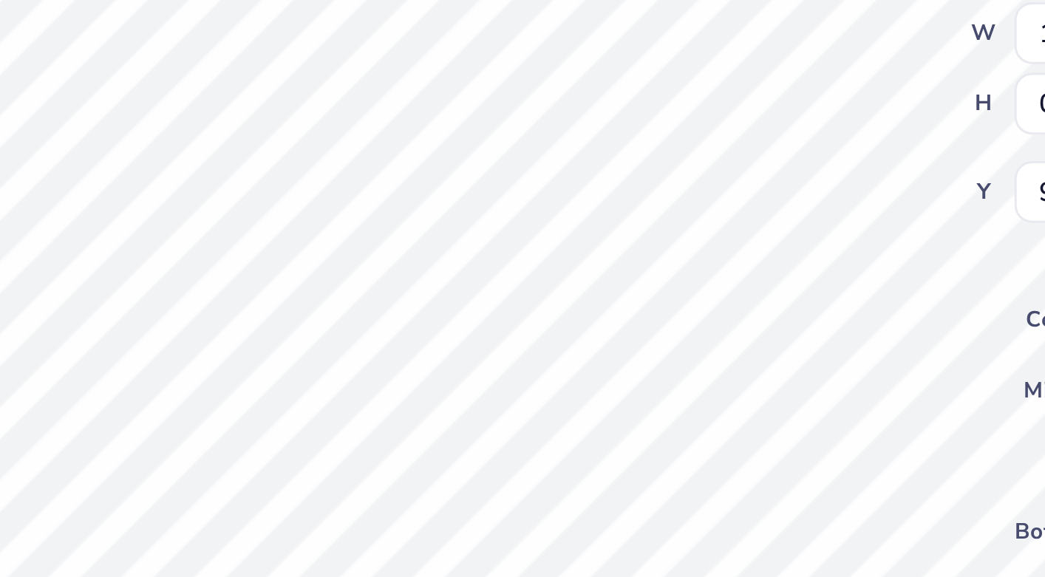
type textarea "ALPHA Delta"
type textarea "x"
type textarea "ALPHA Delt"
type textarea "x"
type textarea "ALPHA Del"
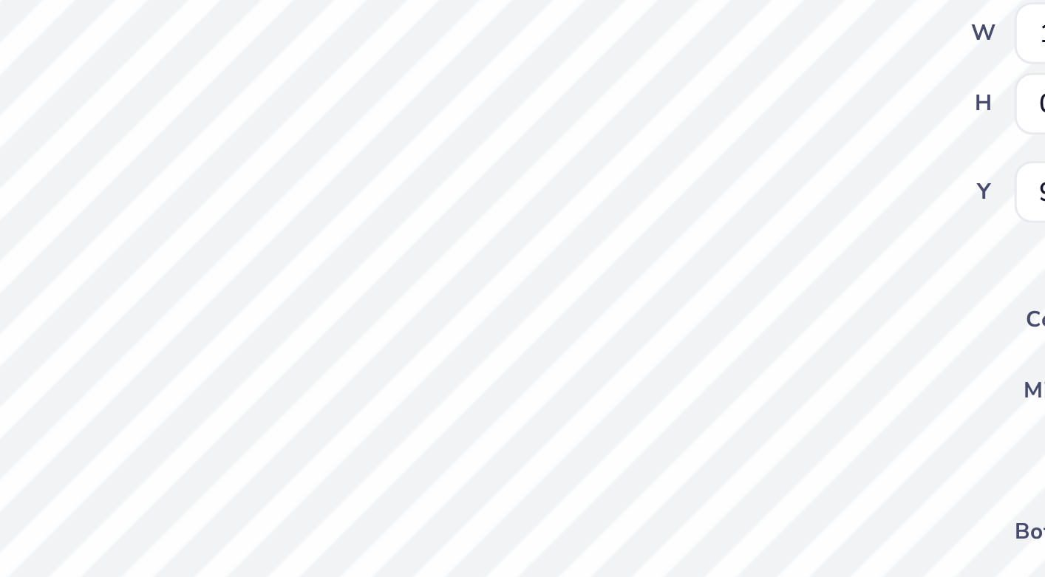
type textarea "x"
type textarea "ALPHA De"
type textarea "x"
type textarea "ALPHA D"
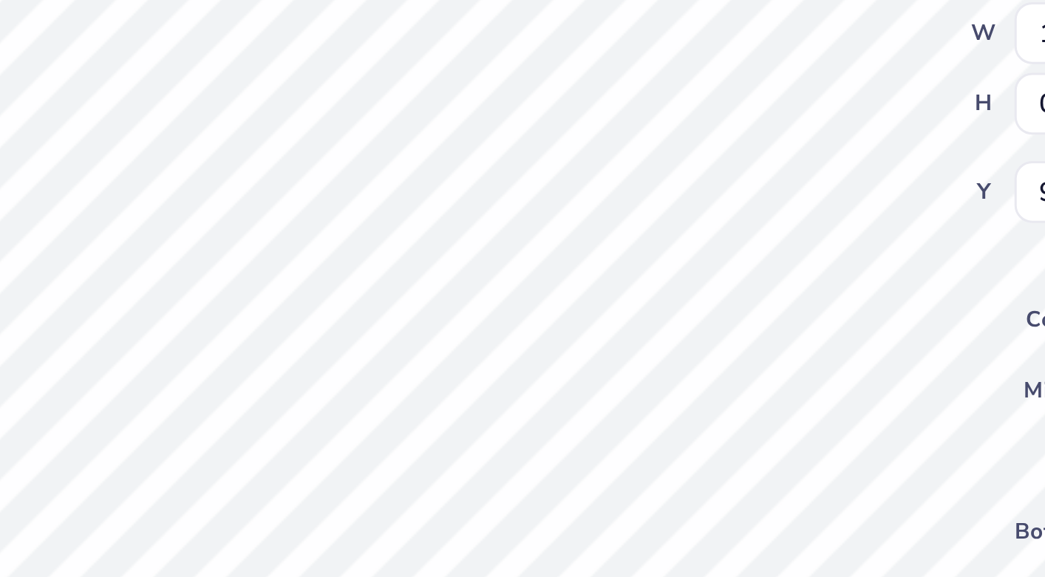
type textarea "x"
type textarea "ALPHA DE"
type textarea "x"
type textarea "ALPHA DEL"
type textarea "x"
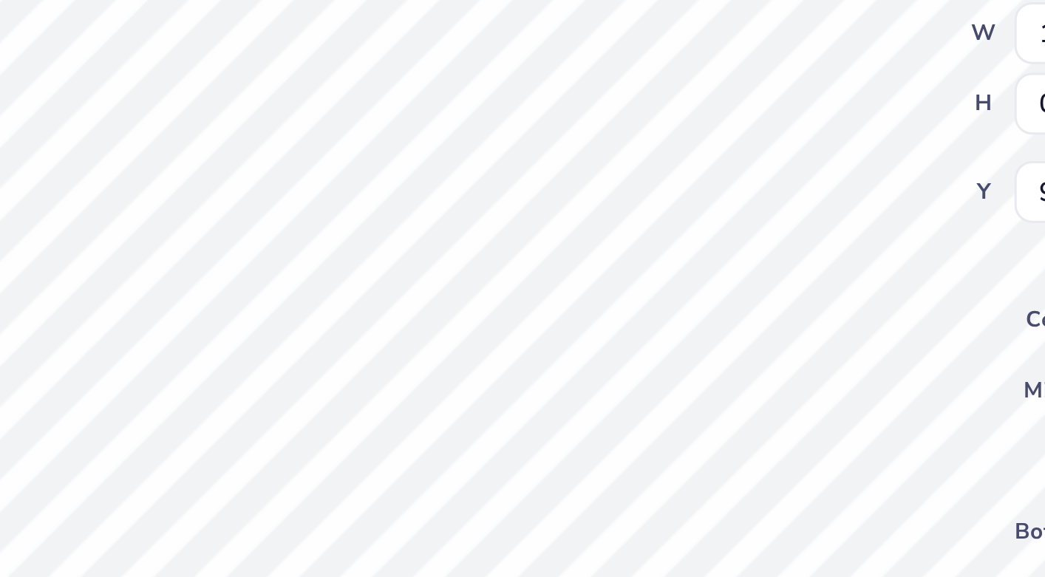
type textarea "ALPHA DELTA"
type textarea "x"
type textarea "ALPHA DELTA A"
type textarea "x"
type textarea "ALPHA DELTA AL"
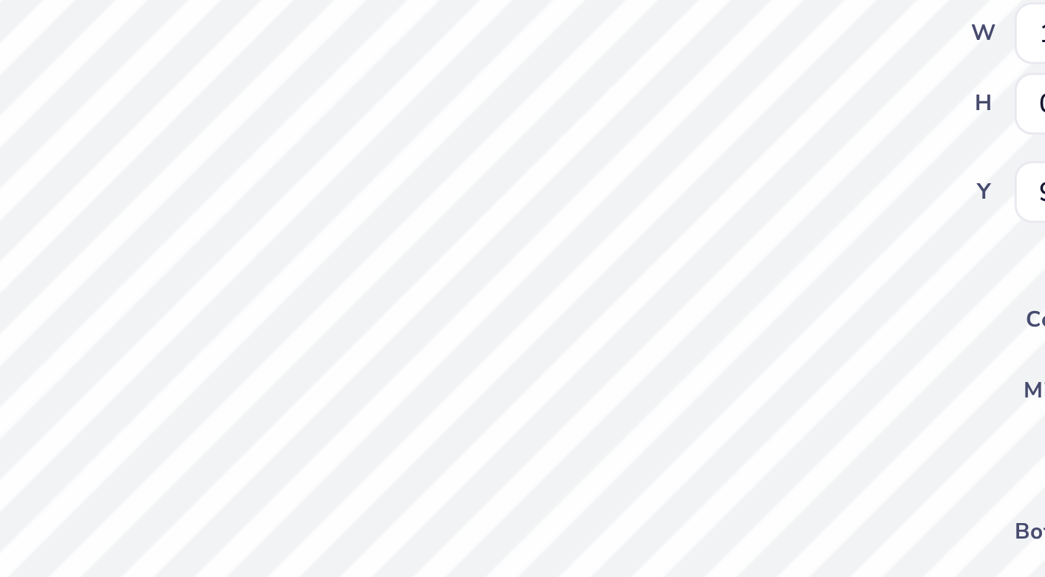
type textarea "x"
type textarea "ALPHA DELTA ALP"
type textarea "x"
type textarea "ALPHA DELTA ALPHA"
type textarea "x"
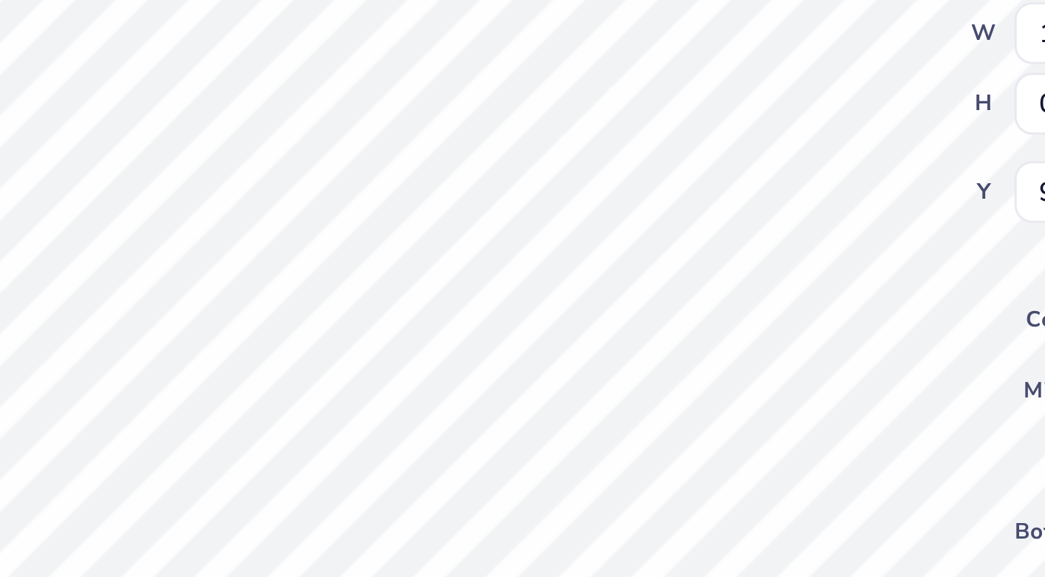
scroll to position [0, 6]
type textarea "ALPHA DELTA ALPHA"
type textarea "x"
type input "4.92"
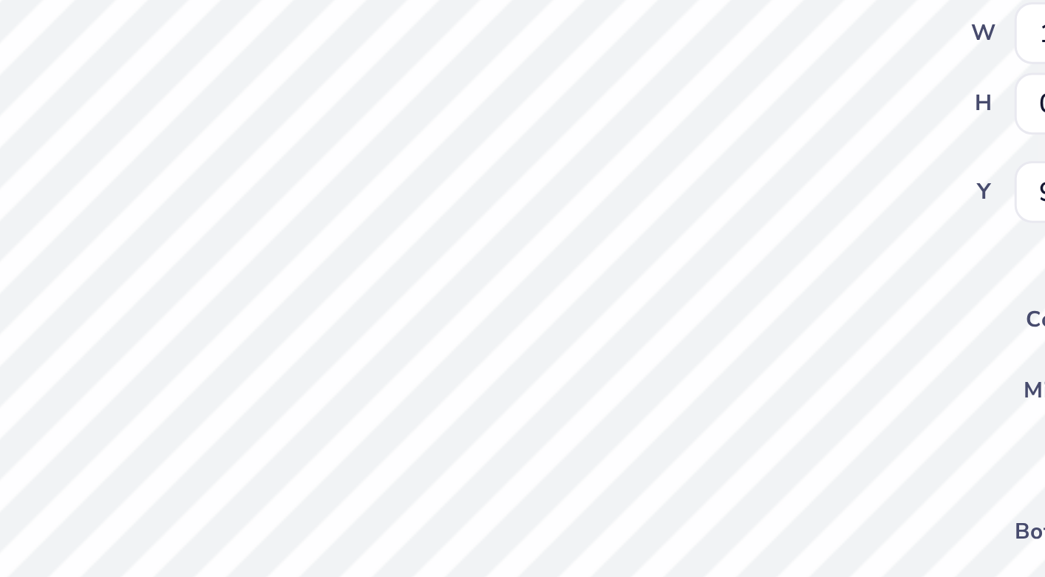
type input "10.50"
type input "6.55"
type textarea "x"
type input "1.76"
type input "1.15"
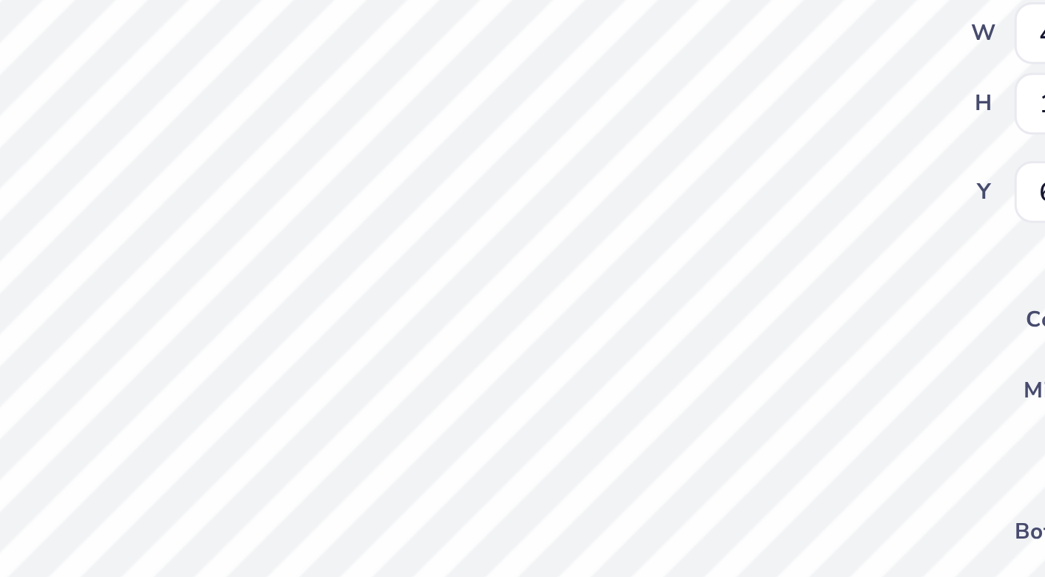
type input "7.58"
type textarea "x"
type textarea "PHI SIGMA"
type textarea "x"
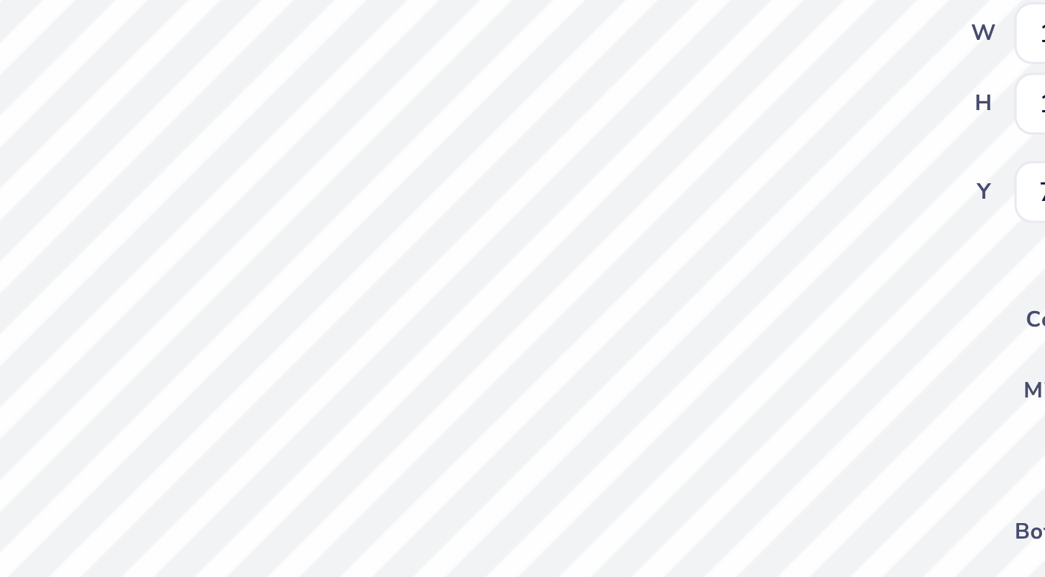
type textarea "PHI SIGMA"
type textarea "x"
type textarea "PHI SIGM"
type textarea "x"
type textarea "PHI SIG"
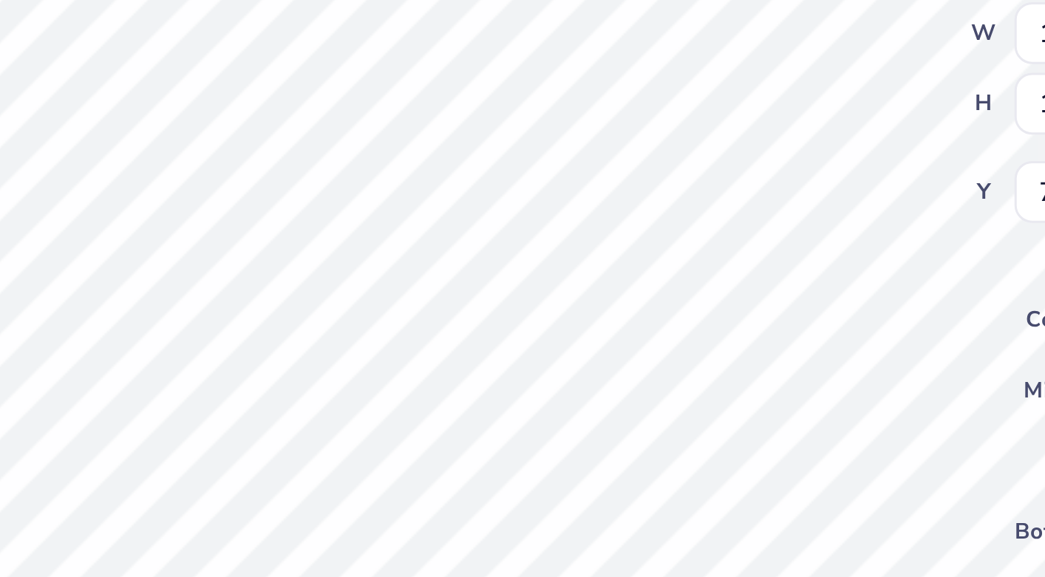
type textarea "x"
type textarea "PHI SI"
type textarea "x"
type textarea "PHI"
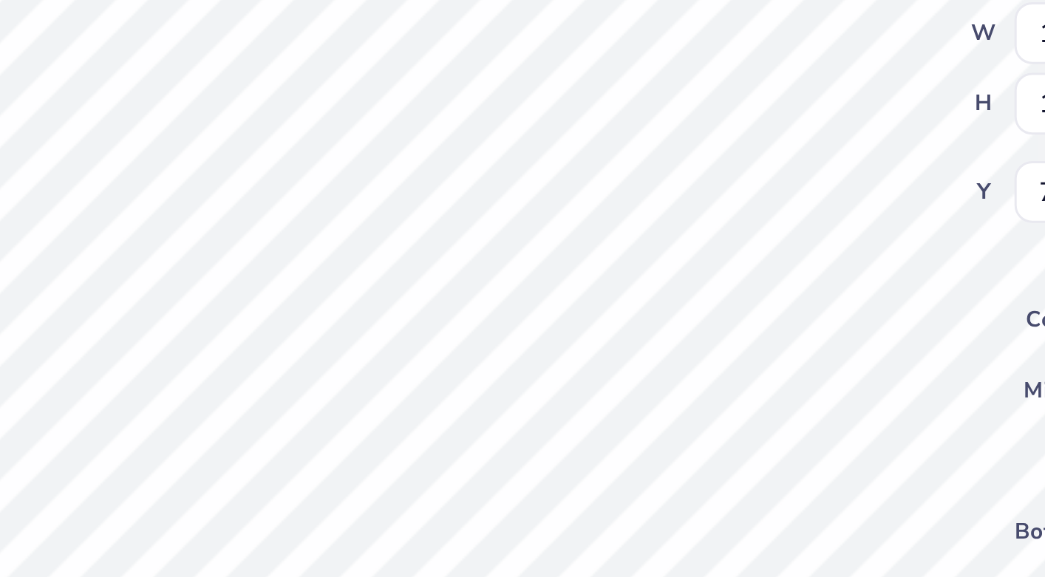
type textarea "x"
type textarea "PHI"
type textarea "x"
type textarea "PH"
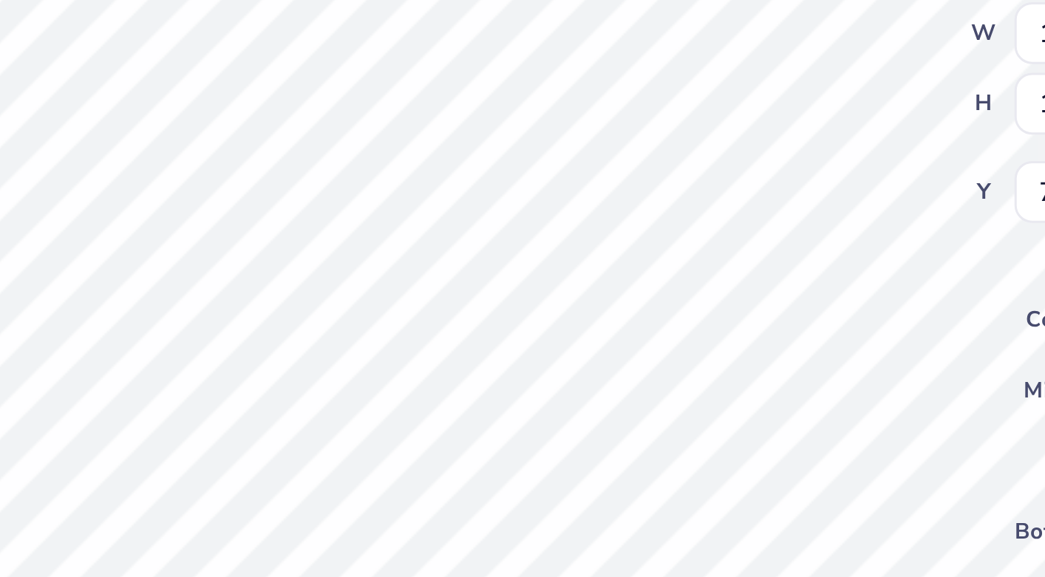
type textarea "x"
type textarea "P"
type textarea "x"
type textarea "A"
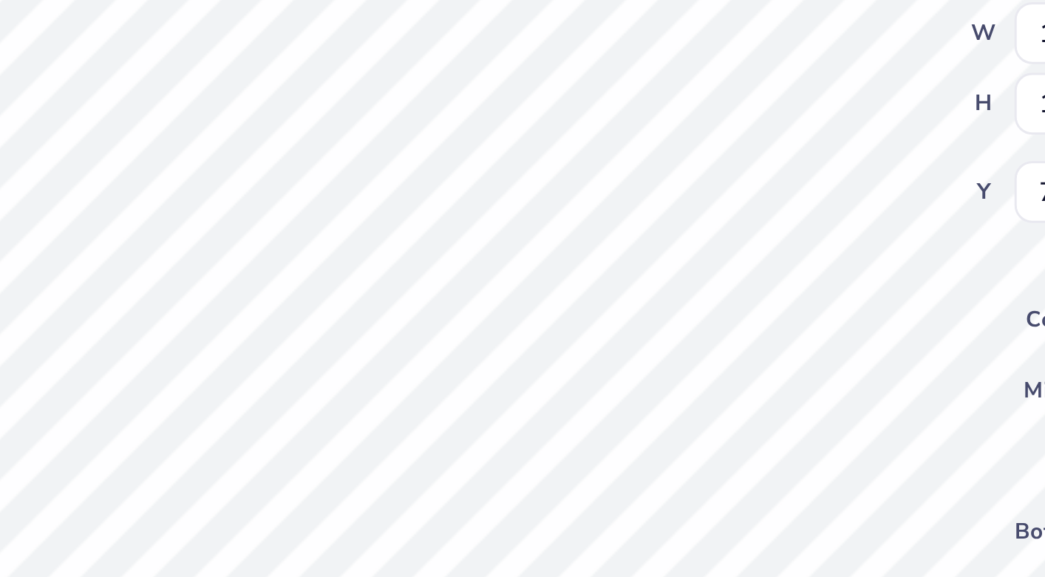
type textarea "x"
type textarea "AL"
type textarea "x"
type textarea "ALPH"
type textarea "x"
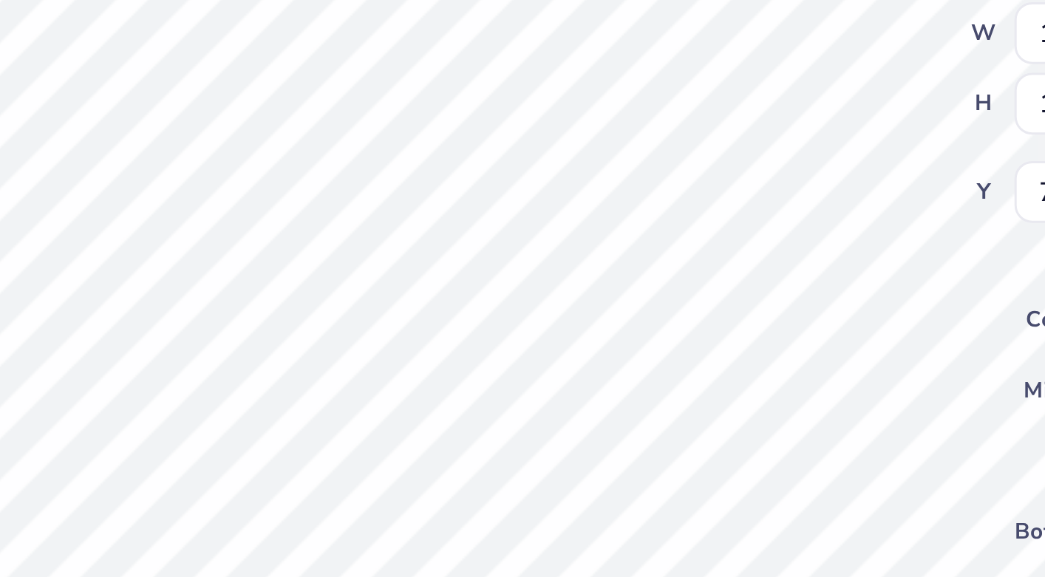
type textarea "ALPHA"
type textarea "x"
type textarea "ALPH"
type textarea "x"
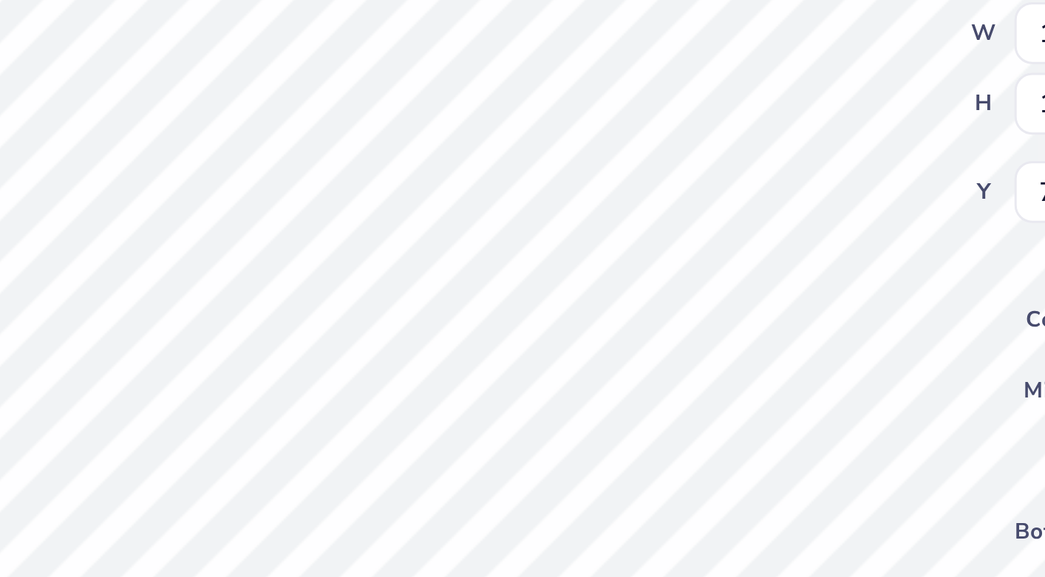
type textarea "ALP"
type textarea "x"
type textarea "A"
type textarea "x"
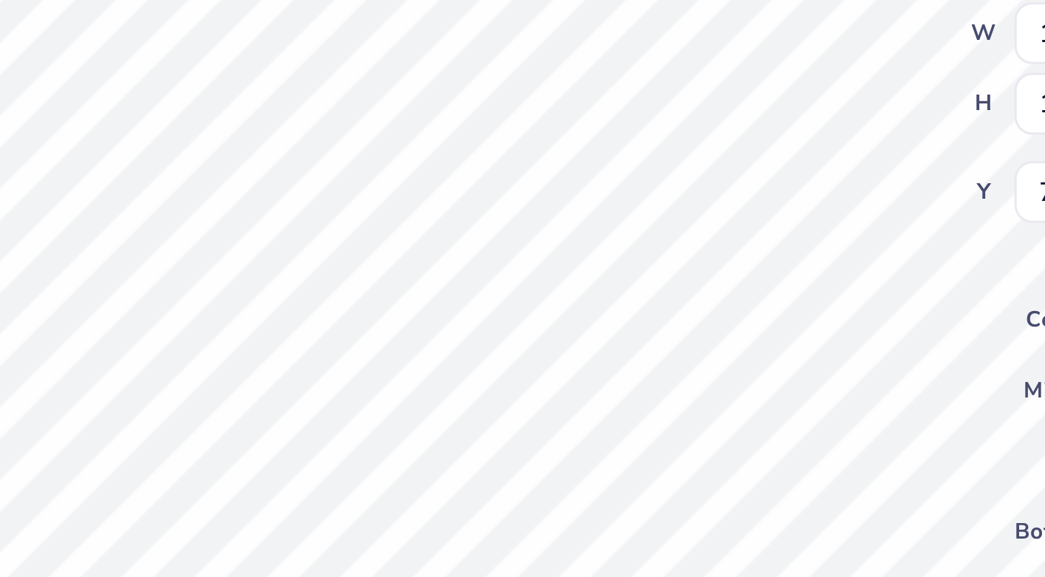
type textarea "x"
type textarea "A"
type textarea "x"
type textarea "AL"
type textarea "x"
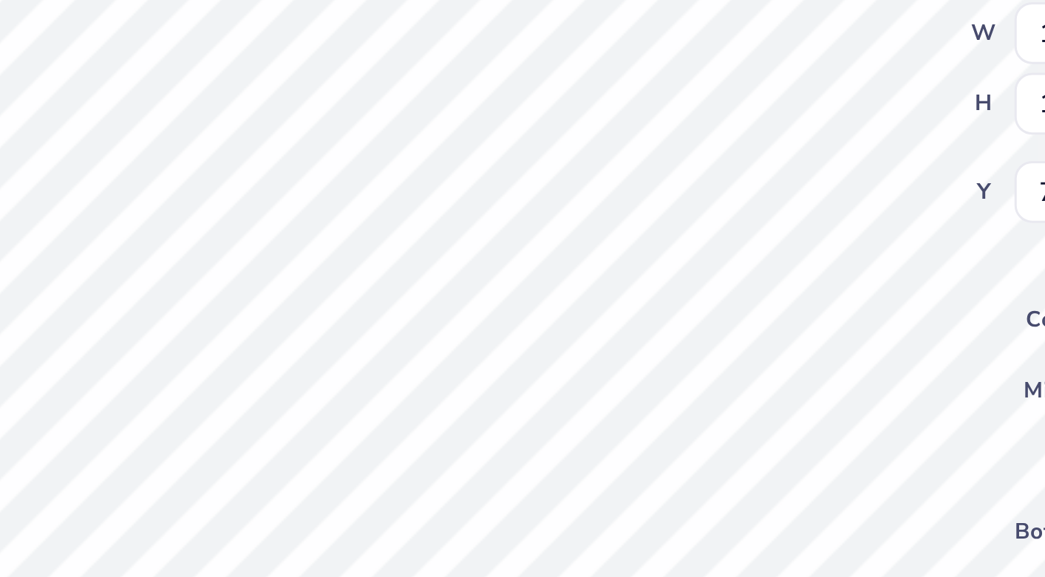
type textarea "ALPH"
type textarea "x"
type textarea "ALPHA"
type textarea "x"
type textarea "ALPHA"
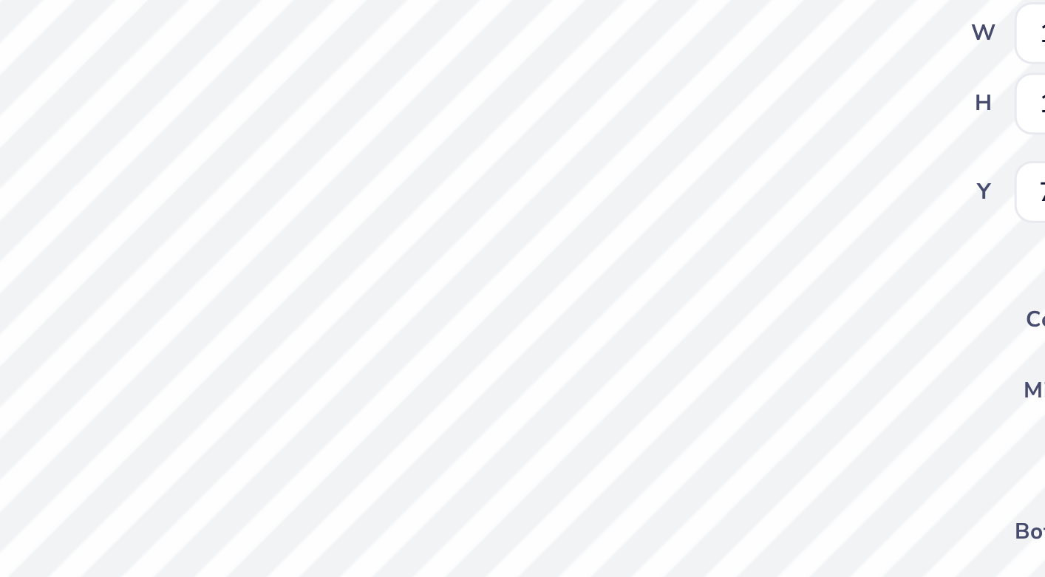
type textarea "x"
type textarea "ALPHA S"
type textarea "x"
type textarea "ALPHA SI"
type textarea "x"
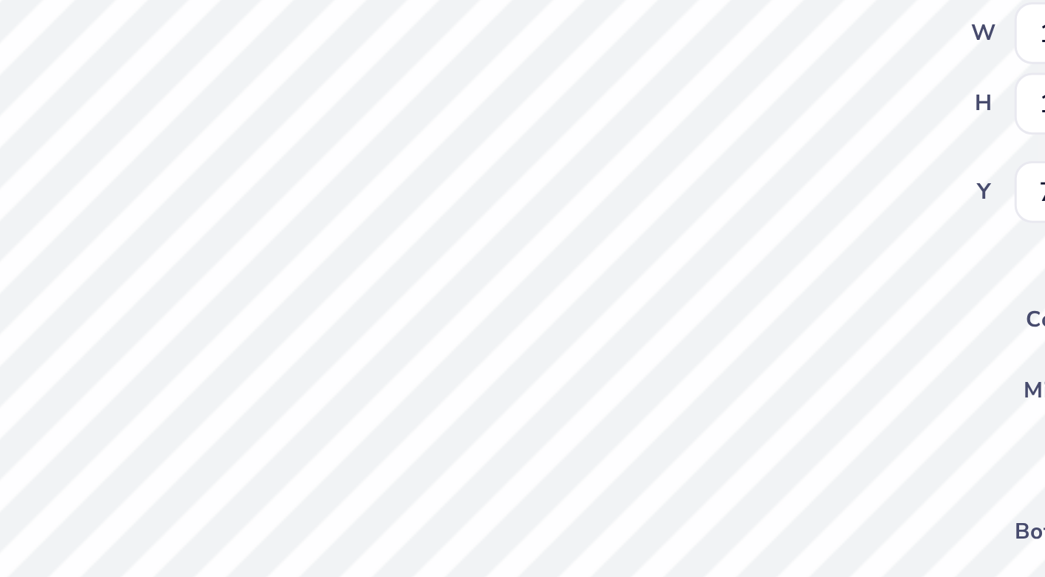
type textarea "ALPHA SIG"
type textarea "x"
type textarea "ALPHA SIGMA"
type textarea "x"
type textarea "ALPHA SIGMA"
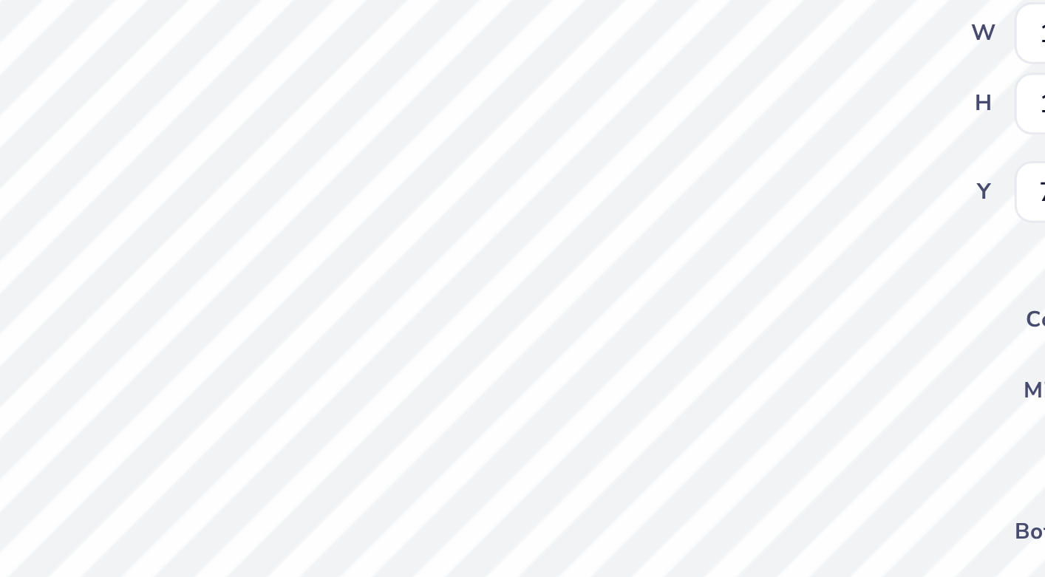
type textarea "x"
type textarea "ALPHA SIGMA T"
type textarea "x"
type textarea "ALPHA SIGMA TA"
type textarea "x"
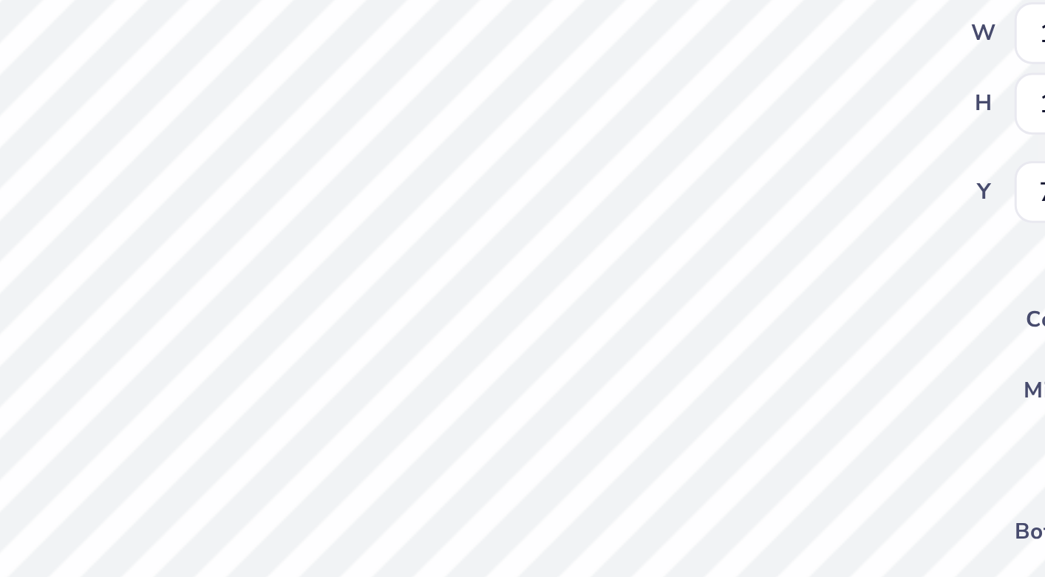
type textarea "ALPHA SIGMA TAU"
click at [636, 219] on div "Front W 1.76 1.76 " H 1.15 1.15 " Y 7.58 7.58 " Center Middle Top Bottom Submit…" at bounding box center [540, 315] width 456 height 523
type textarea "x"
type input "10.39"
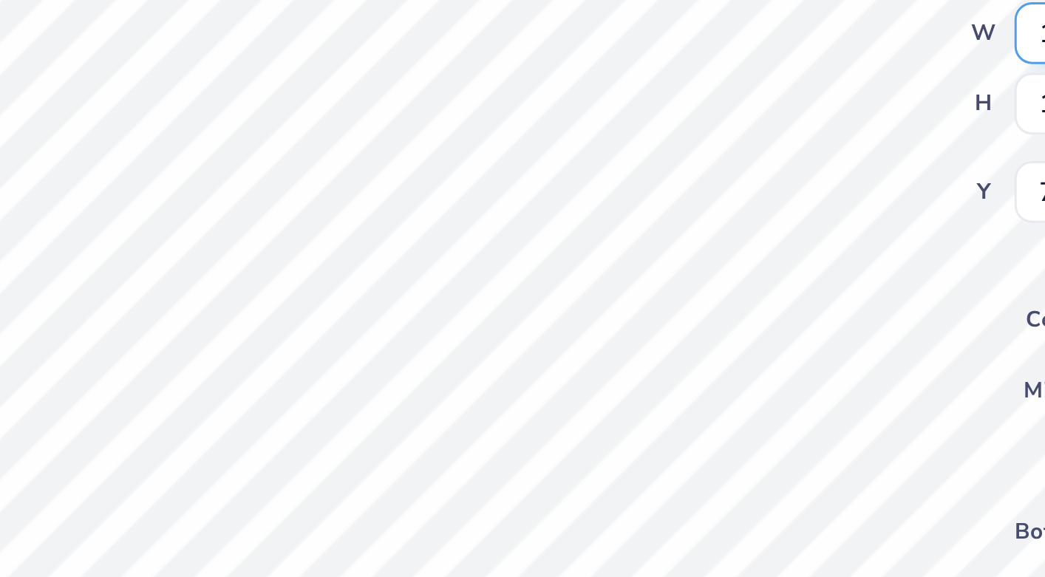
type input "11.10"
type input "6.37"
type textarea "x"
type input "5.99"
type textarea "x"
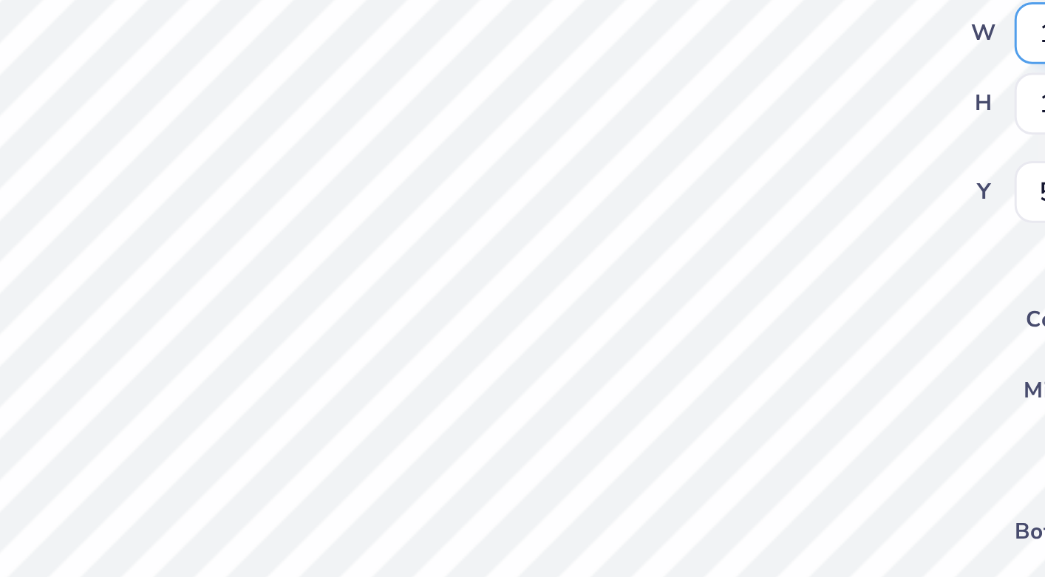
type input "6.37"
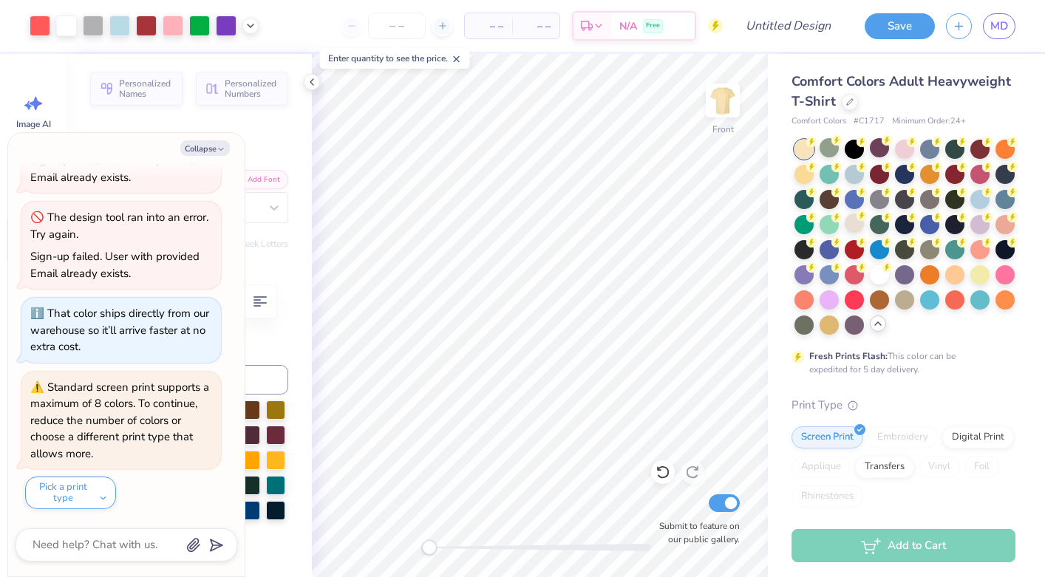
click at [303, 331] on div "Personalized Names Personalized Numbers Text Tool Add Font Font Futura Condense…" at bounding box center [188, 315] width 245 height 523
click at [214, 148] on button "Collapse" at bounding box center [204, 148] width 49 height 16
type textarea "x"
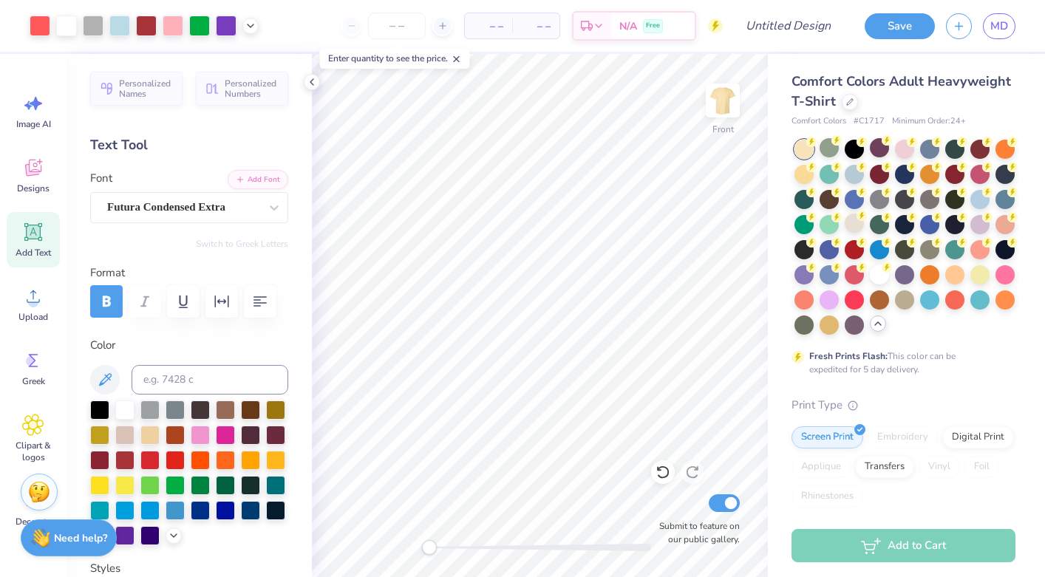
click at [462, 58] on icon at bounding box center [456, 59] width 10 height 10
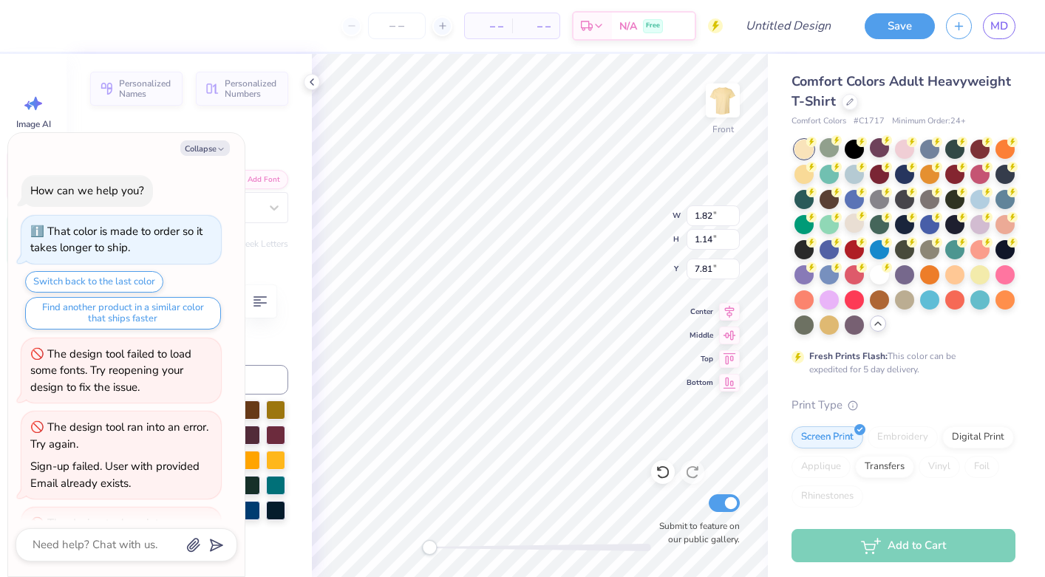
scroll to position [492, 0]
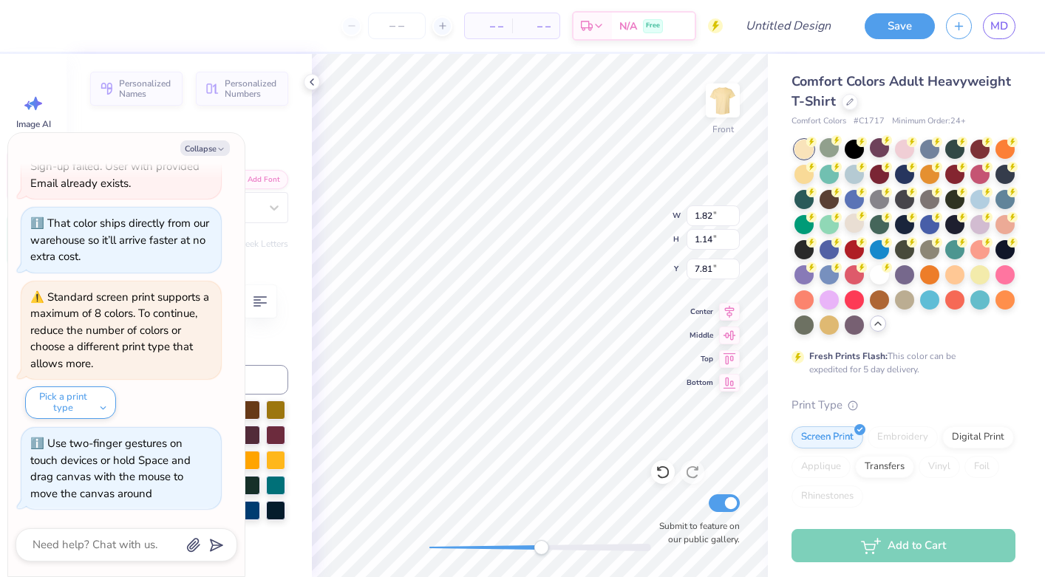
click at [541, 533] on div "Front W 1.82 1.82 " H 1.14 1.14 " Y 7.81 7.81 " Center Middle Top Bottom Submit…" at bounding box center [540, 315] width 456 height 523
click at [211, 145] on button "Collapse" at bounding box center [204, 148] width 49 height 16
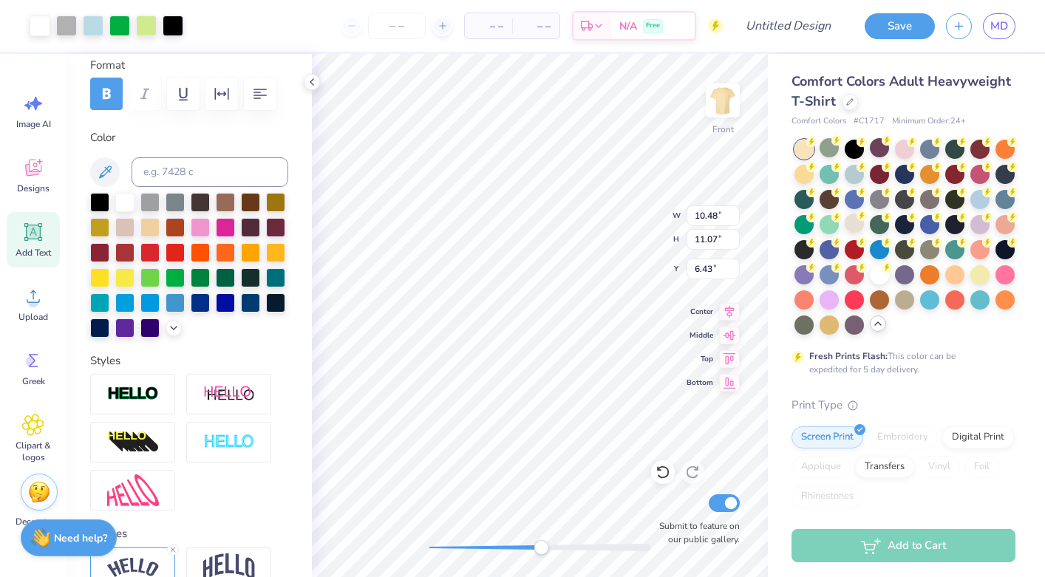
scroll to position [0, 0]
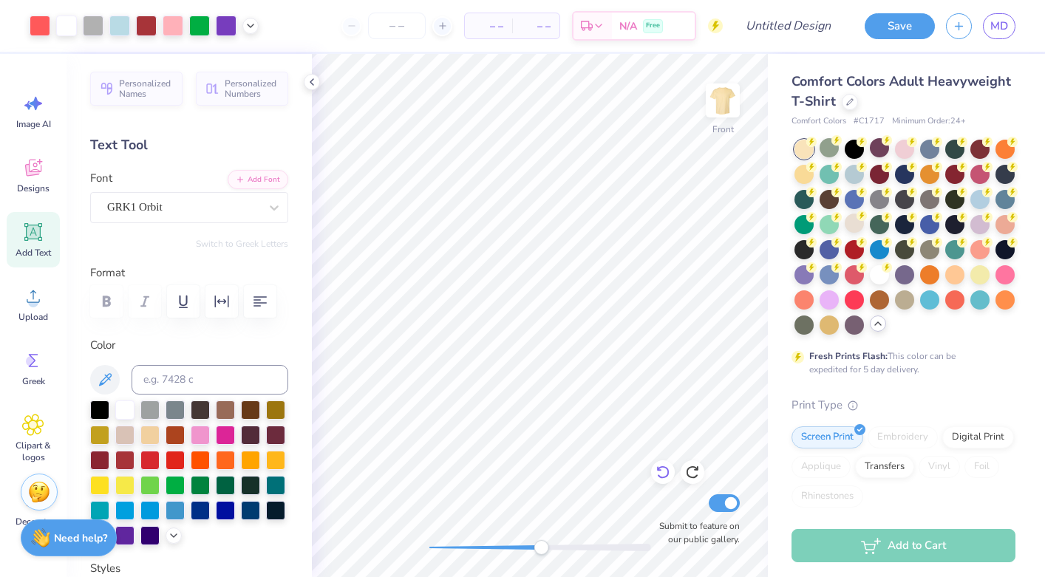
click at [669, 474] on icon at bounding box center [662, 472] width 15 height 15
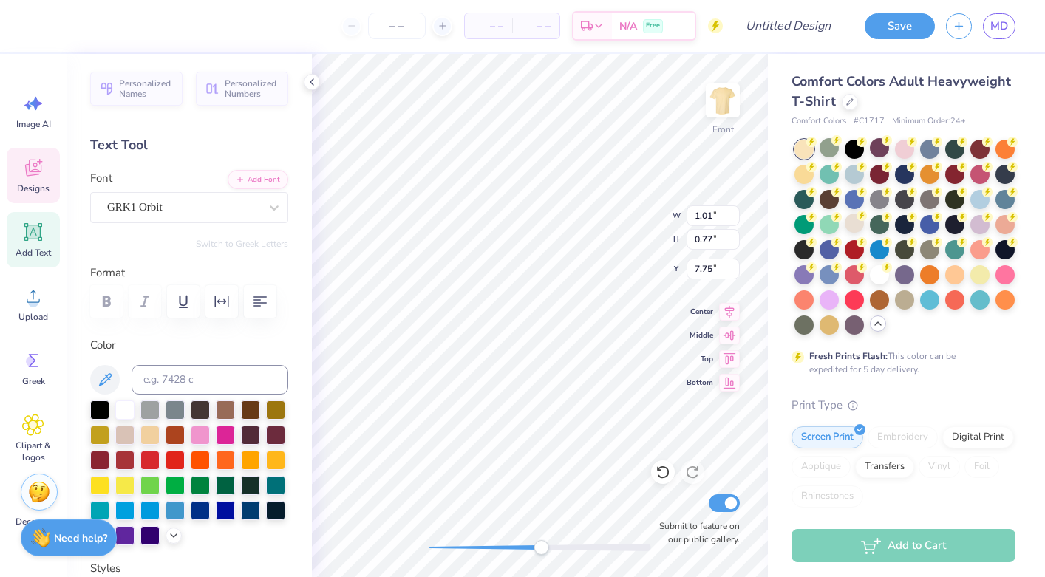
click at [478, 545] on div at bounding box center [540, 547] width 222 height 7
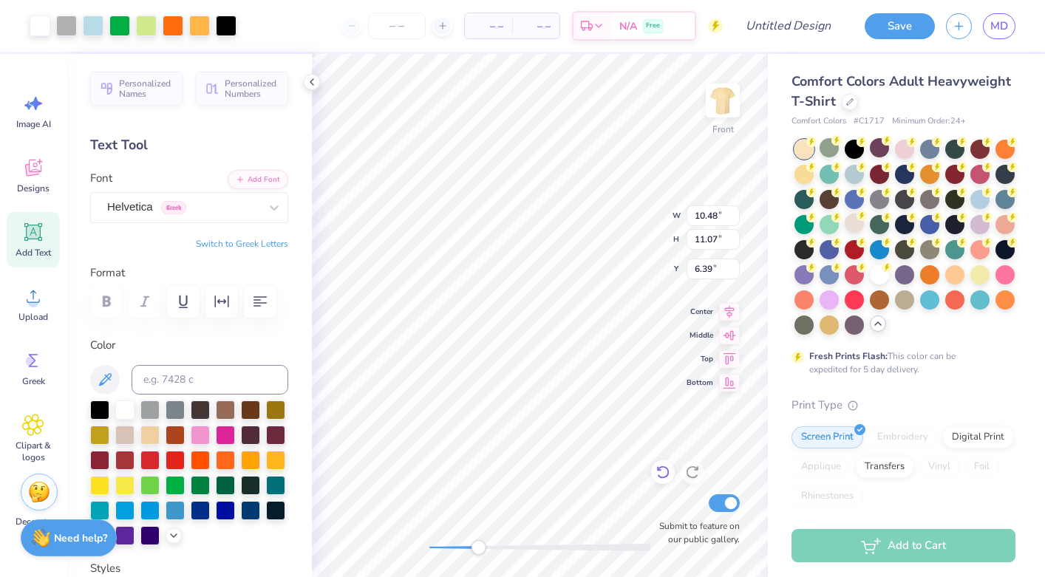
click at [660, 476] on icon at bounding box center [662, 472] width 15 height 15
drag, startPoint x: 479, startPoint y: 547, endPoint x: 423, endPoint y: 546, distance: 56.2
click at [423, 546] on div "Accessibility label" at bounding box center [429, 547] width 15 height 15
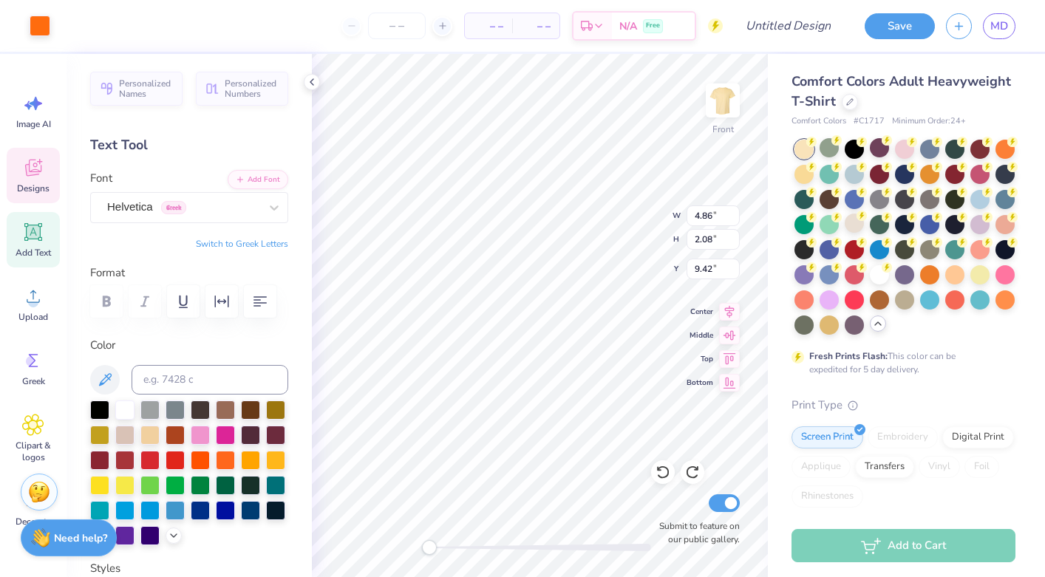
click at [553, 546] on div at bounding box center [540, 547] width 222 height 7
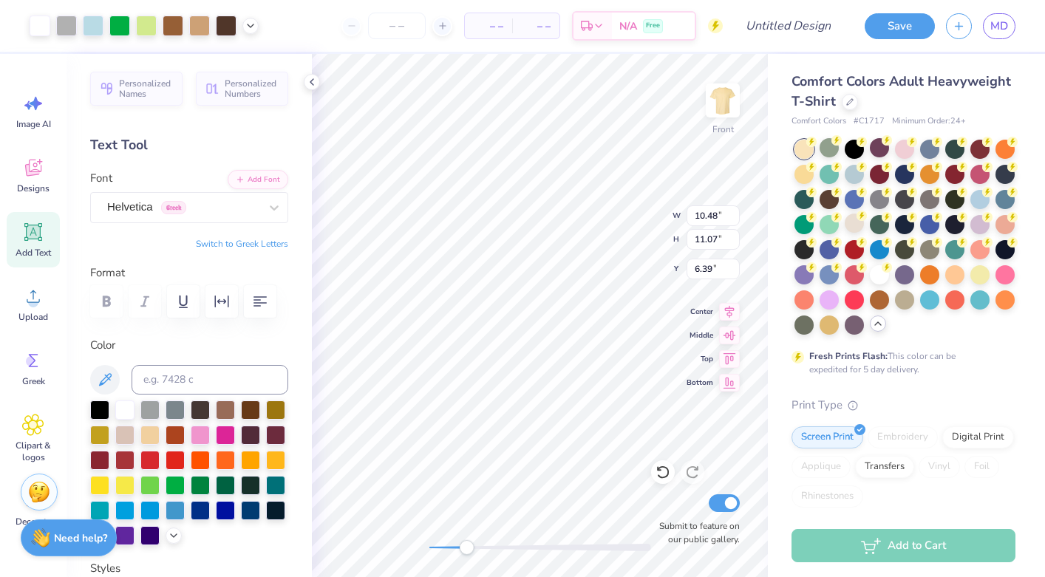
click at [459, 536] on div "Front W 10.48 10.48 " H 11.07 11.07 " Y 6.39 6.39 " Center Middle Top Bottom Su…" at bounding box center [540, 315] width 456 height 523
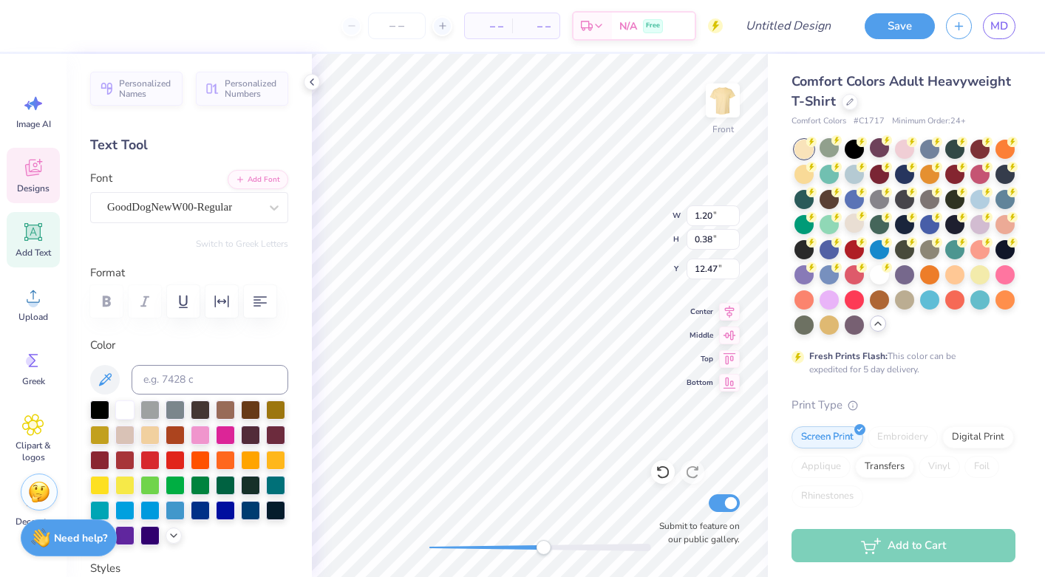
scroll to position [0, 2]
click at [658, 467] on icon at bounding box center [662, 472] width 15 height 15
drag, startPoint x: 541, startPoint y: 548, endPoint x: 488, endPoint y: 547, distance: 53.2
click at [491, 547] on div "Accessibility label" at bounding box center [498, 547] width 15 height 15
drag, startPoint x: 488, startPoint y: 547, endPoint x: 444, endPoint y: 544, distance: 44.4
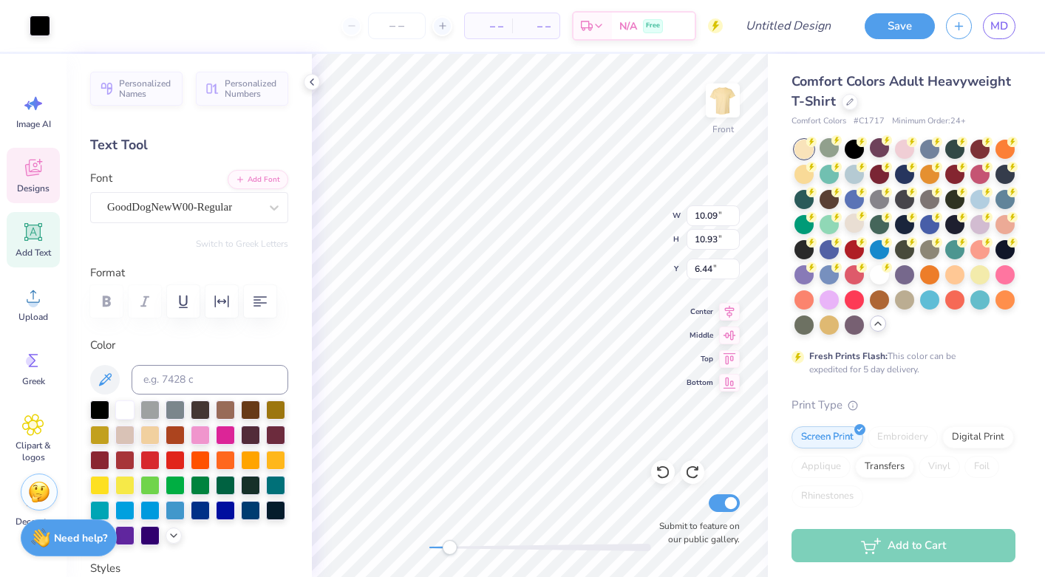
click at [444, 544] on div "Accessibility label" at bounding box center [449, 547] width 15 height 15
click at [660, 474] on icon at bounding box center [662, 472] width 15 height 15
click at [662, 474] on icon at bounding box center [662, 472] width 15 height 15
click at [696, 471] on icon at bounding box center [692, 472] width 15 height 15
click at [697, 472] on icon at bounding box center [692, 472] width 15 height 15
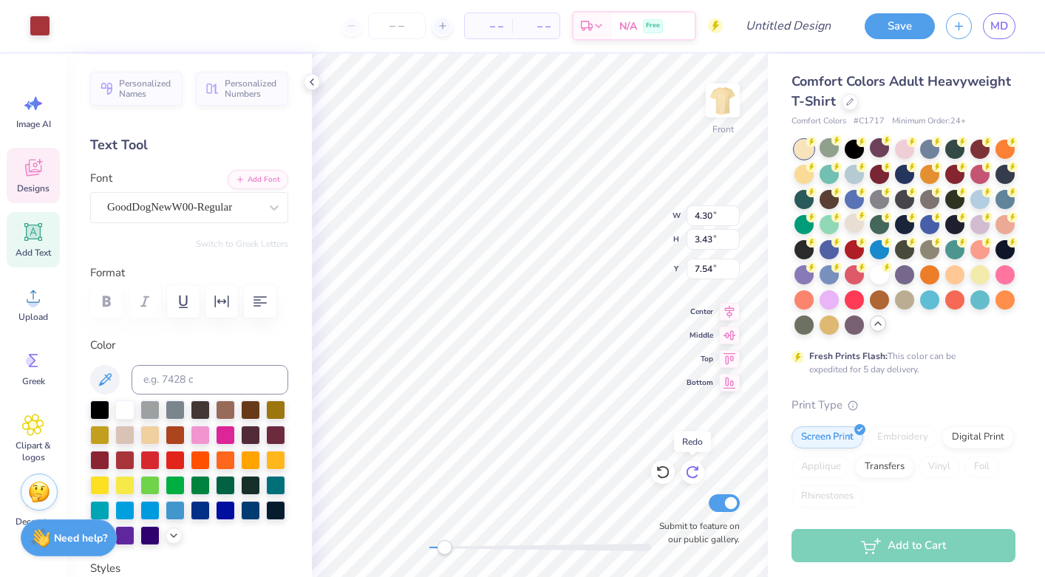
click at [697, 472] on icon at bounding box center [692, 472] width 15 height 15
click at [667, 472] on icon at bounding box center [662, 472] width 13 height 13
drag, startPoint x: 259, startPoint y: 306, endPoint x: 271, endPoint y: 310, distance: 13.3
click at [259, 306] on icon "button" at bounding box center [259, 301] width 13 height 10
click at [658, 474] on icon at bounding box center [662, 472] width 15 height 15
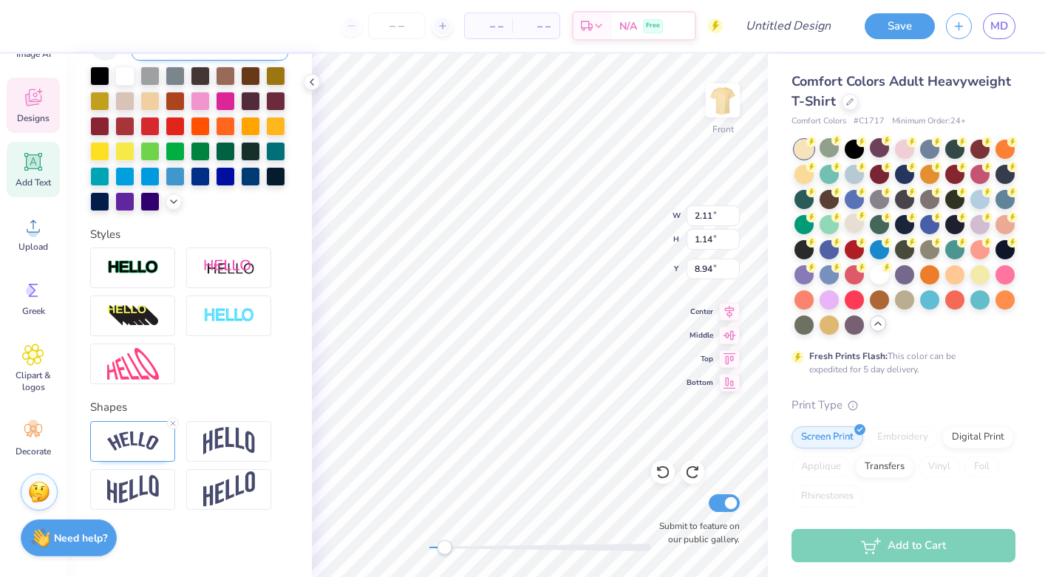
scroll to position [340, 0]
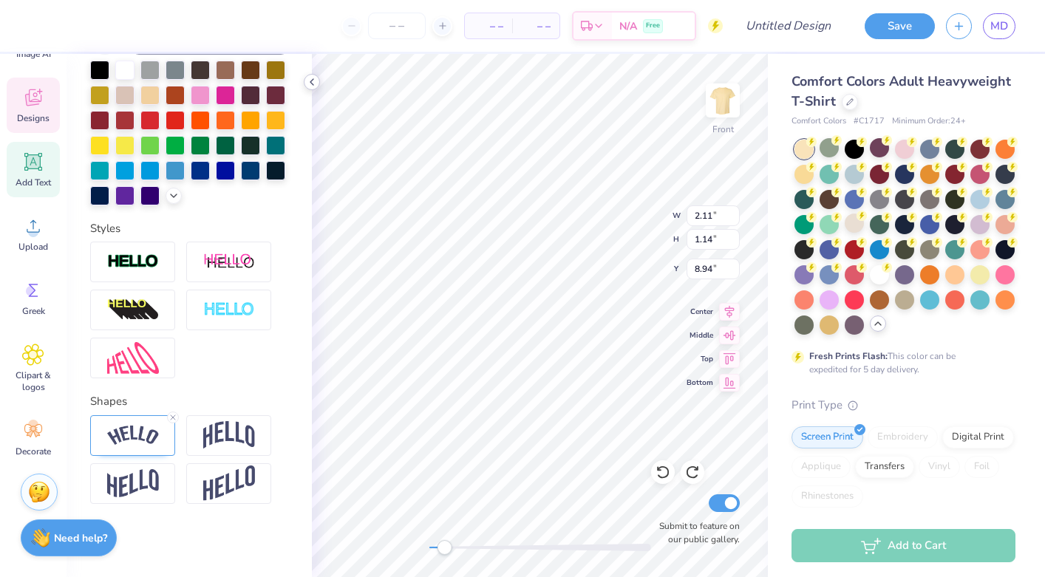
click at [318, 78] on div at bounding box center [312, 82] width 16 height 16
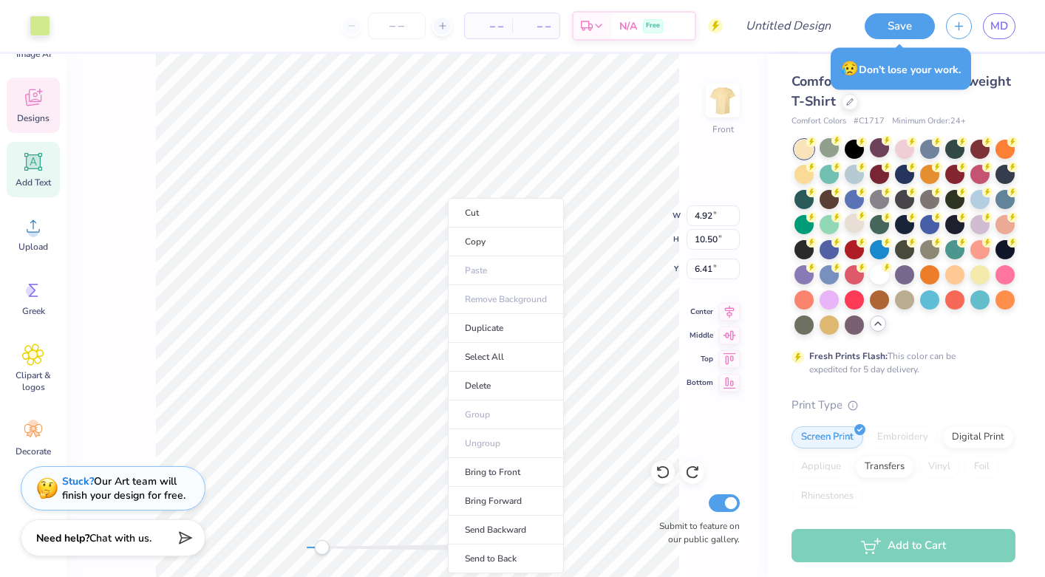
click at [103, 141] on div "Front W 4.92 4.92 " H 10.50 10.50 " Y 6.41 6.41 " Center Middle Top Bottom Subm…" at bounding box center [416, 315] width 701 height 523
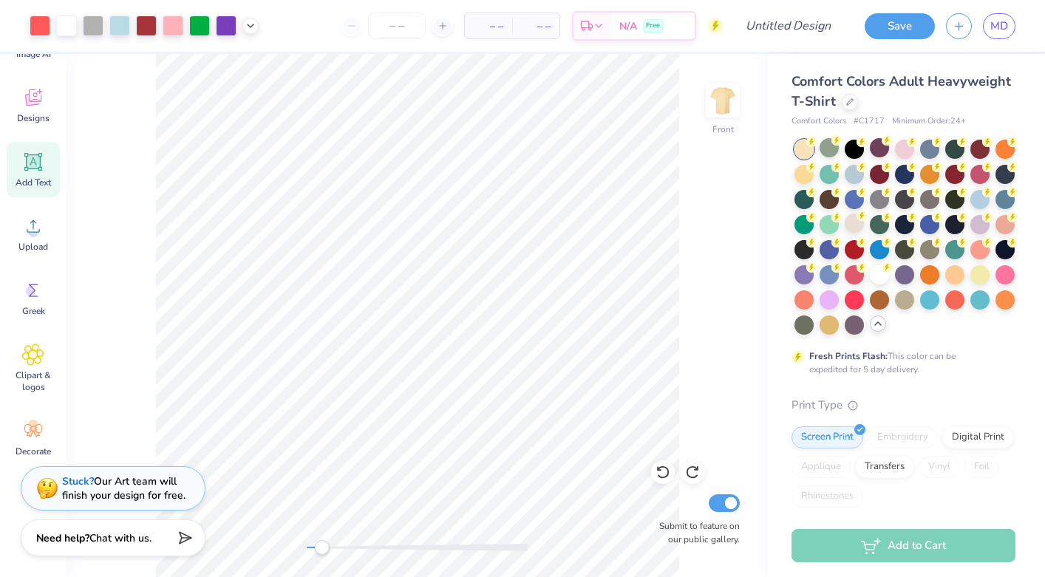
click at [392, 458] on div "Front Submit to feature on our public gallery." at bounding box center [416, 315] width 701 height 523
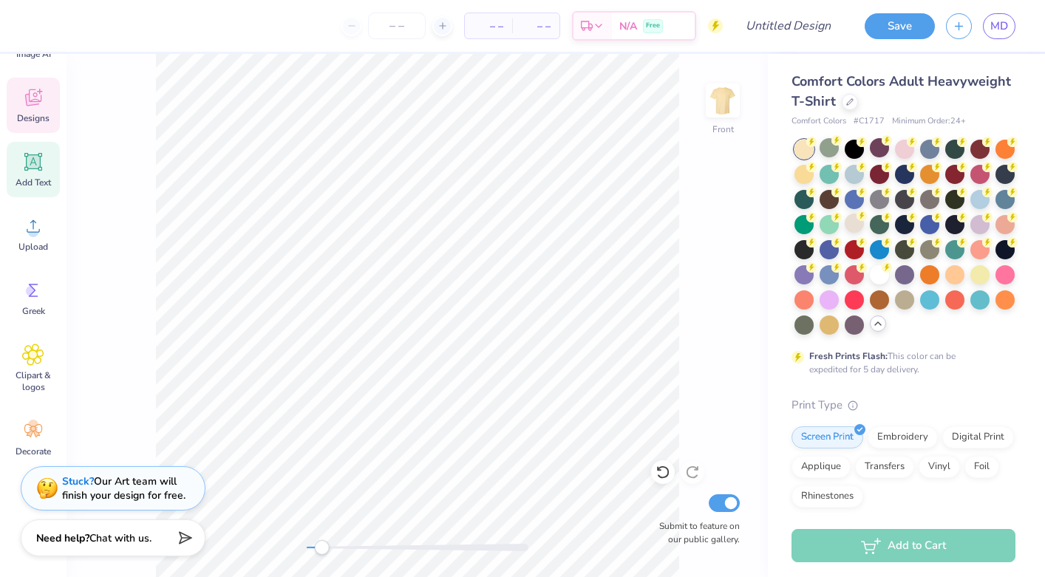
click at [36, 84] on div "Designs" at bounding box center [33, 105] width 53 height 55
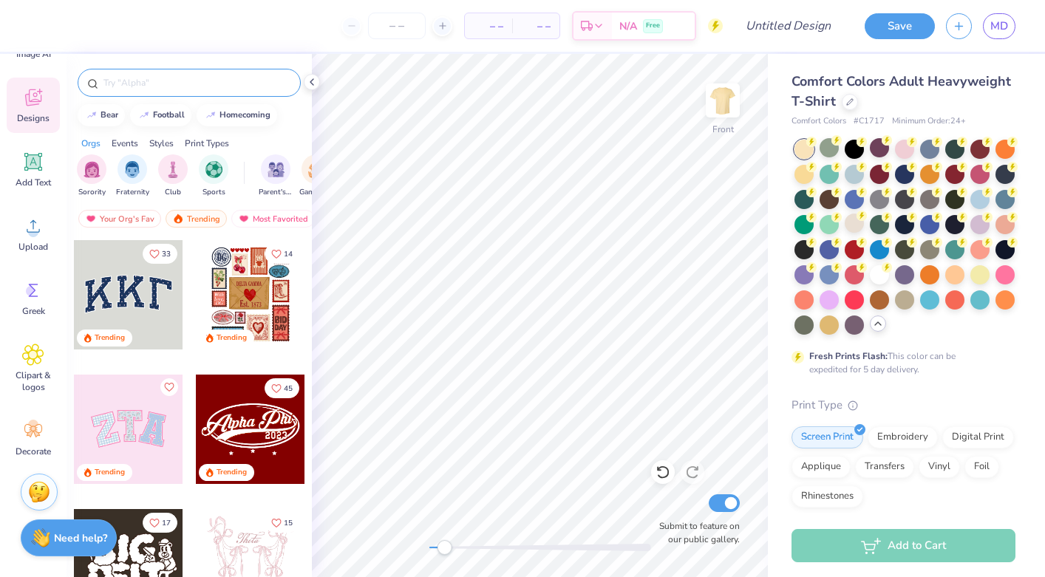
click at [162, 85] on input "text" at bounding box center [196, 82] width 189 height 15
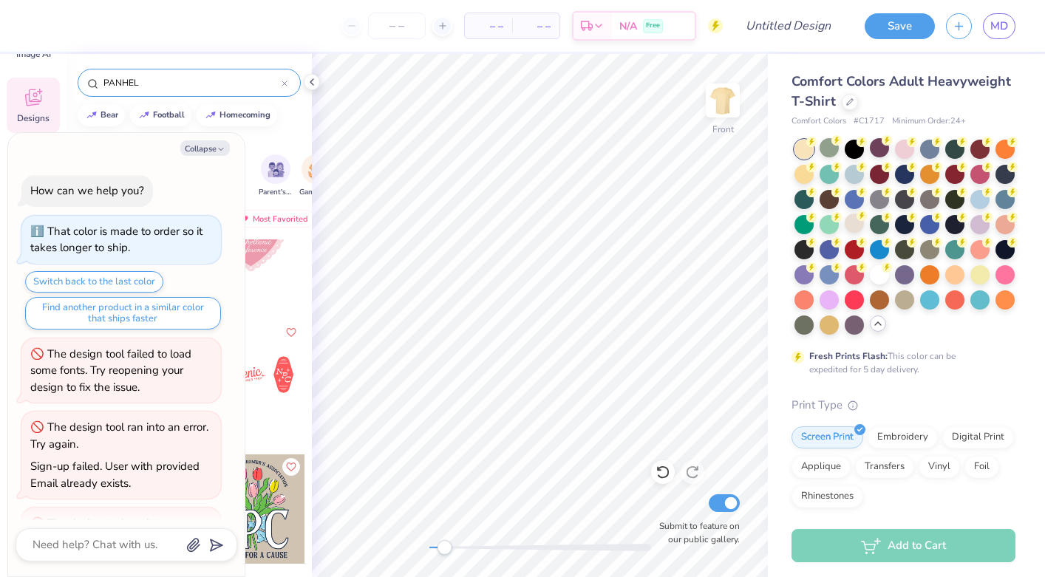
scroll to position [571, 0]
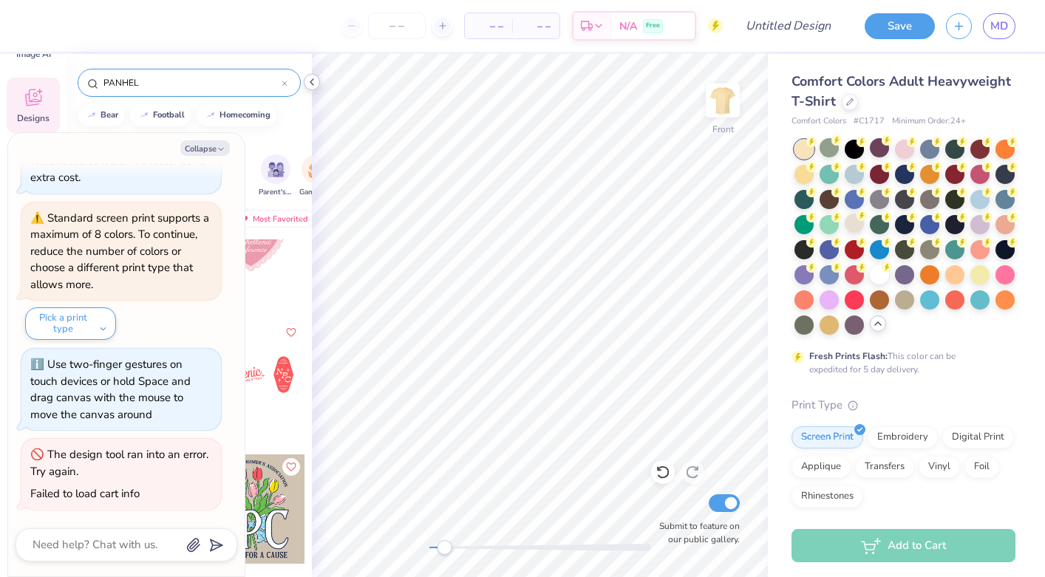
click at [315, 83] on icon at bounding box center [312, 82] width 12 height 12
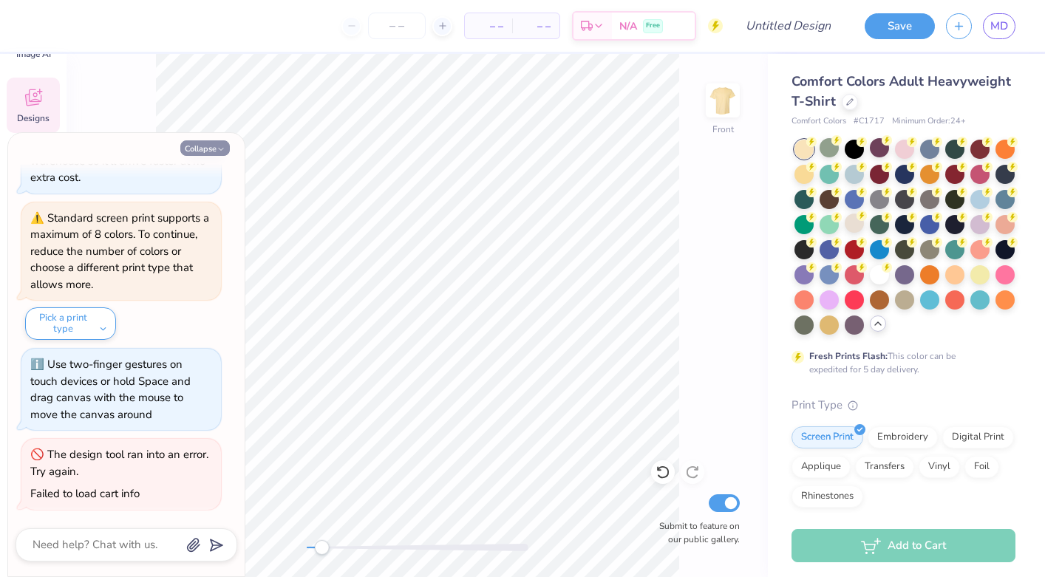
click at [202, 149] on button "Collapse" at bounding box center [204, 148] width 49 height 16
